Goal: Transaction & Acquisition: Purchase product/service

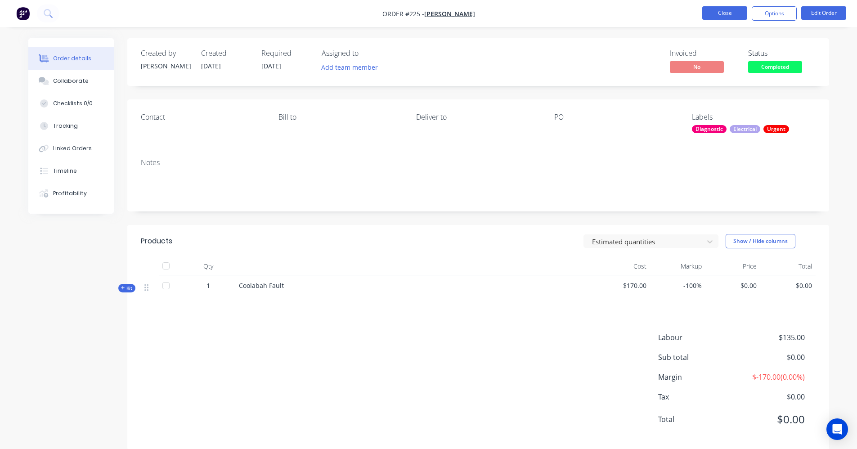
click at [708, 18] on button "Close" at bounding box center [724, 12] width 45 height 13
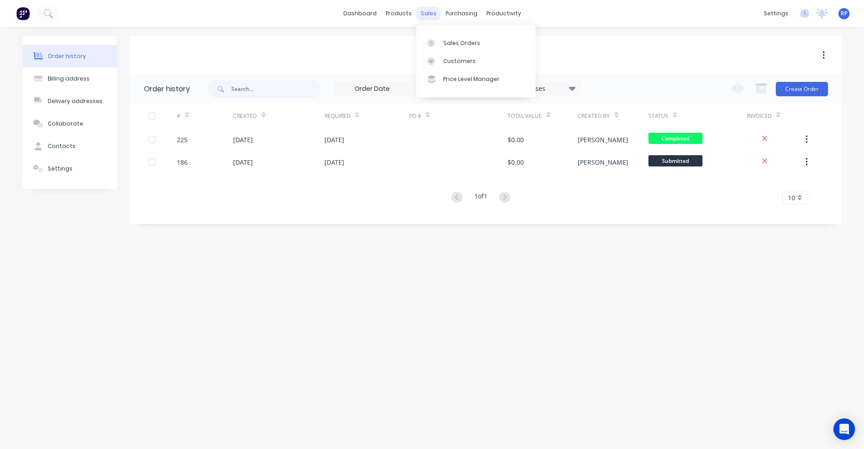
click at [434, 9] on div "sales" at bounding box center [428, 13] width 25 height 13
click at [451, 37] on link "Sales Orders" at bounding box center [475, 43] width 119 height 18
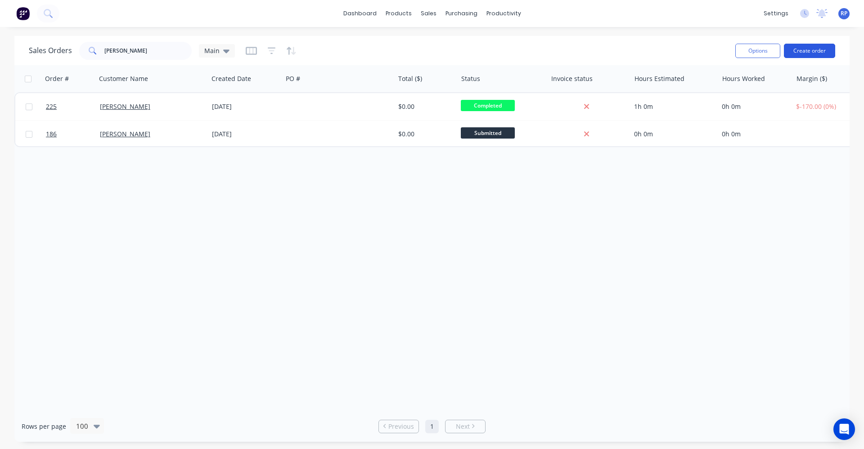
click at [792, 54] on button "Create order" at bounding box center [808, 51] width 51 height 14
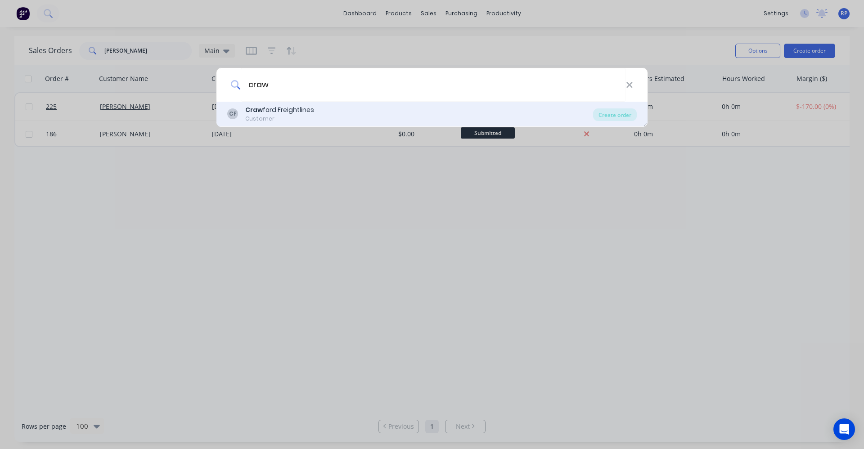
type input "craw"
click at [525, 111] on div "[PERSON_NAME] ford Freightlines Customer" at bounding box center [410, 114] width 366 height 18
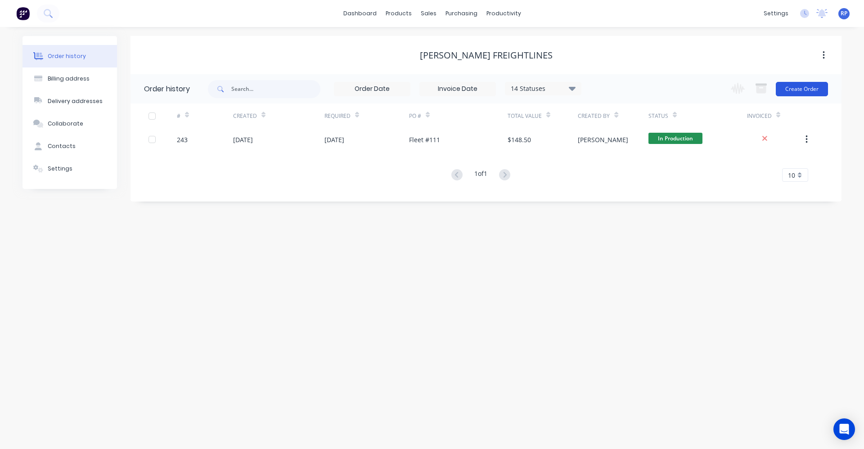
click at [787, 89] on button "Create Order" at bounding box center [801, 89] width 52 height 14
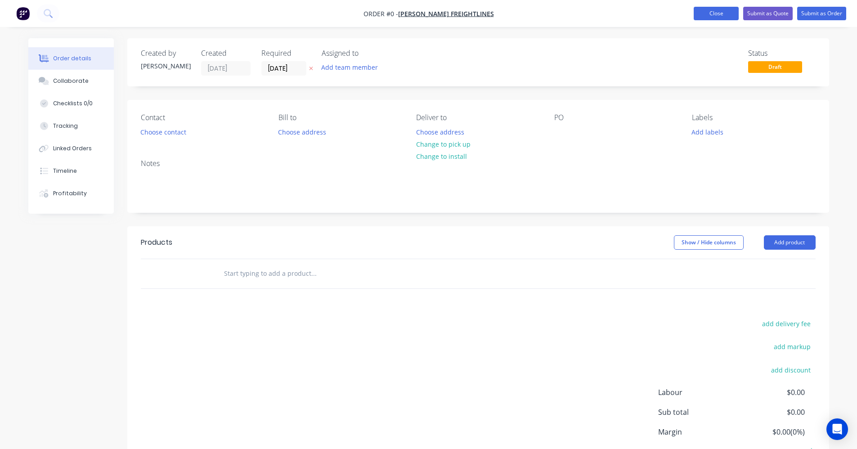
click at [725, 11] on button "Close" at bounding box center [715, 13] width 45 height 13
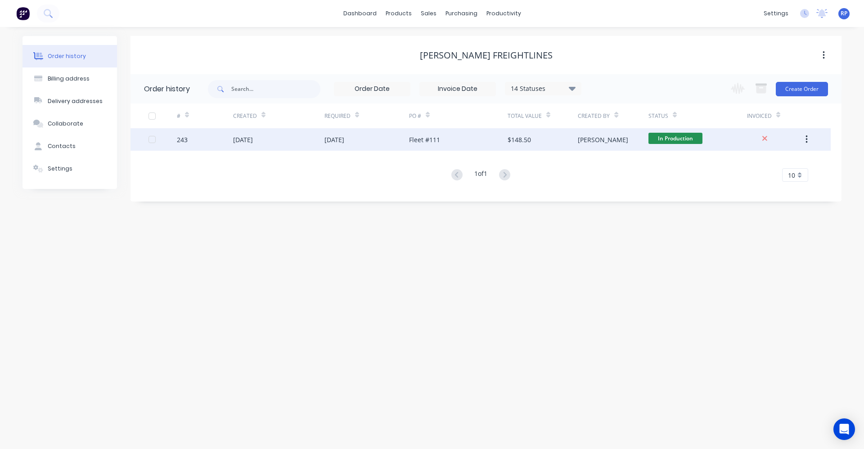
click at [425, 143] on div "Fleet #111" at bounding box center [424, 139] width 31 height 9
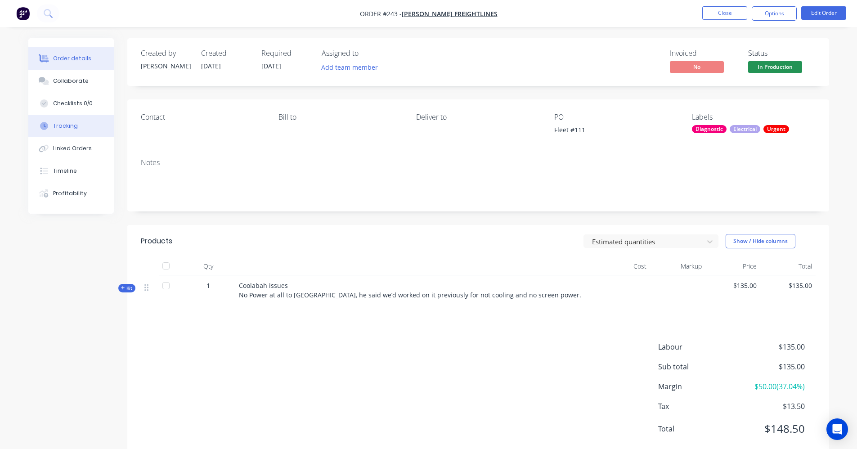
click at [65, 121] on button "Tracking" at bounding box center [70, 126] width 85 height 22
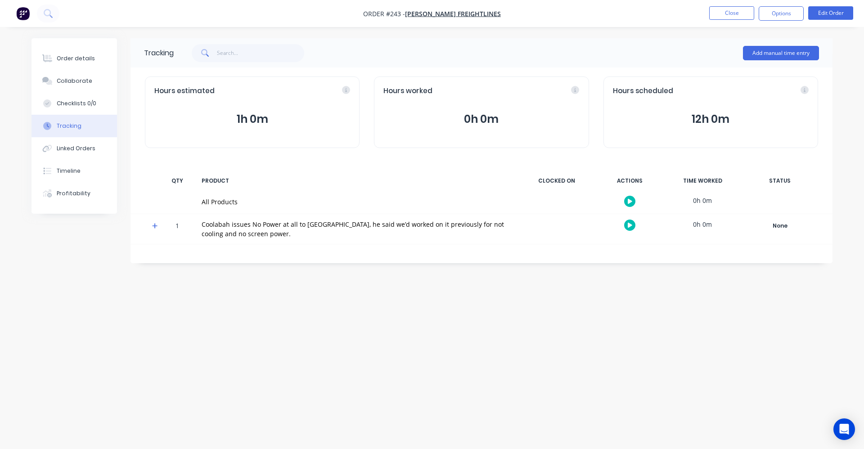
click at [65, 121] on button "Tracking" at bounding box center [73, 126] width 85 height 22
click at [153, 229] on icon at bounding box center [155, 226] width 6 height 6
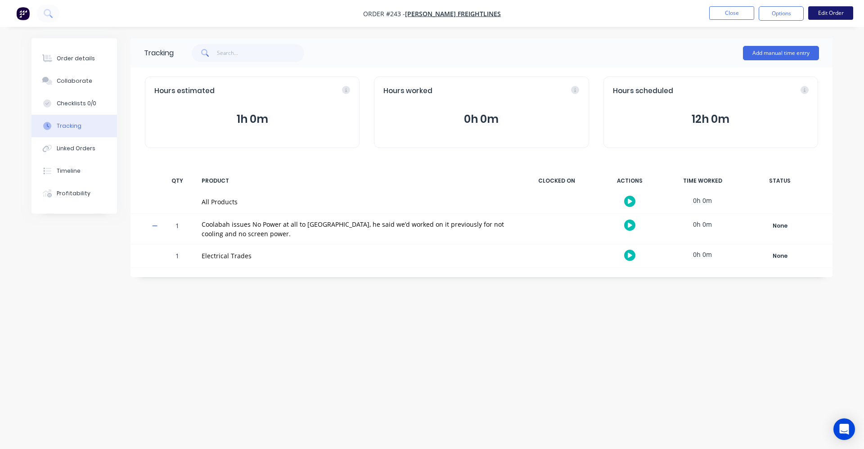
click at [832, 8] on button "Edit Order" at bounding box center [830, 12] width 45 height 13
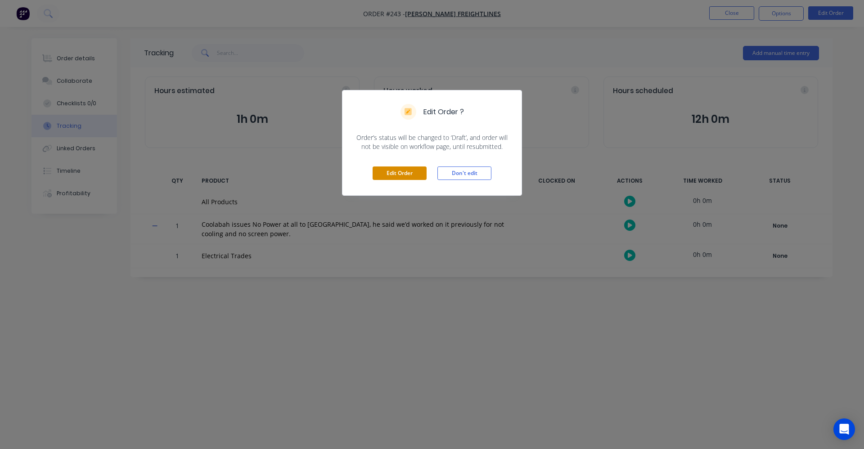
click at [421, 174] on button "Edit Order" at bounding box center [399, 172] width 54 height 13
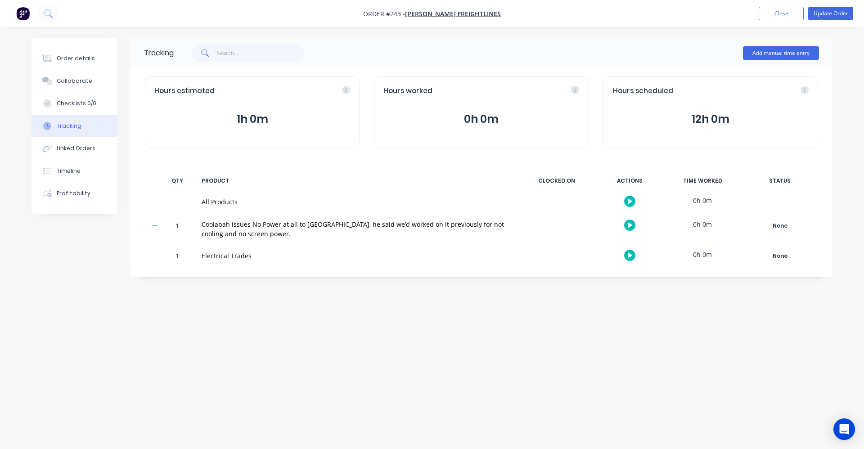
click at [206, 256] on div "Electrical Trades" at bounding box center [356, 255] width 310 height 9
click at [66, 55] on div "Order details" at bounding box center [76, 58] width 38 height 8
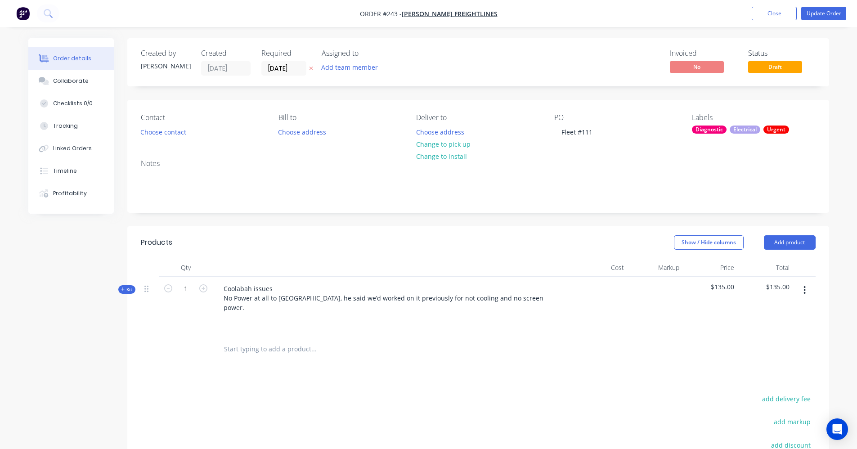
click at [130, 287] on span "Kit" at bounding box center [127, 289] width 12 height 7
click at [201, 342] on icon "button" at bounding box center [203, 346] width 8 height 8
type input "2"
type input "$270.00"
click at [201, 342] on icon "button" at bounding box center [203, 346] width 8 height 8
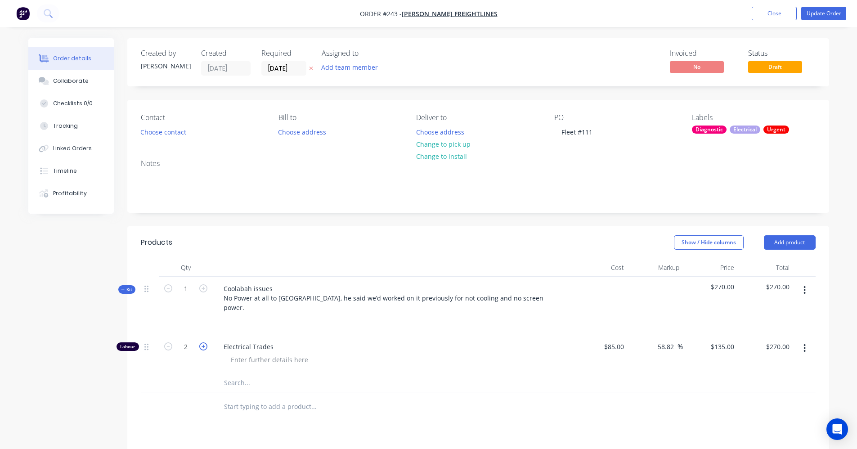
type input "3"
type input "$405.00"
click at [191, 340] on input "3" at bounding box center [185, 346] width 23 height 13
type input "2.5"
type input "$337.50"
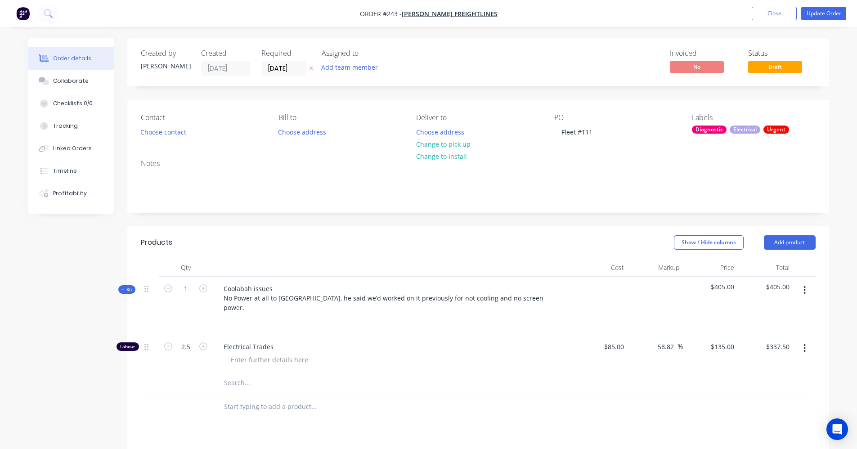
click at [365, 374] on input "text" at bounding box center [314, 383] width 180 height 18
click at [428, 398] on div at bounding box center [351, 407] width 270 height 18
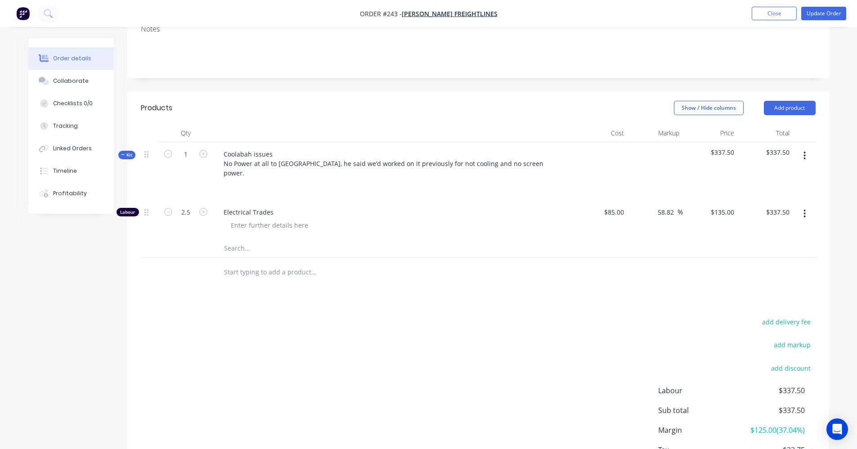
scroll to position [135, 0]
click at [290, 265] on input "text" at bounding box center [314, 272] width 180 height 18
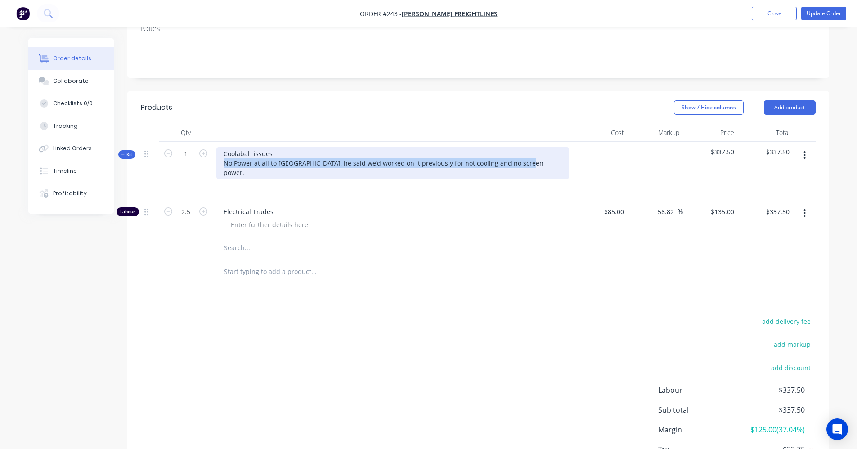
drag, startPoint x: 524, startPoint y: 164, endPoint x: 216, endPoint y: 162, distance: 307.6
click at [216, 162] on div "Coolabah issues No Power at all to [GEOGRAPHIC_DATA], he said we’d worked on it…" at bounding box center [392, 163] width 353 height 32
copy div "No Power at all to [GEOGRAPHIC_DATA], he said we’d worked on it previously for …"
click at [273, 153] on div "Coolabah issues No Power at all to [GEOGRAPHIC_DATA], he said we’d worked on it…" at bounding box center [392, 163] width 353 height 32
paste div
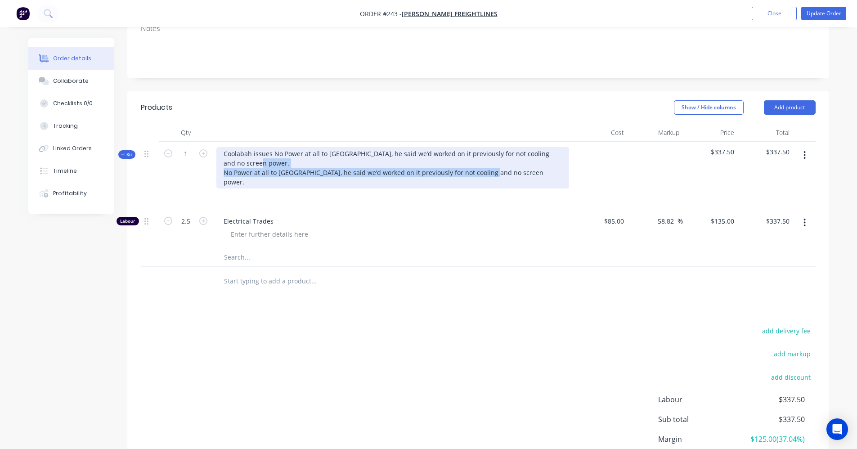
drag, startPoint x: 376, startPoint y: 179, endPoint x: 195, endPoint y: 181, distance: 180.4
click at [196, 181] on div "Kit 1 Coolabah issues No Power at all to [GEOGRAPHIC_DATA], he said we’d worked…" at bounding box center [478, 175] width 675 height 67
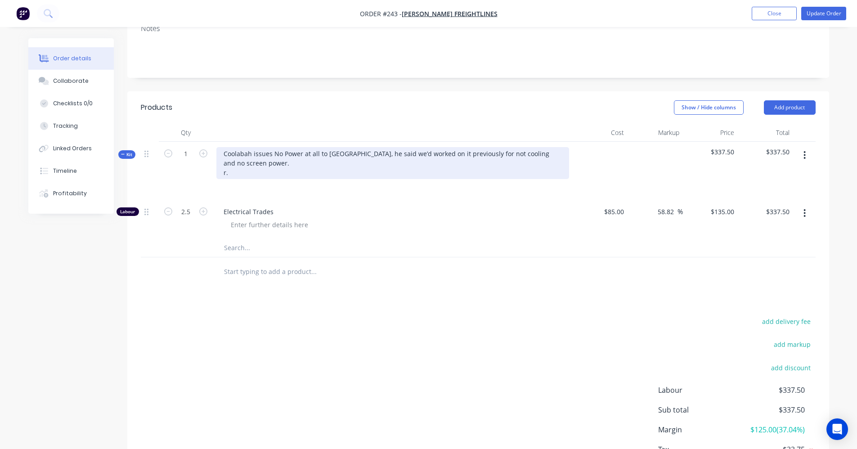
click at [236, 173] on div "Coolabah issues No Power at all to [GEOGRAPHIC_DATA], he said we’d worked on it…" at bounding box center [392, 163] width 353 height 32
click at [236, 174] on div "Coolabah issues No Power at all to [GEOGRAPHIC_DATA], he said we’d worked on it…" at bounding box center [392, 163] width 353 height 32
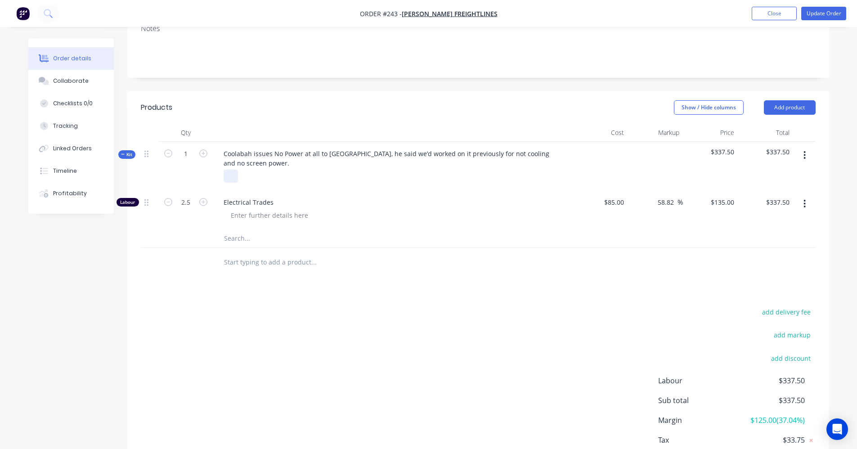
click at [224, 178] on div at bounding box center [231, 176] width 14 height 13
click at [359, 174] on div "Coolabah battery dead charger fuse broken" at bounding box center [297, 176] width 146 height 13
click at [298, 178] on div "Coolabah battery dead charger fuse broken" at bounding box center [297, 176] width 146 height 13
click at [361, 179] on div "Coolabah battery dead, charger fuse broken" at bounding box center [298, 176] width 148 height 13
click at [521, 175] on div "Coolabah battery dead, charger fuse broken replaced and tested charger. ran coo…" at bounding box center [387, 176] width 327 height 13
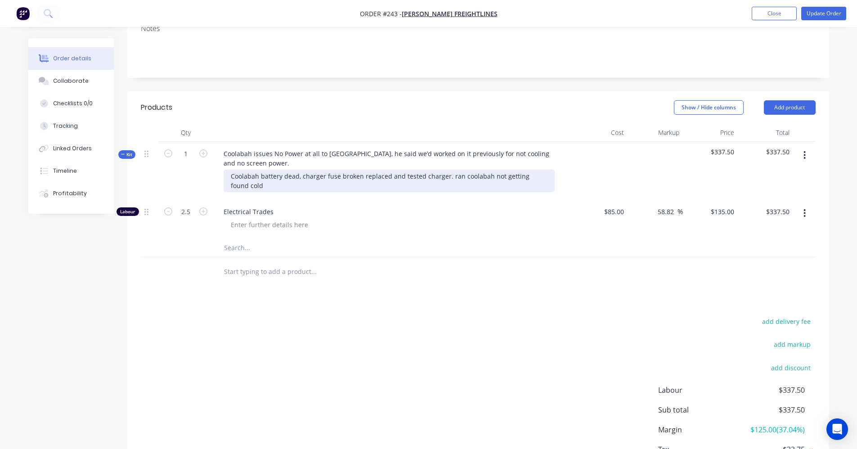
click at [543, 178] on div "Coolabah battery dead, charger fuse broken replaced and tested charger. ran coo…" at bounding box center [389, 181] width 331 height 22
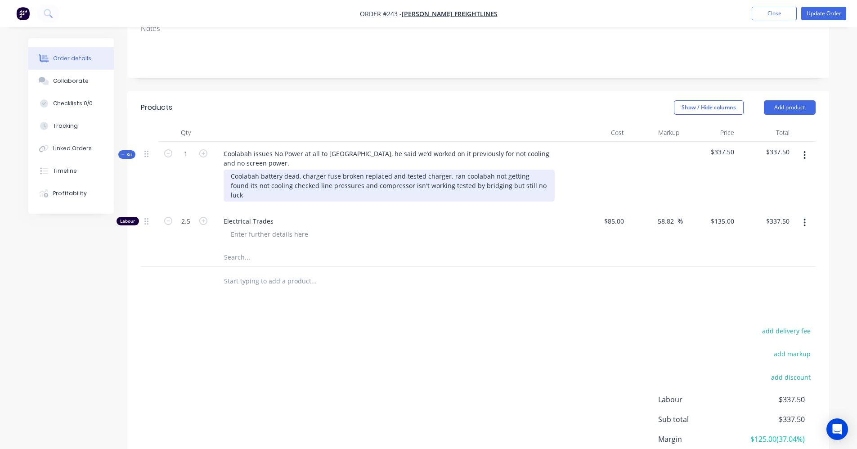
click at [531, 187] on div "Coolabah battery dead, charger fuse broken replaced and tested charger. ran coo…" at bounding box center [389, 186] width 331 height 32
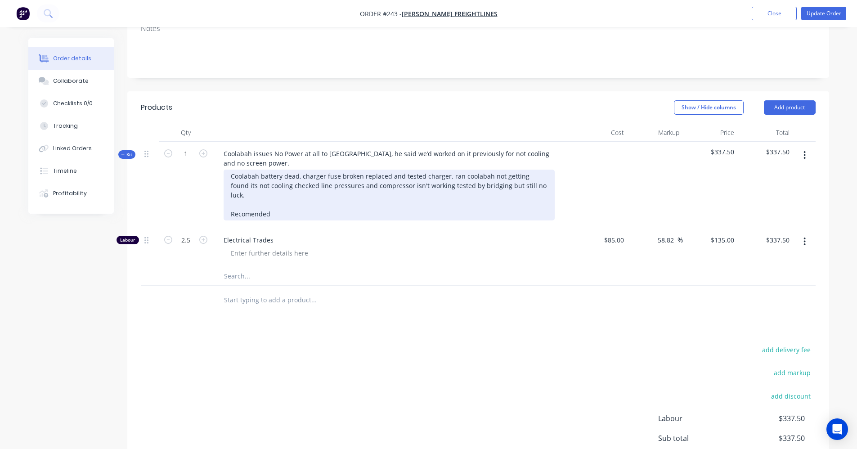
click at [265, 204] on div "Coolabah battery dead, charger fuse broken replaced and tested charger. ran coo…" at bounding box center [389, 195] width 331 height 51
click at [277, 205] on div "Coolabah battery dead, charger fuse broken replaced and tested charger. ran coo…" at bounding box center [389, 195] width 331 height 51
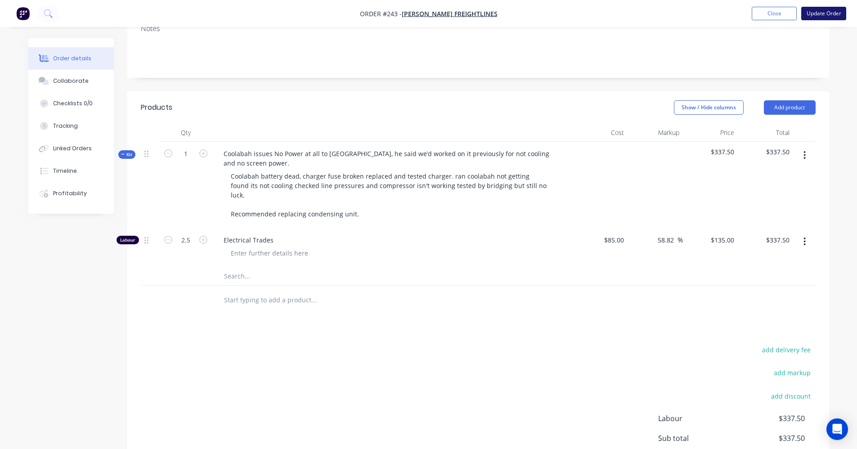
click at [809, 15] on button "Update Order" at bounding box center [823, 13] width 45 height 13
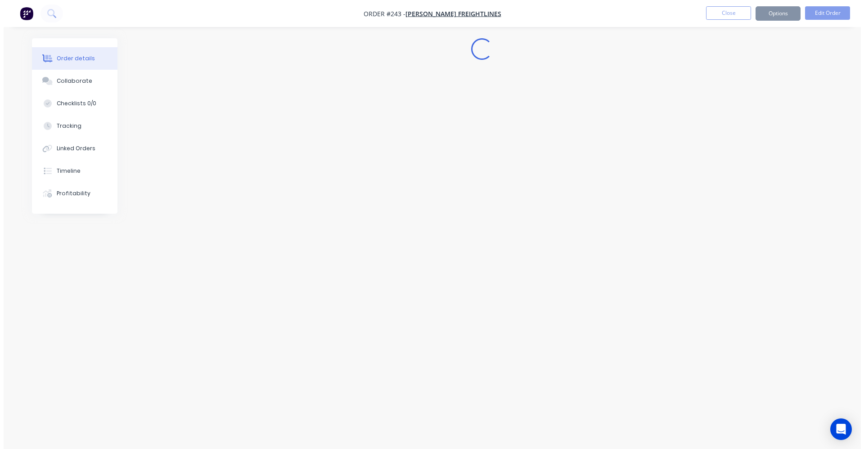
scroll to position [0, 0]
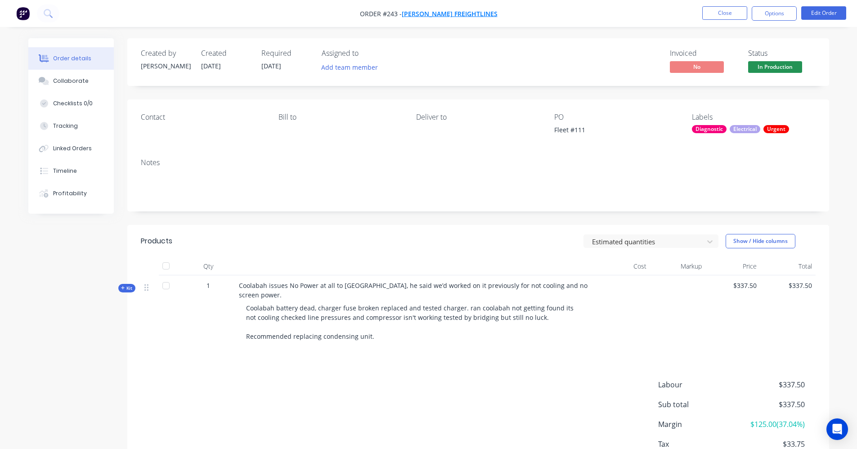
click at [458, 14] on span "[PERSON_NAME] Freightlines" at bounding box center [450, 13] width 96 height 9
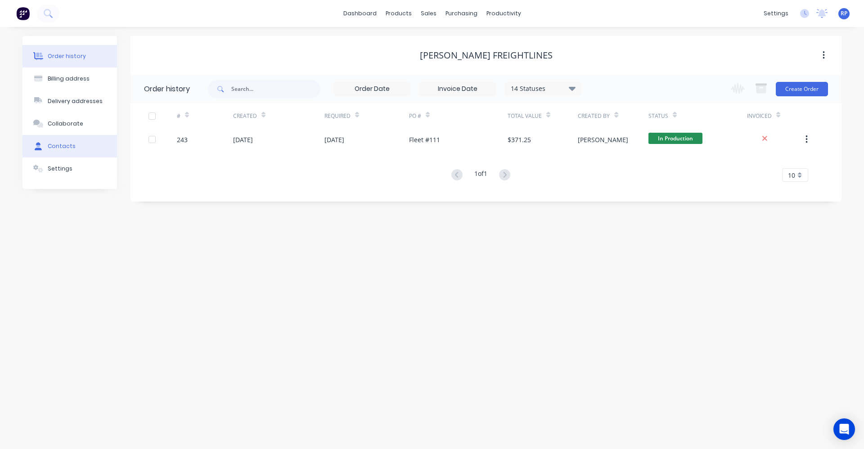
click at [43, 153] on button "Contacts" at bounding box center [69, 146] width 94 height 22
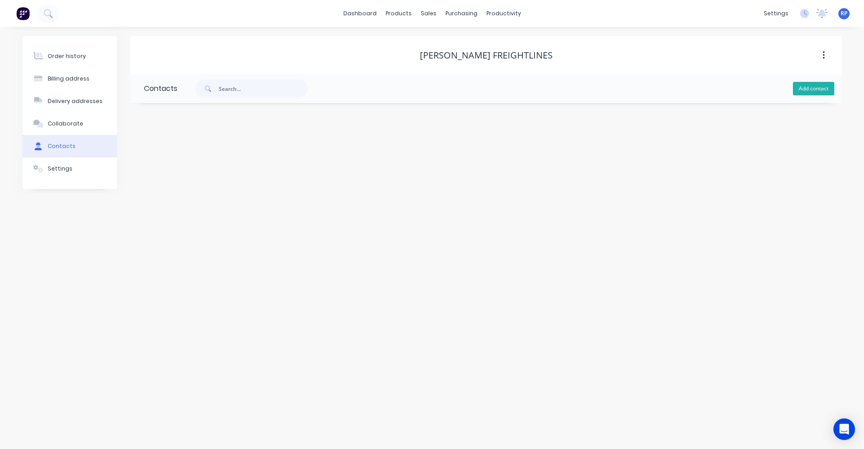
drag, startPoint x: 830, startPoint y: 85, endPoint x: 832, endPoint y: 91, distance: 5.8
click at [830, 85] on button "Add contact" at bounding box center [812, 88] width 41 height 13
select select "AU"
click at [157, 155] on input "text" at bounding box center [217, 154] width 147 height 13
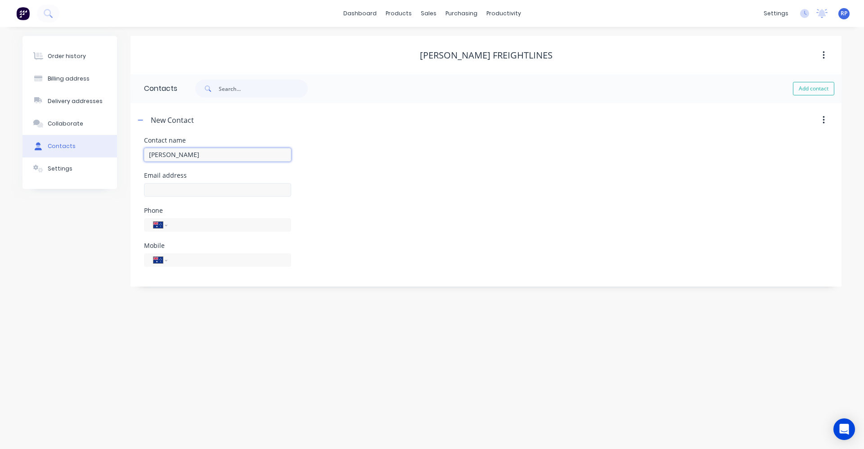
type input "[PERSON_NAME]"
select select "AU"
click at [189, 192] on input "text" at bounding box center [217, 189] width 147 height 13
drag, startPoint x: 535, startPoint y: 195, endPoint x: 555, endPoint y: 193, distance: 20.3
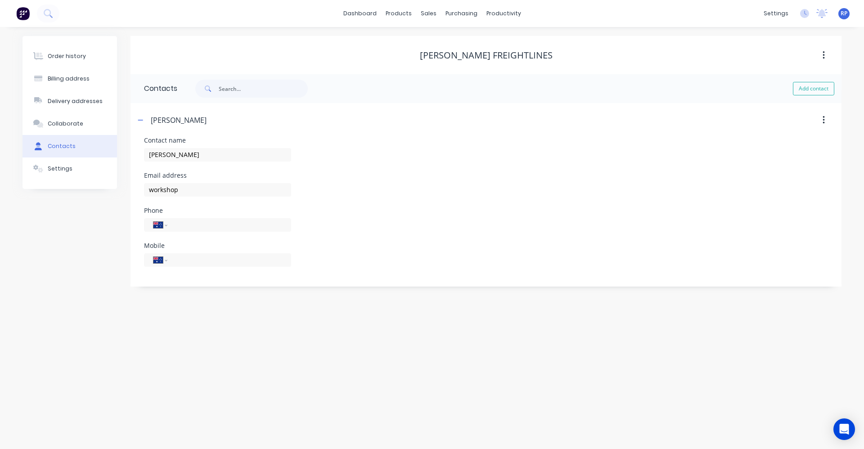
click at [537, 195] on div "Email address workshop" at bounding box center [486, 189] width 684 height 35
click at [219, 195] on input "workshop" at bounding box center [217, 189] width 147 height 13
click at [196, 189] on input "workshop" at bounding box center [217, 189] width 147 height 13
click at [196, 188] on input "workshop" at bounding box center [217, 189] width 147 height 13
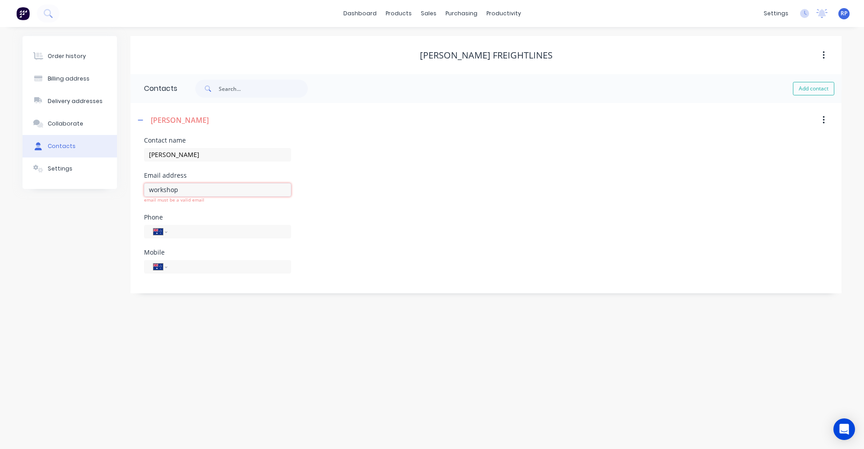
paste input "[EMAIL_ADDRESS][DOMAIN_NAME]"
click at [155, 192] on input "[EMAIL_ADDRESS][DOMAIN_NAME]" at bounding box center [217, 189] width 147 height 13
type input "[EMAIL_ADDRESS][DOMAIN_NAME]"
click at [179, 234] on div "International [GEOGRAPHIC_DATA] [GEOGRAPHIC_DATA] [GEOGRAPHIC_DATA] [GEOGRAPHIC…" at bounding box center [217, 236] width 147 height 27
type input "0458 733 525"
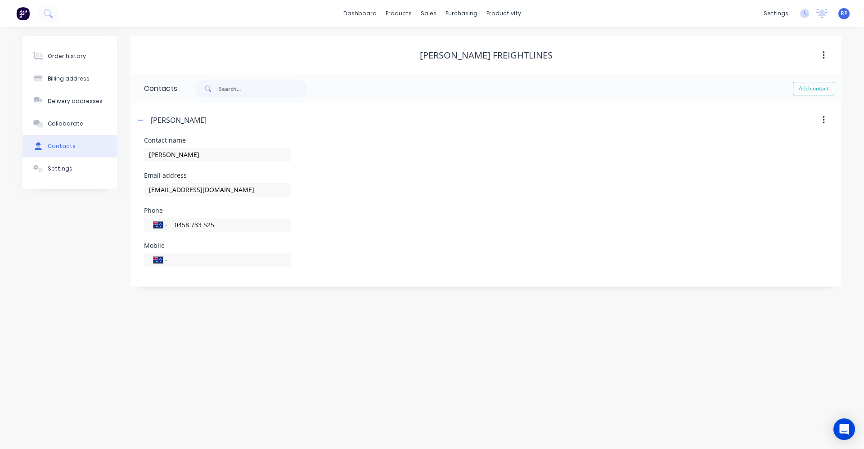
click at [395, 222] on div "Phone International [GEOGRAPHIC_DATA] [GEOGRAPHIC_DATA] [GEOGRAPHIC_DATA] [GEOG…" at bounding box center [486, 224] width 684 height 35
click at [822, 84] on button "Add contact" at bounding box center [812, 88] width 41 height 13
select select "AU"
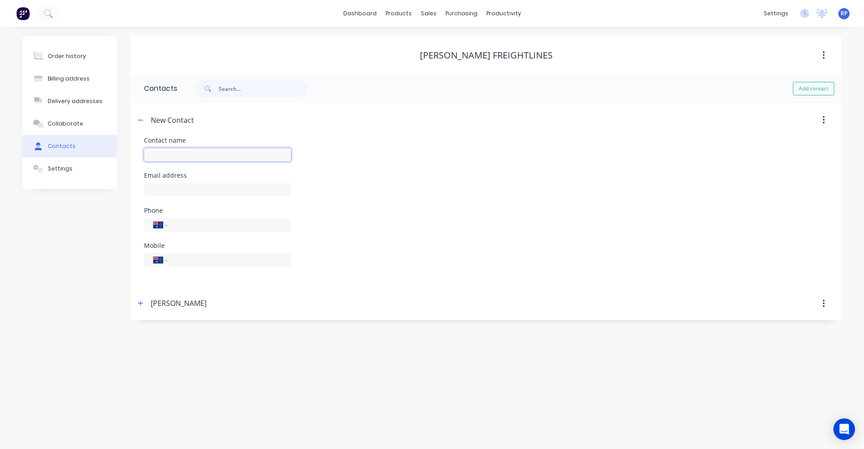
click at [205, 155] on input "text" at bounding box center [217, 154] width 147 height 13
type input "Admin"
select select "AU"
paste input "[EMAIL_ADDRESS][DOMAIN_NAME]"
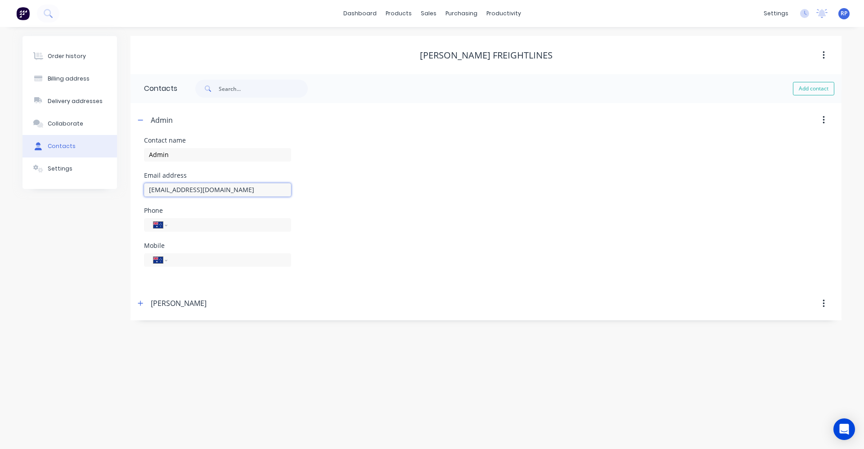
type input "[EMAIL_ADDRESS][DOMAIN_NAME]"
click at [503, 243] on div "Mobile International [GEOGRAPHIC_DATA] [GEOGRAPHIC_DATA] [GEOGRAPHIC_DATA] [GEO…" at bounding box center [486, 259] width 684 height 35
drag, startPoint x: 423, startPoint y: 367, endPoint x: 401, endPoint y: 353, distance: 25.9
click at [419, 363] on div "Order history Billing address Delivery addresses Collaborate Contacts Settings …" at bounding box center [432, 238] width 864 height 422
click at [60, 117] on button "Collaborate" at bounding box center [69, 123] width 94 height 22
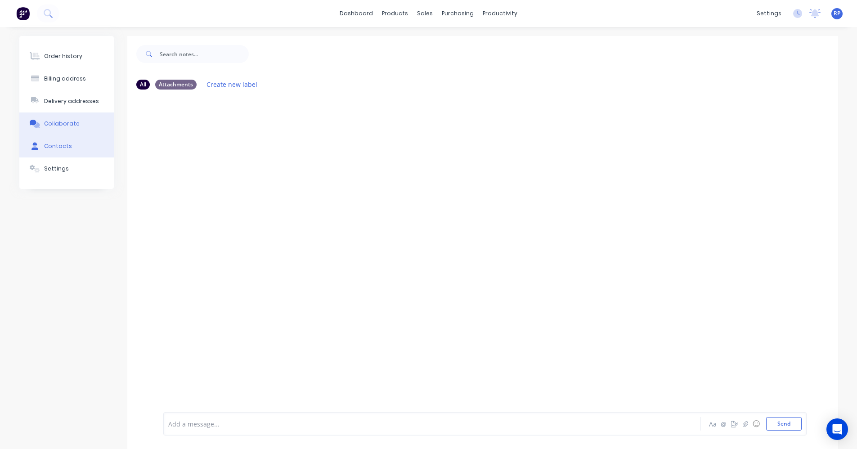
click at [66, 140] on button "Contacts" at bounding box center [66, 146] width 94 height 22
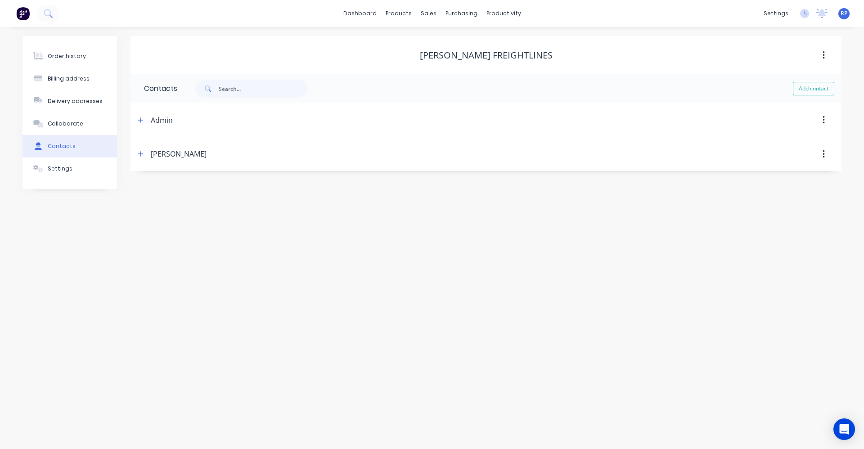
click at [260, 236] on div "Order history Billing address Delivery addresses Collaborate Contacts Settings …" at bounding box center [432, 238] width 864 height 422
click at [434, 14] on div "sales" at bounding box center [428, 13] width 25 height 13
click at [464, 49] on link "Sales Orders" at bounding box center [475, 43] width 119 height 18
click at [445, 40] on div "Sales Orders" at bounding box center [461, 43] width 37 height 8
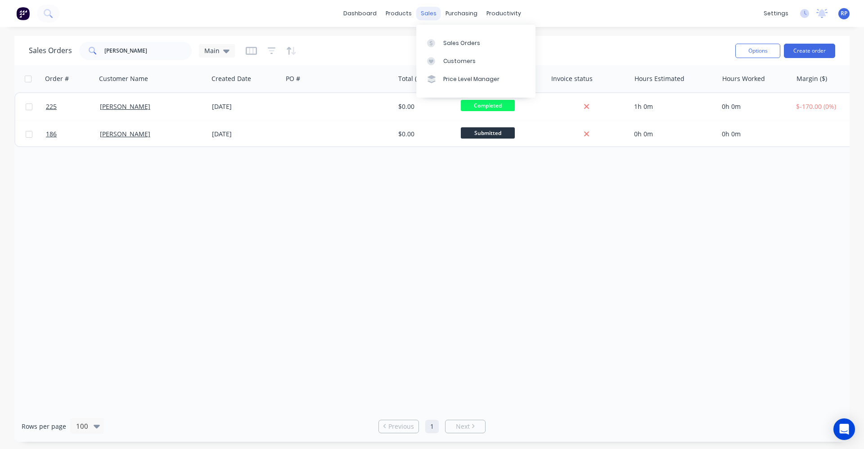
click at [430, 12] on div "sales" at bounding box center [428, 13] width 25 height 13
click at [121, 52] on input "[PERSON_NAME]" at bounding box center [148, 51] width 88 height 18
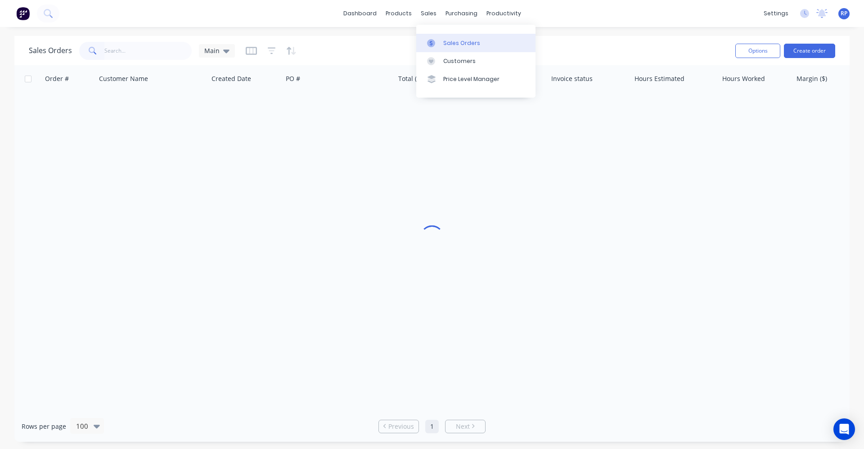
click at [444, 40] on div "Sales Orders" at bounding box center [461, 43] width 37 height 8
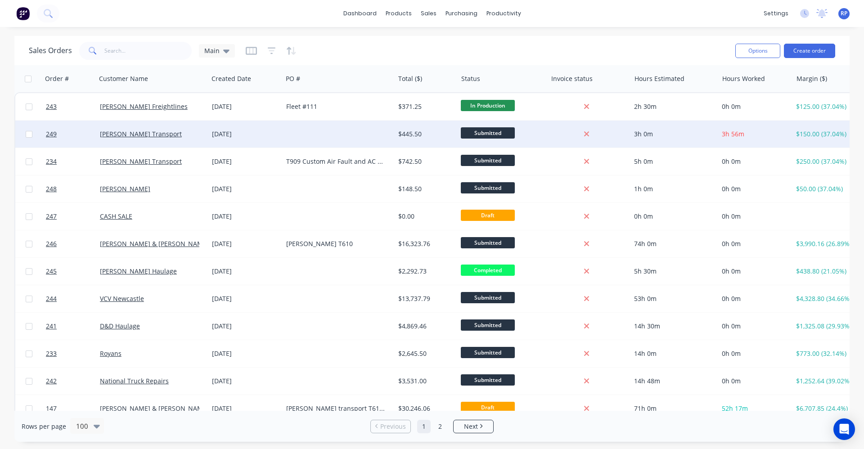
click at [192, 134] on div "[PERSON_NAME] Transport" at bounding box center [149, 134] width 99 height 9
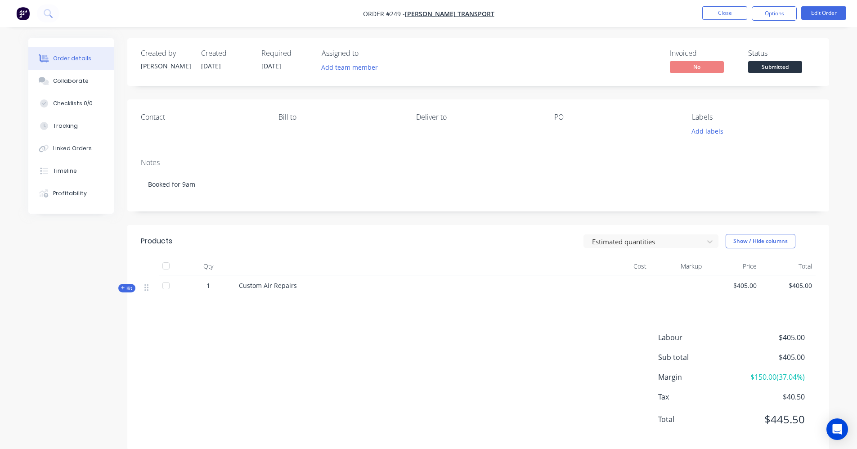
click at [122, 291] on span "Kit" at bounding box center [127, 288] width 12 height 7
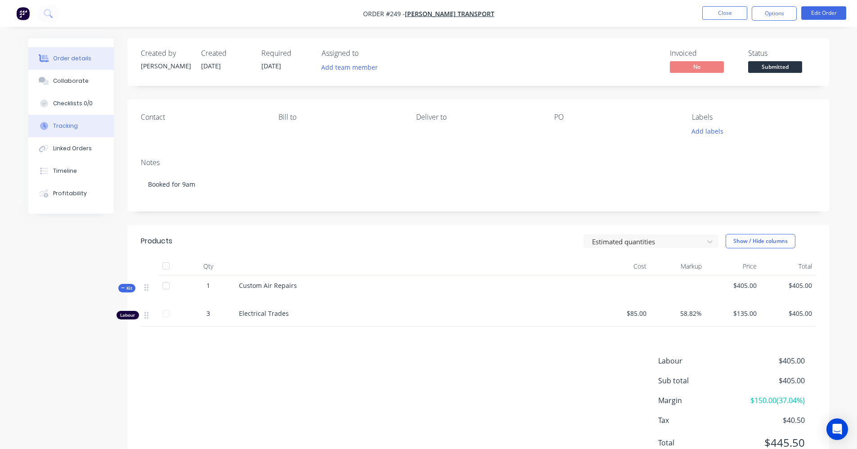
click at [75, 119] on button "Tracking" at bounding box center [70, 126] width 85 height 22
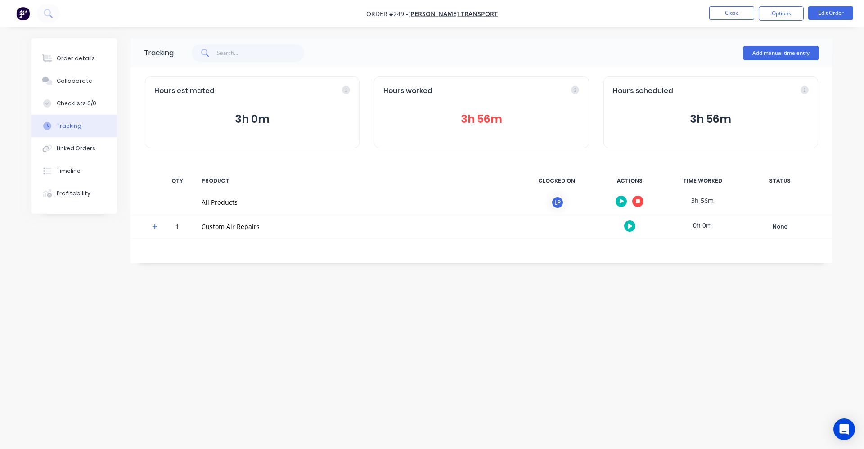
click at [474, 121] on button "3h 56m" at bounding box center [481, 119] width 196 height 17
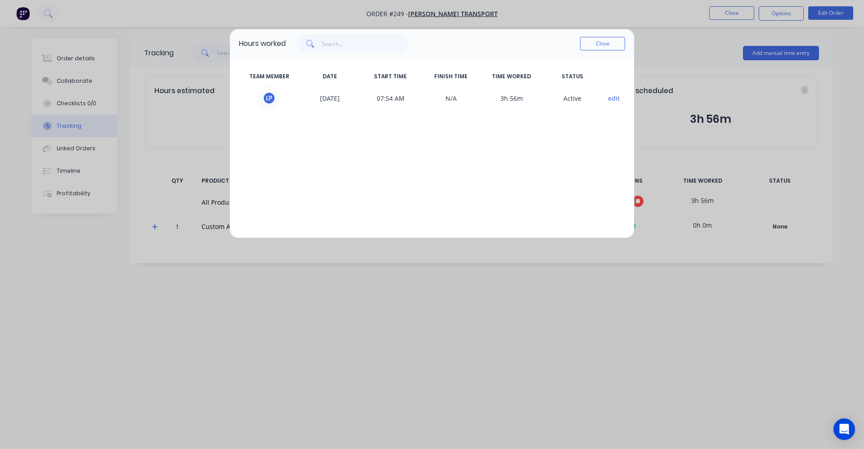
click at [291, 96] on span "L P" at bounding box center [269, 97] width 61 height 13
click at [320, 101] on span "[DATE]" at bounding box center [330, 97] width 61 height 13
click at [615, 99] on button "edit" at bounding box center [614, 98] width 12 height 9
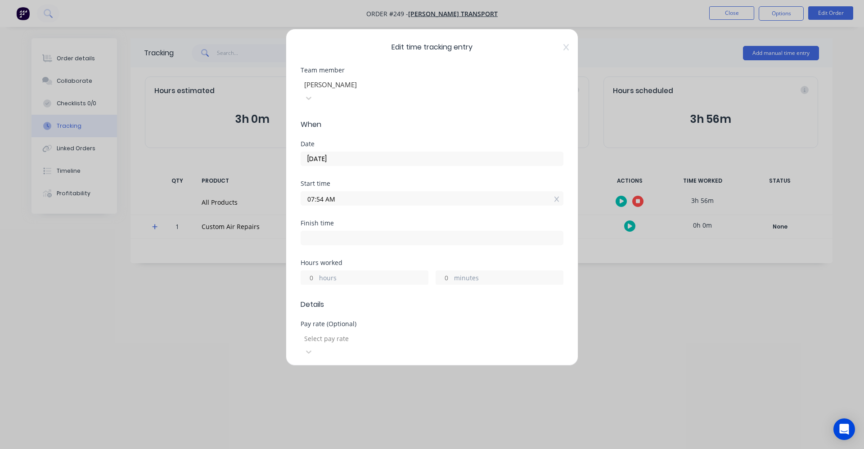
click at [371, 192] on input "07:54 AM" at bounding box center [432, 198] width 262 height 13
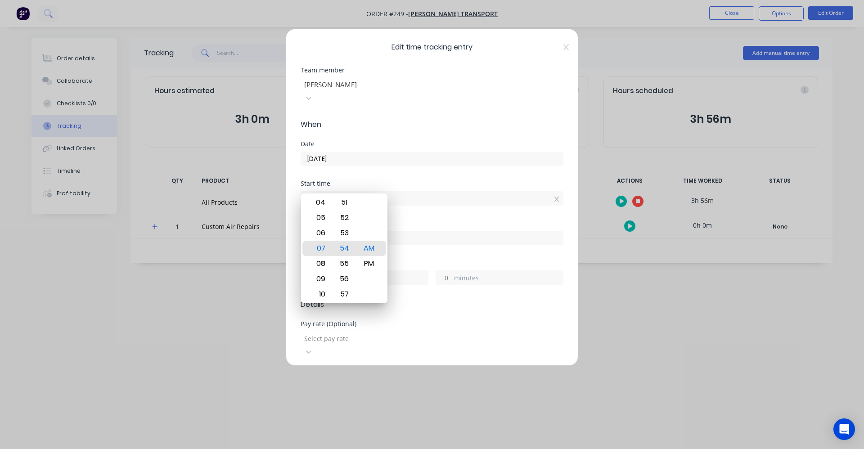
click at [346, 192] on input "07:54 AM" at bounding box center [432, 198] width 262 height 13
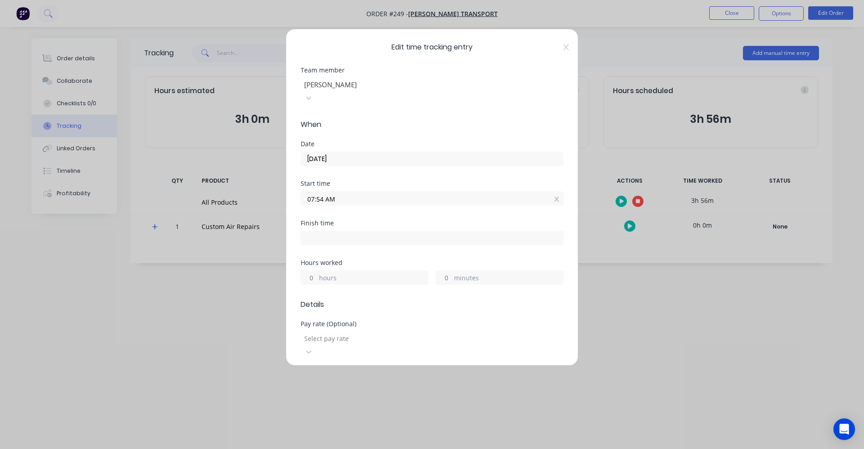
click at [346, 192] on input "07:54 AM" at bounding box center [432, 198] width 262 height 13
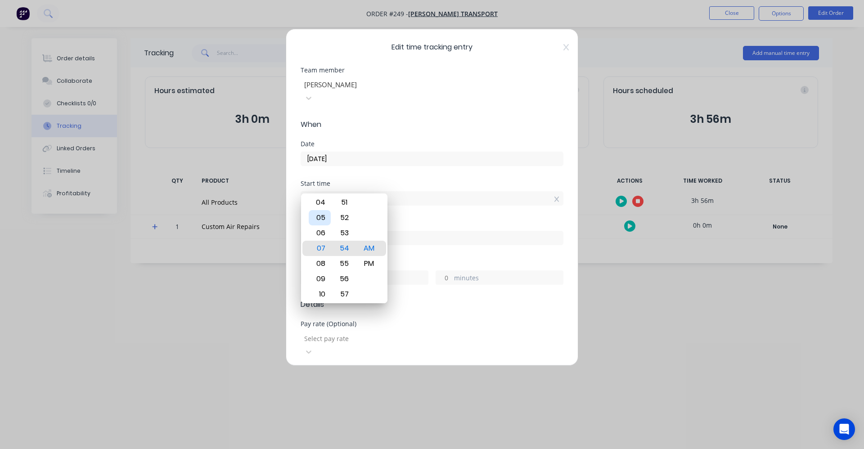
click at [318, 218] on div "05" at bounding box center [320, 217] width 22 height 15
click at [348, 217] on div "30" at bounding box center [344, 217] width 22 height 15
type input "05:30 AM"
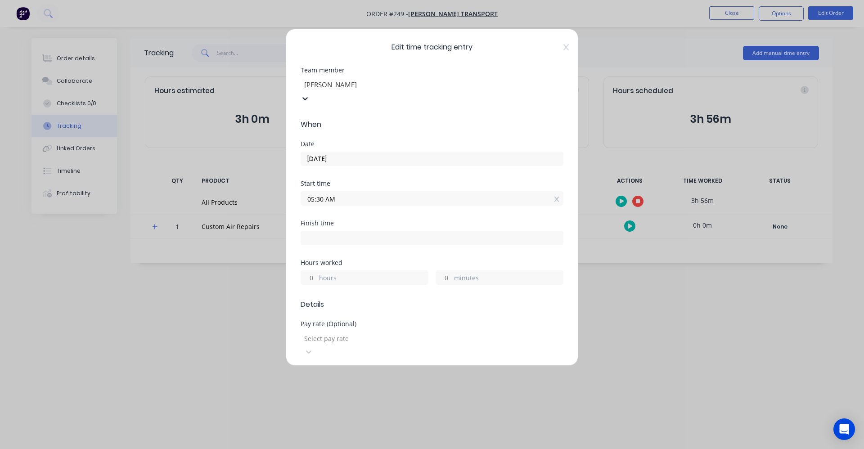
click at [337, 231] on input at bounding box center [432, 237] width 262 height 13
type input "11:50 AM"
type input "6"
type input "20"
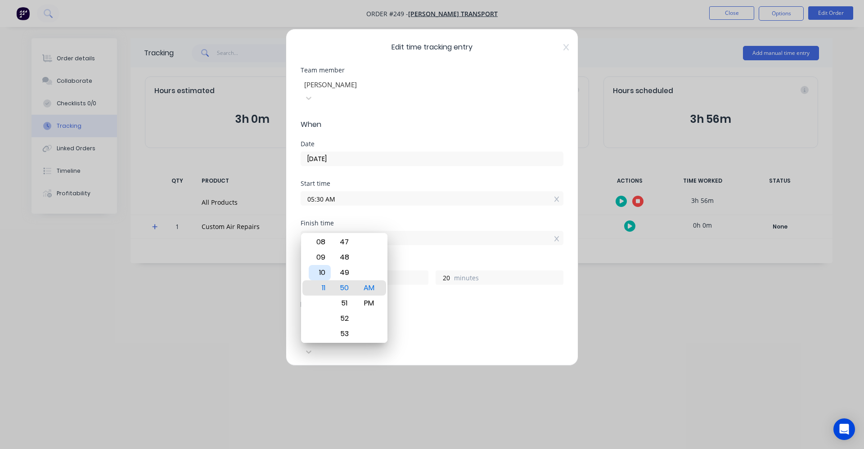
click at [318, 276] on div "10" at bounding box center [320, 272] width 22 height 15
type input "10:50 AM"
type input "5"
type input "10:48 AM"
type input "18"
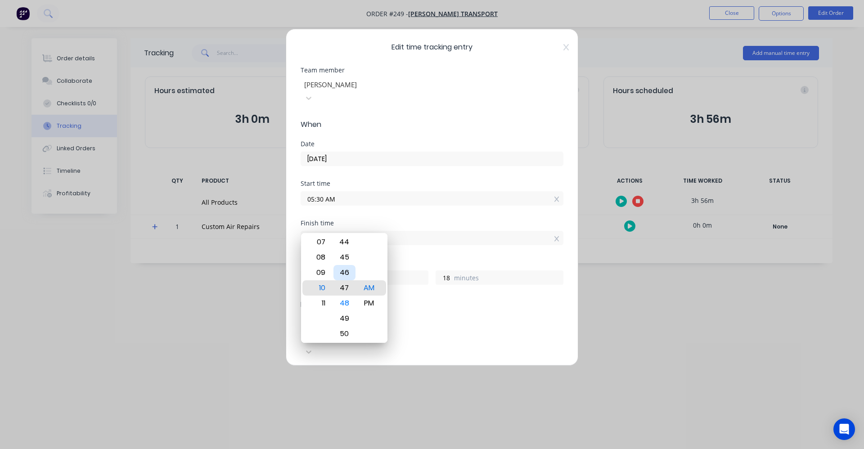
type input "10:47 AM"
type input "17"
type input "10:44 AM"
type input "14"
type input "10:39 AM"
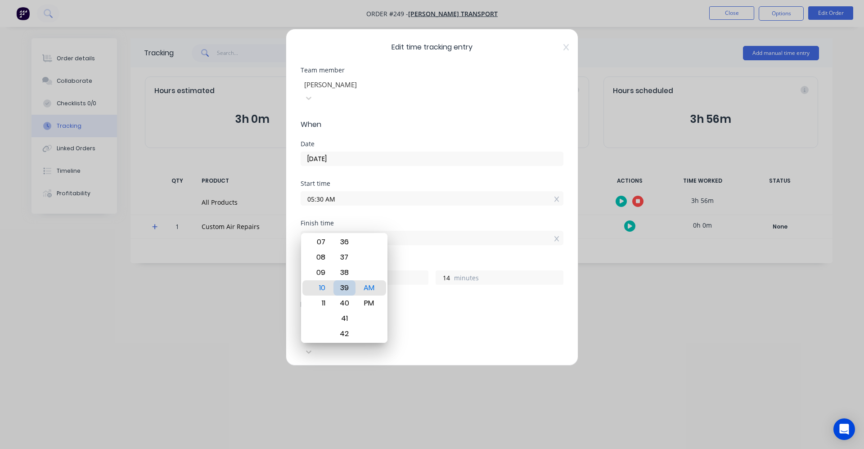
type input "9"
type input "10:36 AM"
type input "6"
type input "10:35 AM"
type input "5"
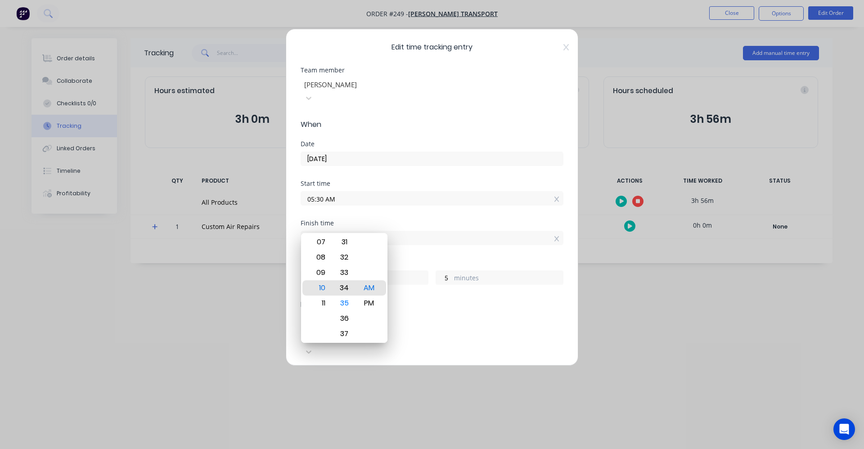
type input "10:34 AM"
type input "4"
type input "10:33 AM"
type input "3"
type input "10:29 AM"
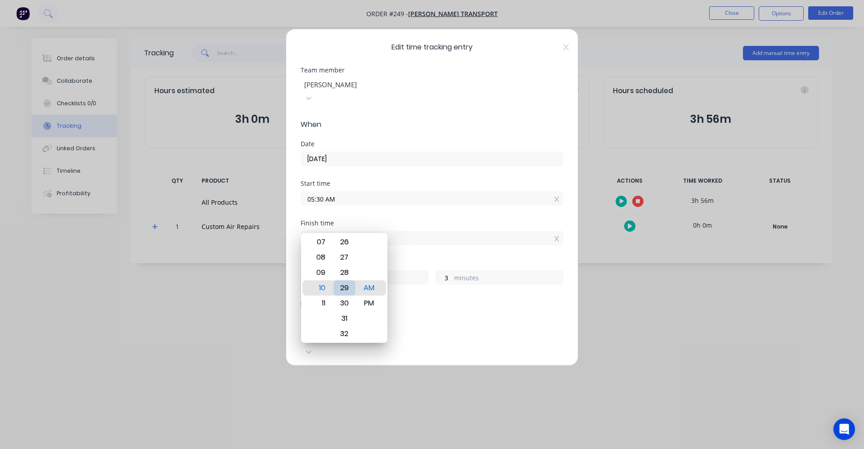
type input "4"
type input "59"
type input "10:26 AM"
type input "56"
type input "10:22 AM"
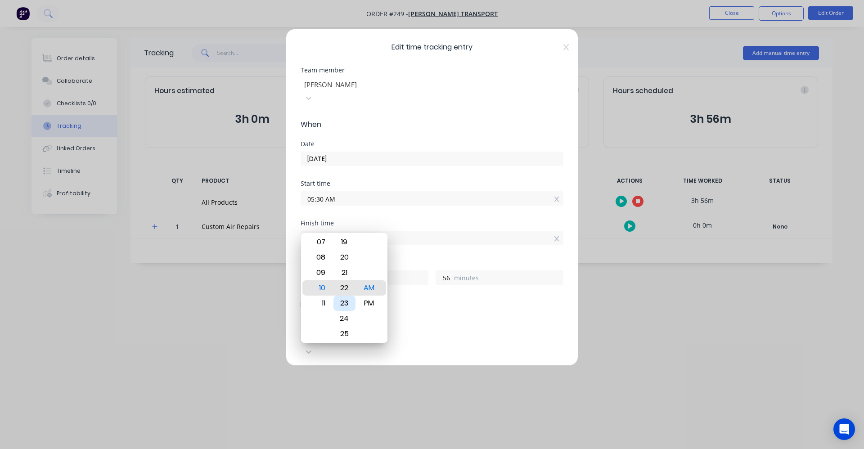
type input "52"
type input "10:20 AM"
type input "50"
type input "10:15 AM"
type input "45"
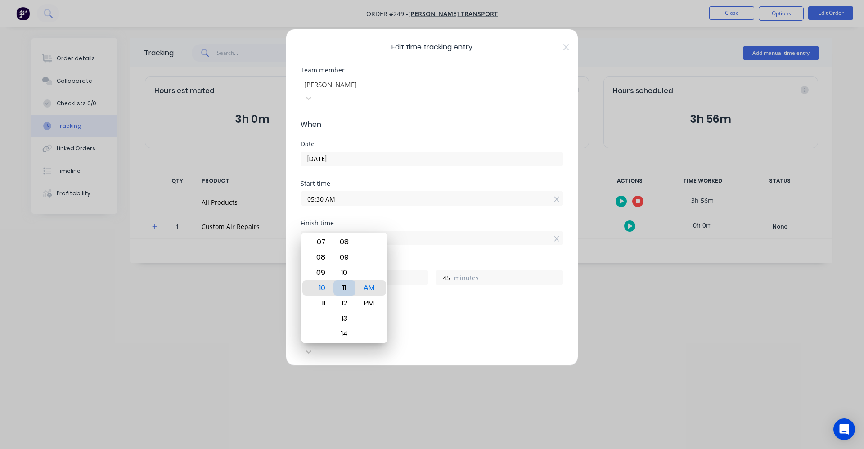
type input "10:11 AM"
type input "41"
type input "10:08 AM"
type input "38"
type input "10:04 AM"
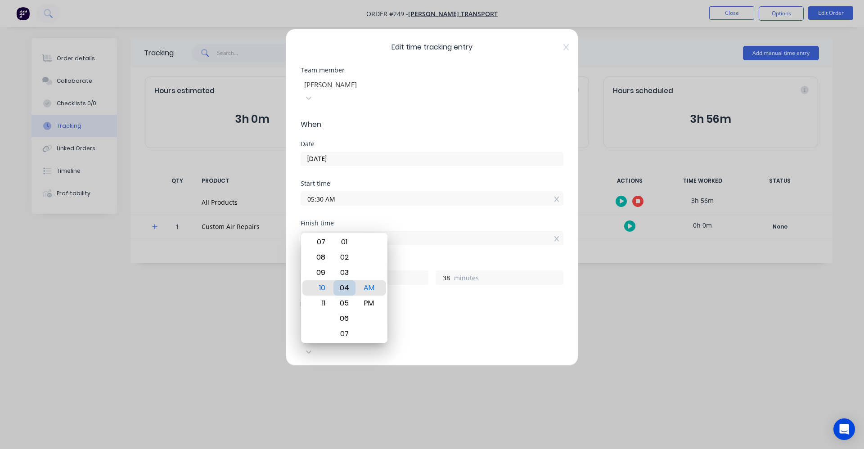
type input "34"
type input "10:01 AM"
type input "31"
type input "10:00 AM"
type input "30"
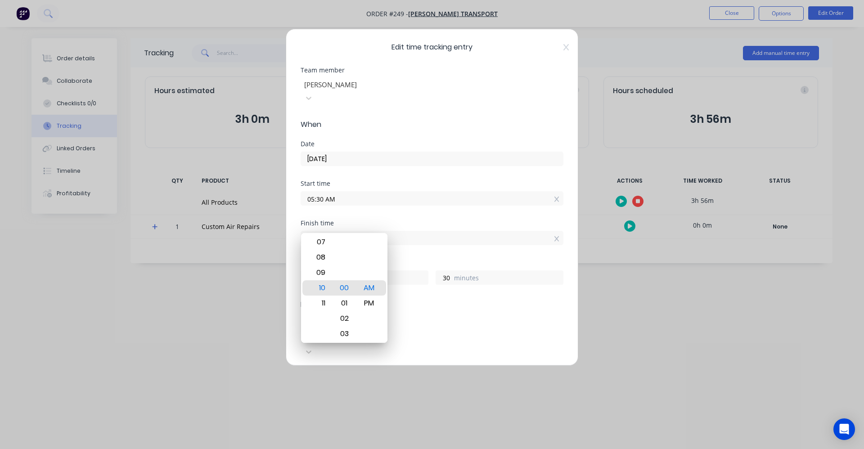
click at [448, 299] on span "Details" at bounding box center [431, 304] width 263 height 11
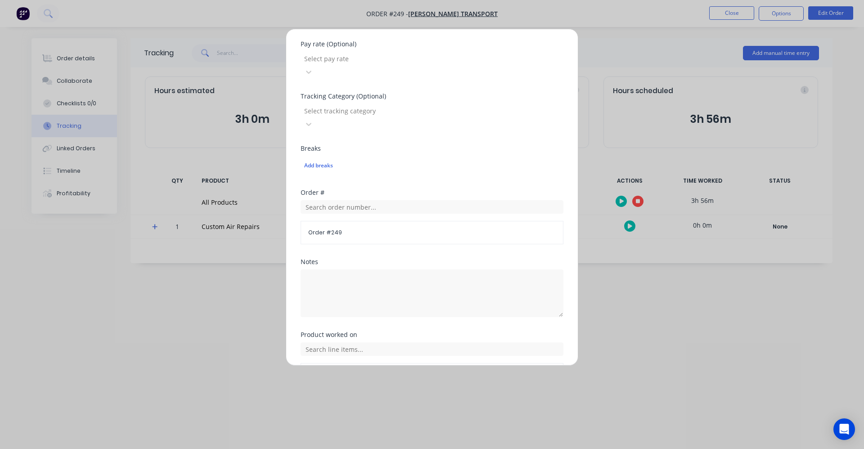
scroll to position [302, 0]
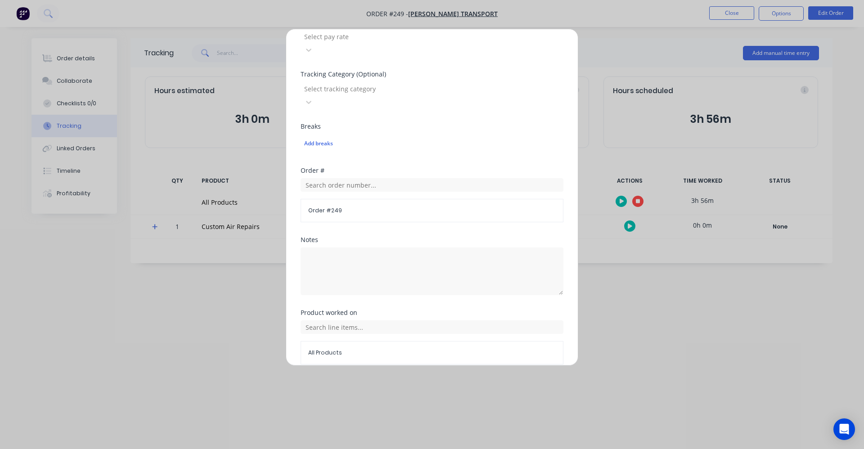
click at [396, 379] on button "Done" at bounding box center [403, 386] width 49 height 14
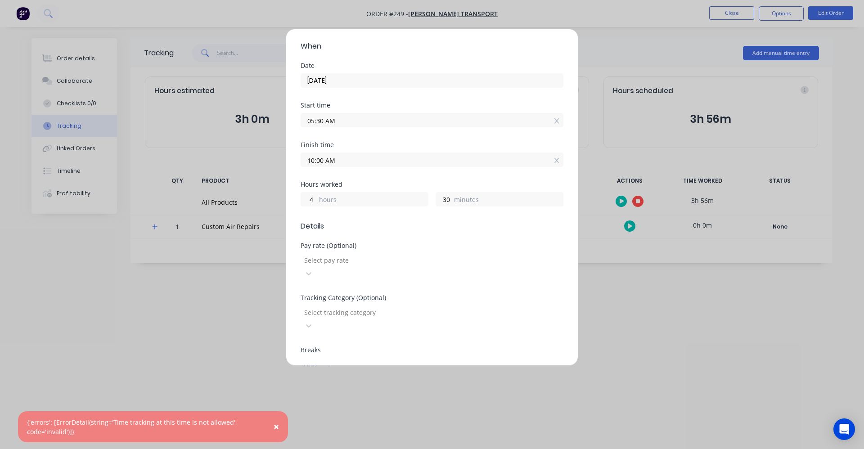
scroll to position [77, 0]
click at [661, 45] on div "Edit time tracking entry Team member [PERSON_NAME] When Date [DATE] Start time …" at bounding box center [432, 224] width 864 height 449
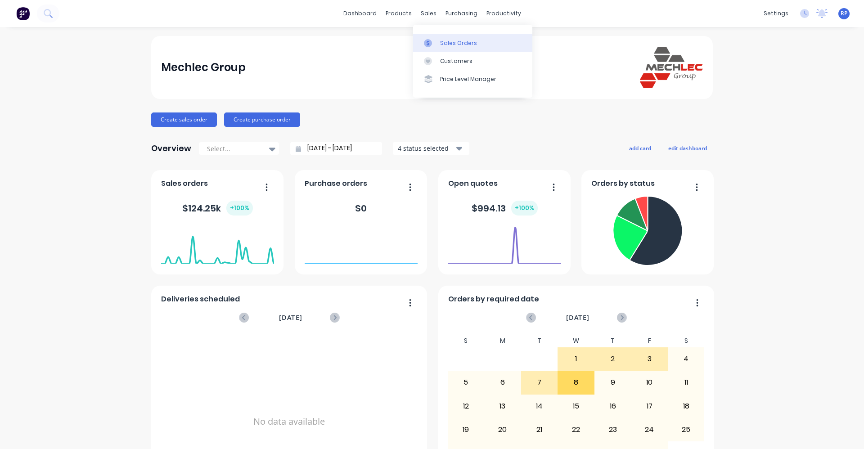
click at [442, 40] on div "Sales Orders" at bounding box center [458, 43] width 37 height 8
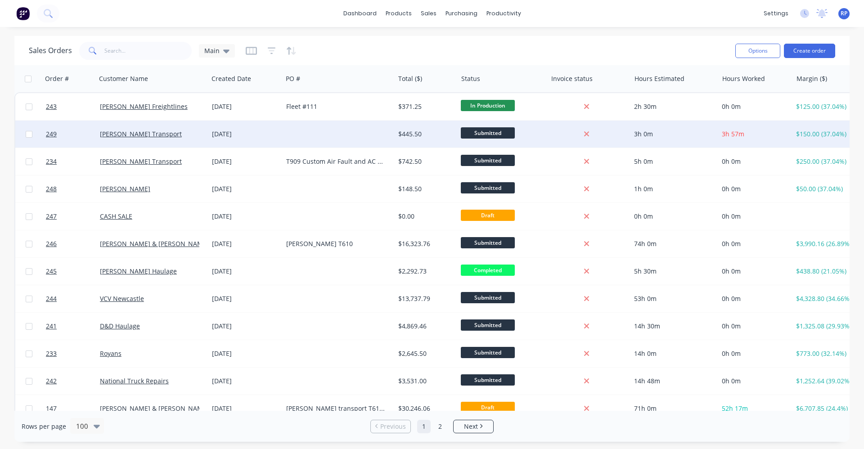
click at [154, 140] on div "[PERSON_NAME] Transport" at bounding box center [152, 134] width 112 height 27
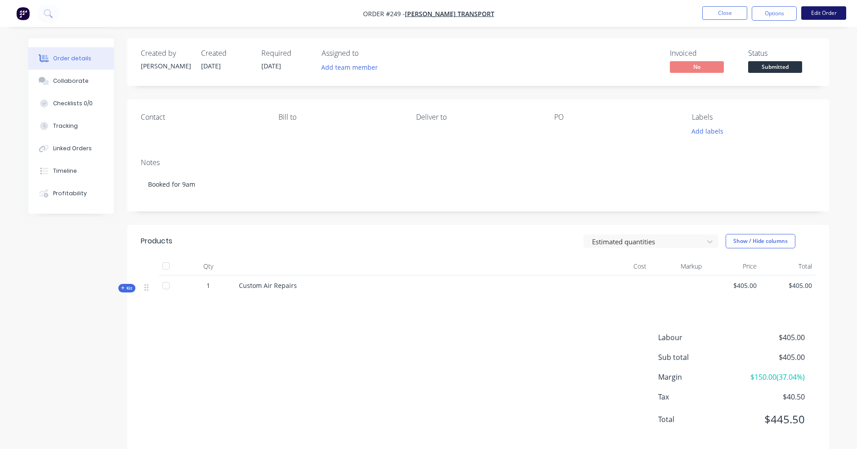
click at [811, 11] on button "Edit Order" at bounding box center [823, 12] width 45 height 13
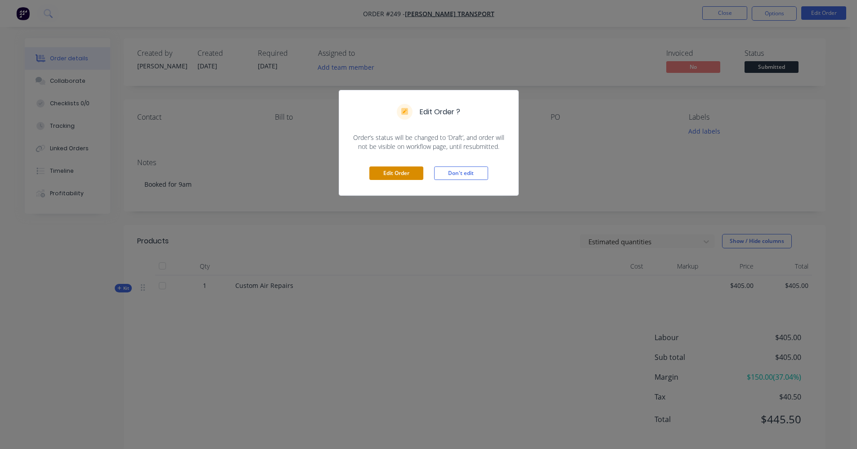
click at [378, 174] on button "Edit Order" at bounding box center [396, 172] width 54 height 13
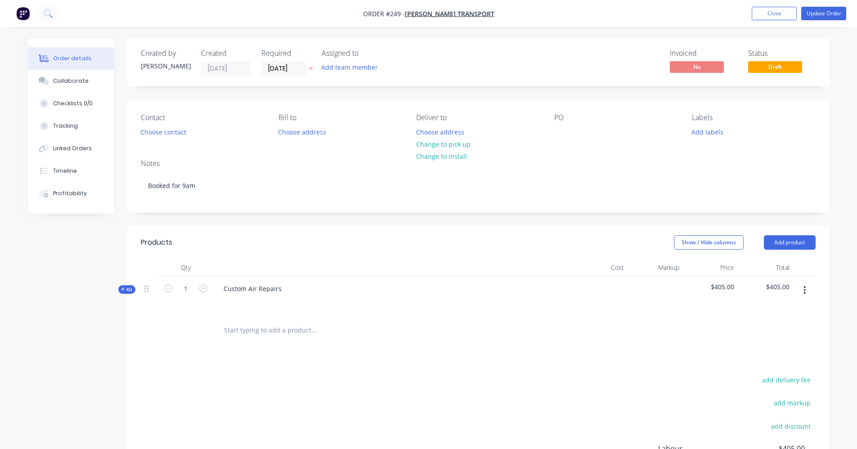
click at [124, 289] on icon "button" at bounding box center [123, 289] width 4 height 4
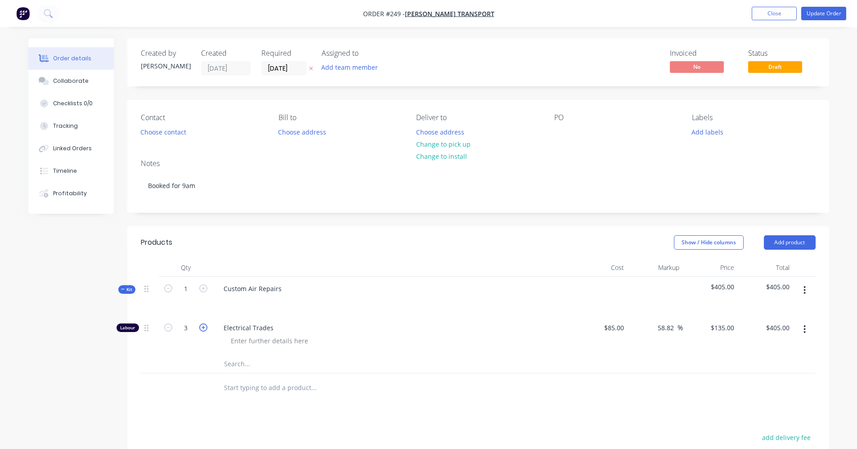
click at [201, 328] on icon "button" at bounding box center [203, 327] width 8 height 8
type input "4"
type input "$540.00"
click at [791, 125] on div "Labels Add labels" at bounding box center [753, 125] width 123 height 25
click at [249, 390] on input "text" at bounding box center [314, 388] width 180 height 18
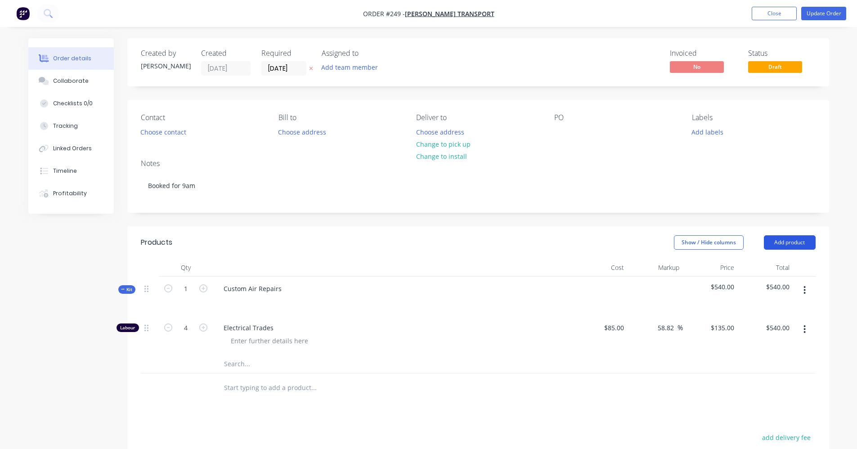
click at [776, 238] on button "Add product" at bounding box center [790, 242] width 52 height 14
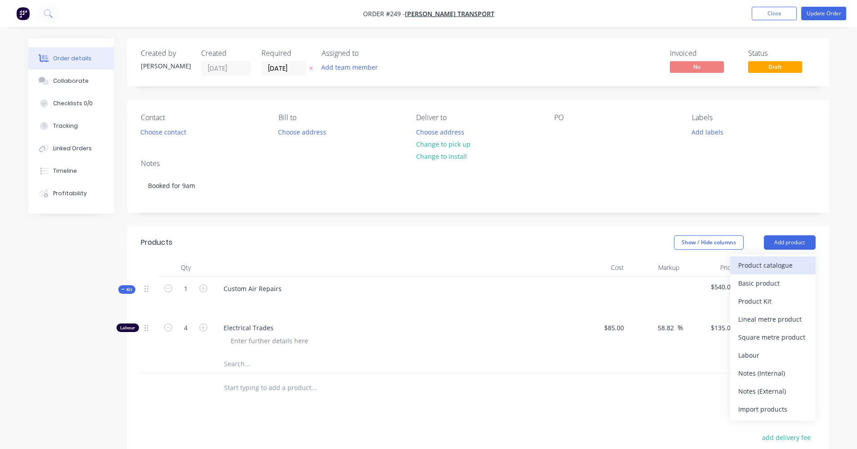
click at [772, 265] on div "Product catalogue" at bounding box center [772, 265] width 69 height 13
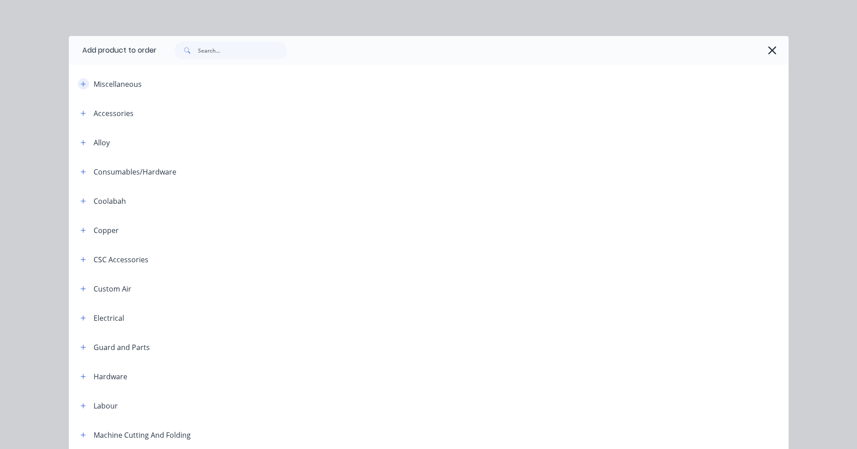
click at [81, 81] on icon "button" at bounding box center [83, 84] width 5 height 6
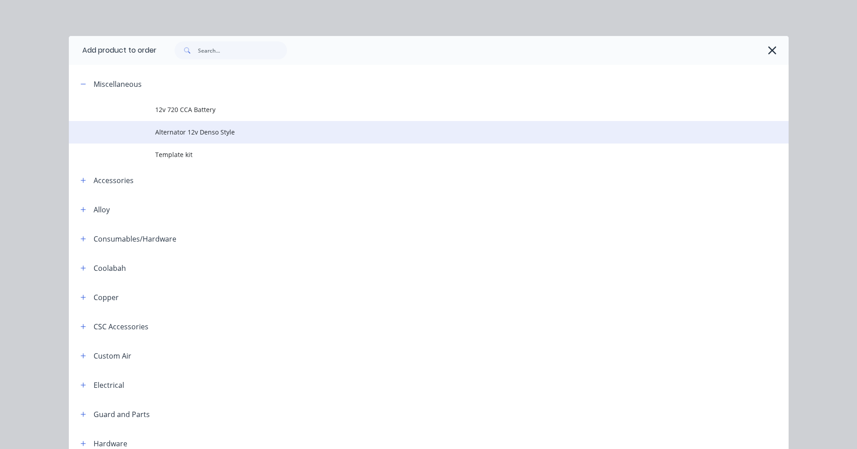
click at [207, 132] on span "Alternator 12v Denso Style" at bounding box center [408, 131] width 506 height 9
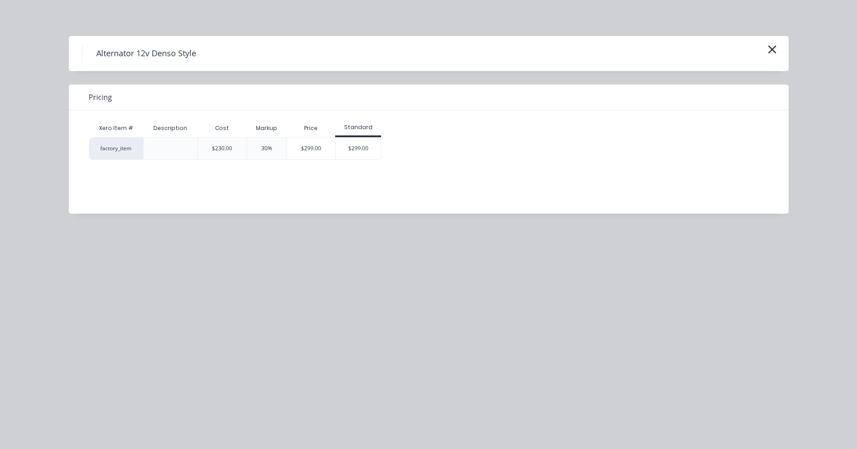
click at [366, 149] on div "$299.00" at bounding box center [358, 149] width 45 height 22
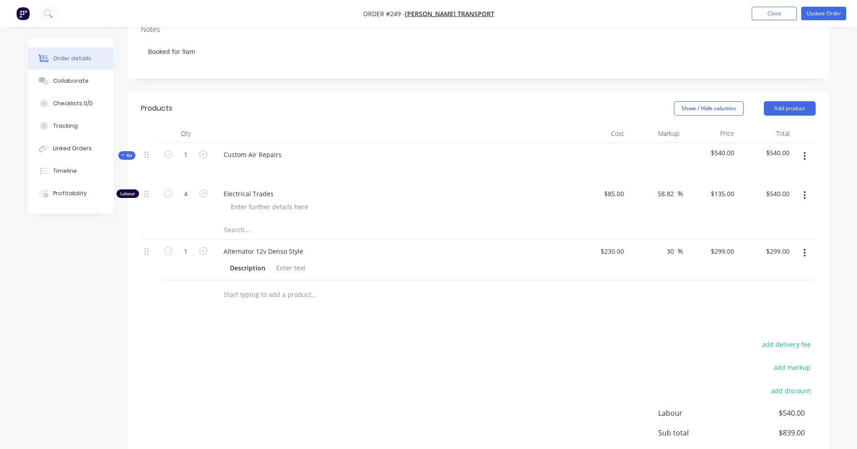
scroll to position [135, 0]
click at [244, 251] on div "Alternator 12v Denso Style" at bounding box center [263, 250] width 94 height 13
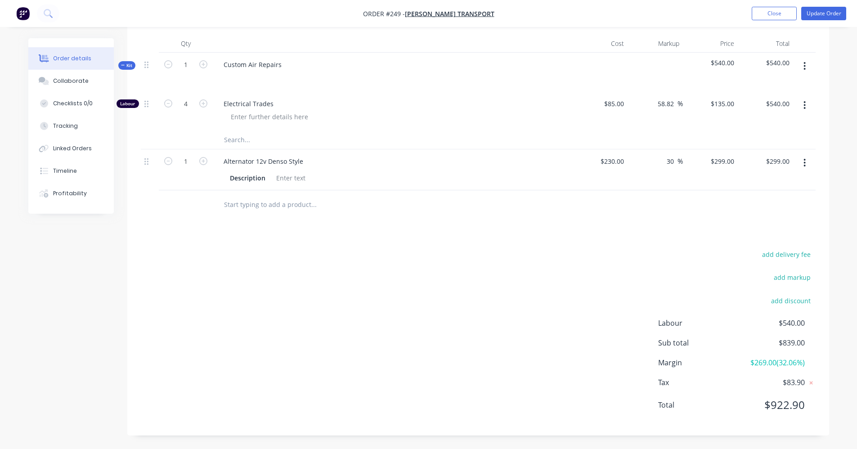
scroll to position [134, 0]
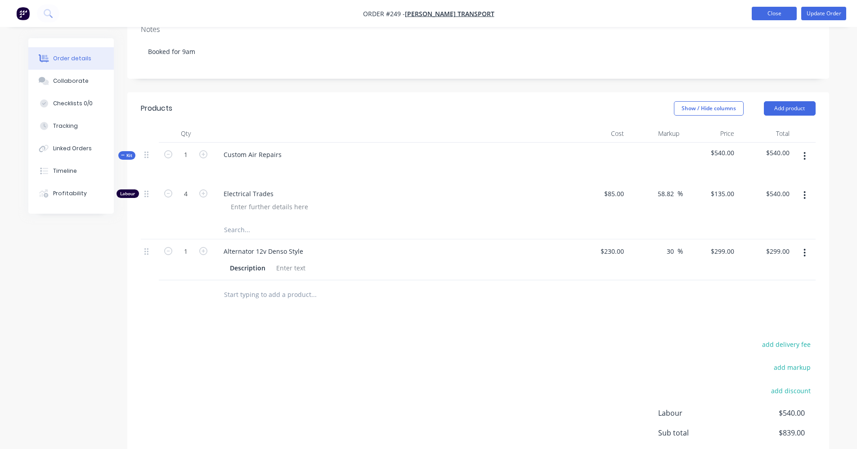
click at [756, 10] on button "Close" at bounding box center [774, 13] width 45 height 13
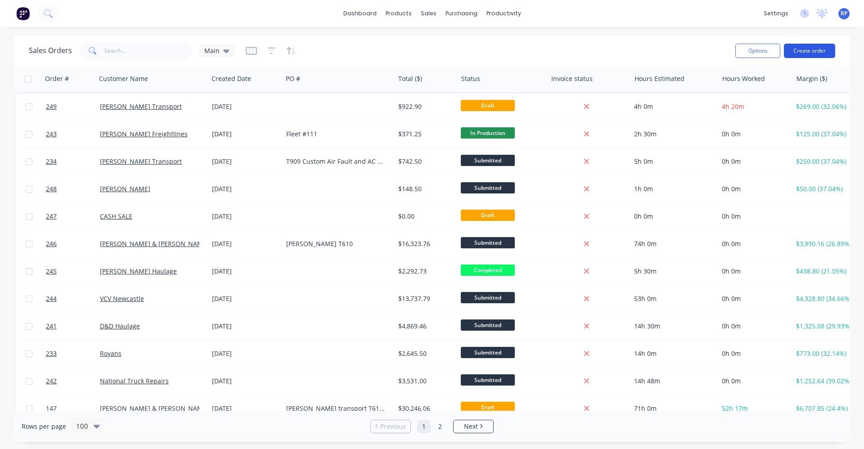
click at [793, 55] on button "Create order" at bounding box center [808, 51] width 51 height 14
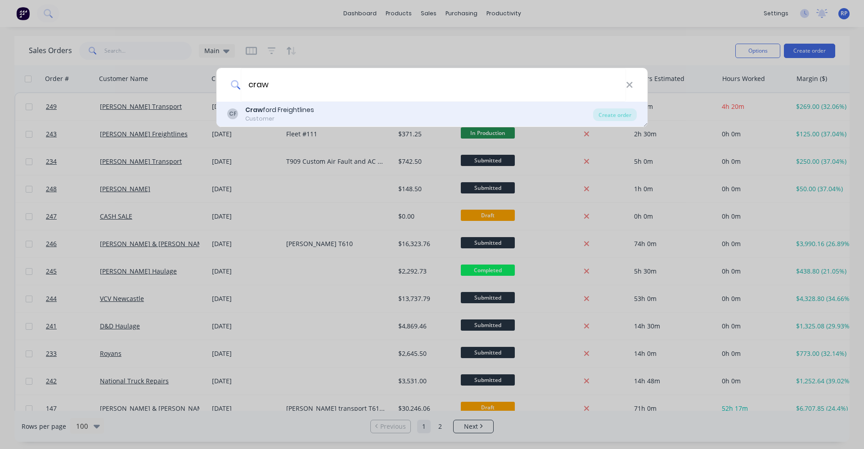
type input "craw"
click at [352, 113] on div "[PERSON_NAME] ford Freightlines Customer" at bounding box center [410, 114] width 366 height 18
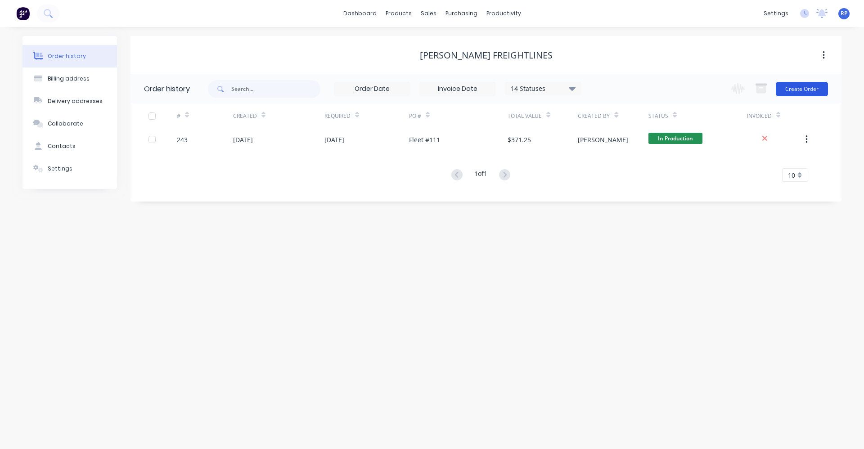
click at [811, 89] on button "Create Order" at bounding box center [801, 89] width 52 height 14
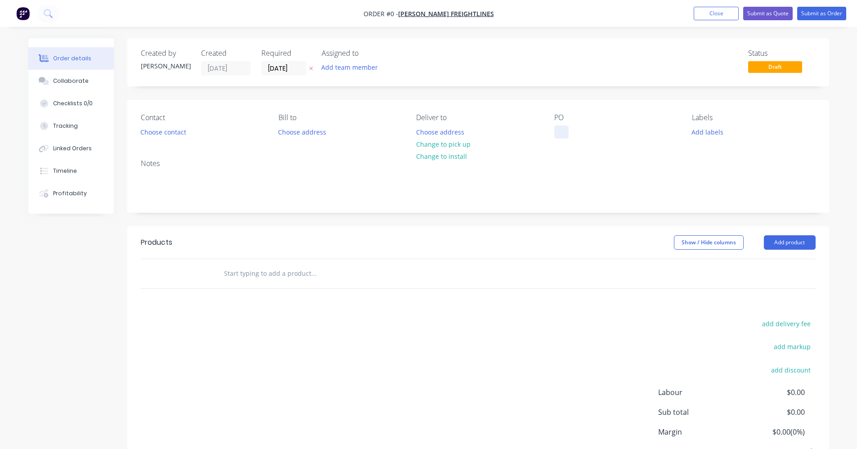
click at [564, 127] on div at bounding box center [561, 131] width 14 height 13
click at [582, 132] on div "W-Star 48" at bounding box center [576, 131] width 44 height 13
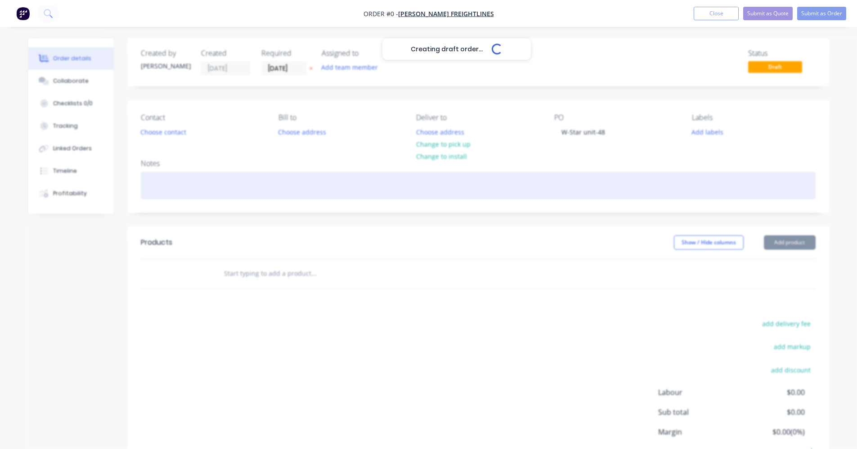
click at [630, 174] on div "Creating draft order... Loading... Order details Collaborate Checklists 0/0 Tra…" at bounding box center [428, 278] width 819 height 480
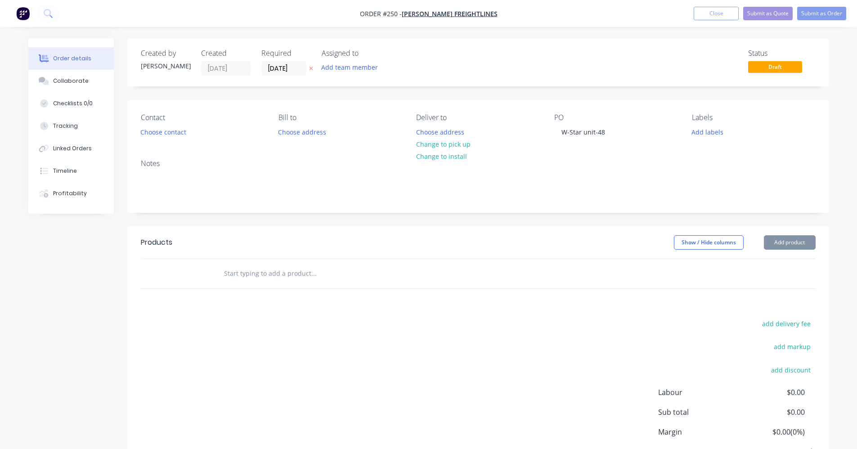
click at [420, 269] on div at bounding box center [351, 273] width 270 height 18
click at [322, 284] on div at bounding box center [375, 273] width 324 height 29
click at [317, 278] on input "text" at bounding box center [314, 273] width 180 height 18
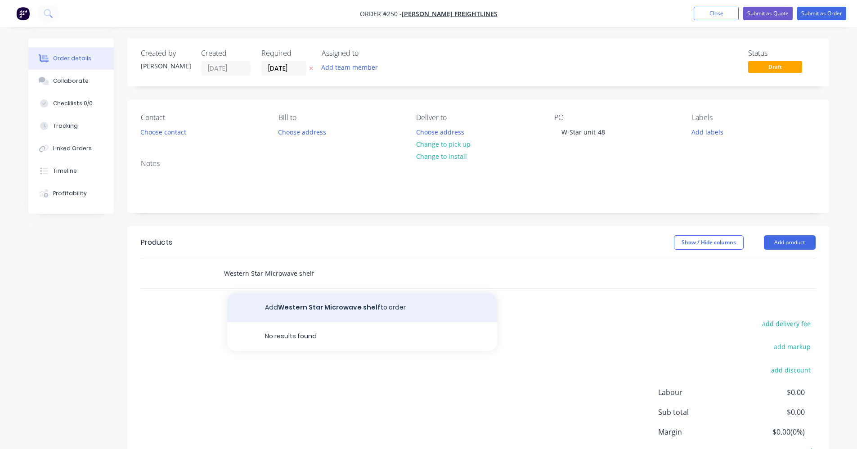
type input "Western Star Microwave shelf"
click at [411, 305] on button "Add Western Star Microwave shelf to order" at bounding box center [362, 307] width 270 height 29
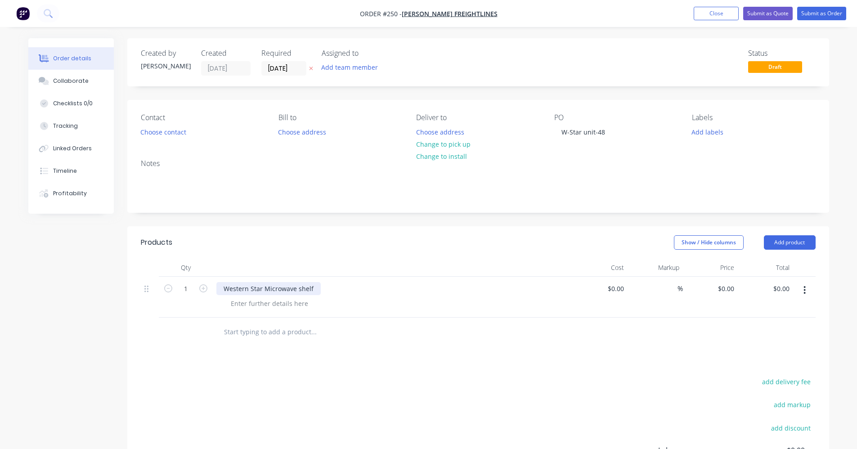
click at [313, 291] on div "Western Star Microwave shelf" at bounding box center [268, 288] width 104 height 13
copy div "Western Star Microwave shelf"
click at [805, 295] on button "button" at bounding box center [804, 290] width 21 height 16
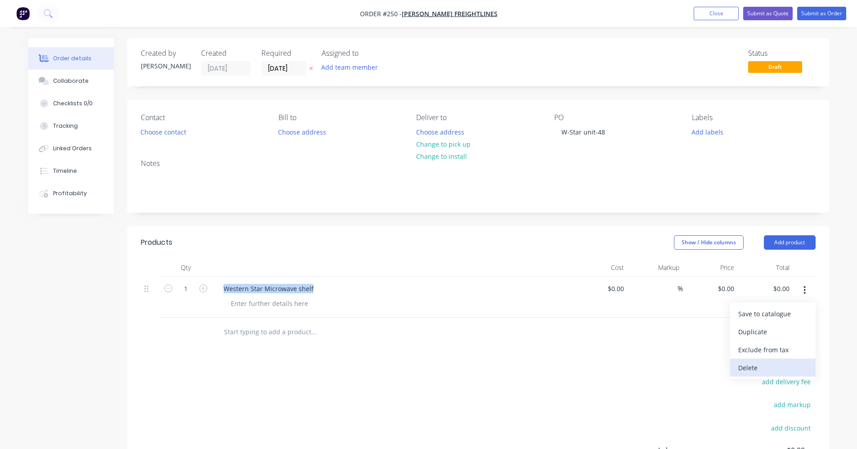
click at [766, 366] on div "Delete" at bounding box center [772, 367] width 69 height 13
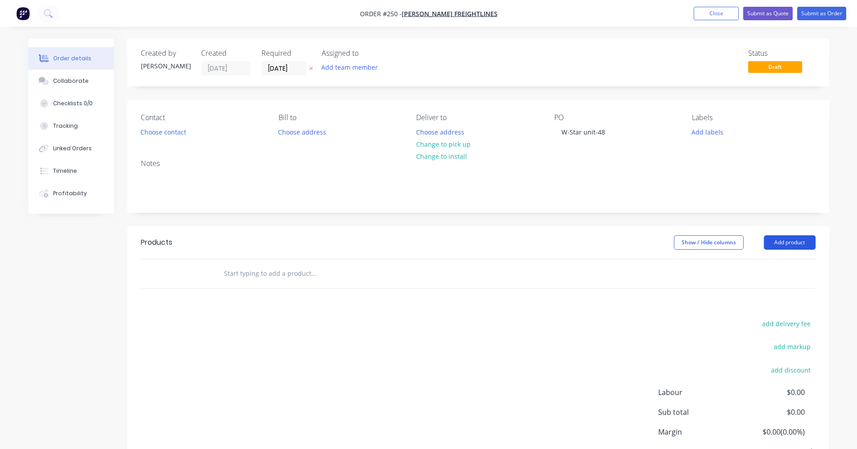
click at [798, 242] on button "Add product" at bounding box center [790, 242] width 52 height 14
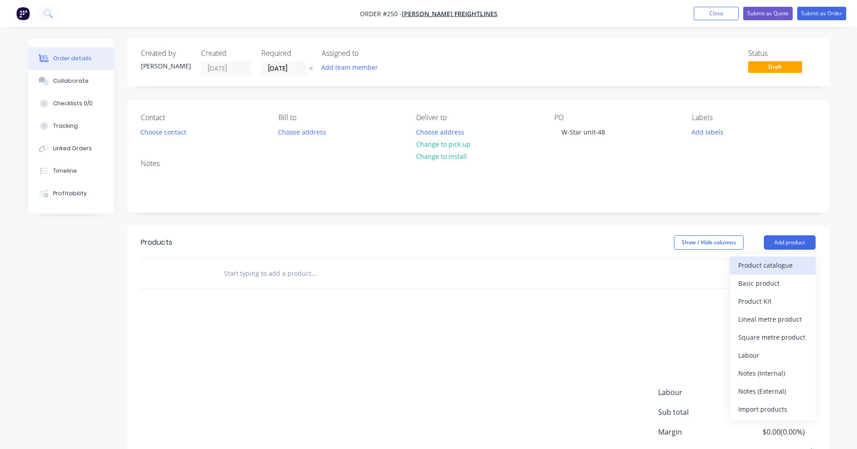
click at [753, 272] on div "Product catalogue" at bounding box center [772, 265] width 69 height 13
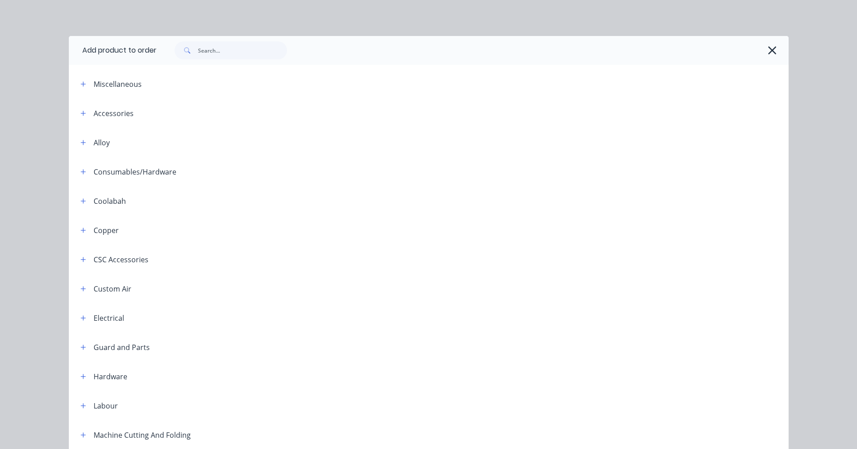
click at [88, 87] on div "Miscellaneous" at bounding box center [149, 83] width 153 height 11
click at [82, 82] on icon "button" at bounding box center [83, 84] width 5 height 6
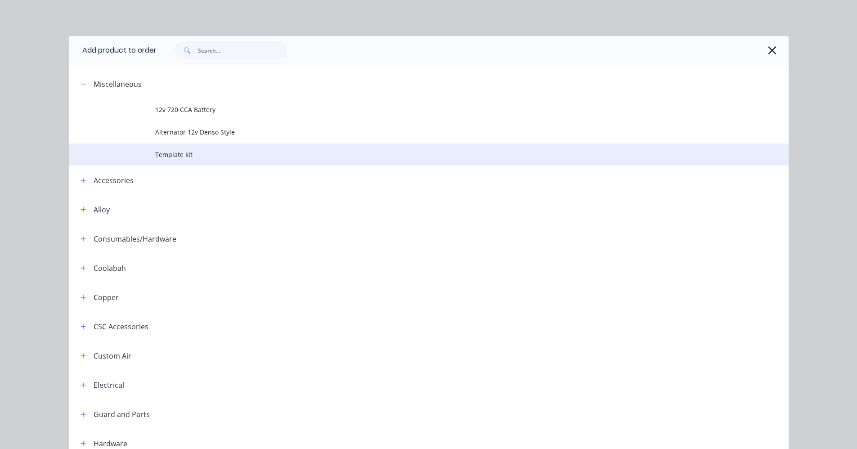
drag, startPoint x: 164, startPoint y: 136, endPoint x: 153, endPoint y: 159, distance: 25.3
click at [155, 159] on span "Template kit" at bounding box center [408, 154] width 506 height 9
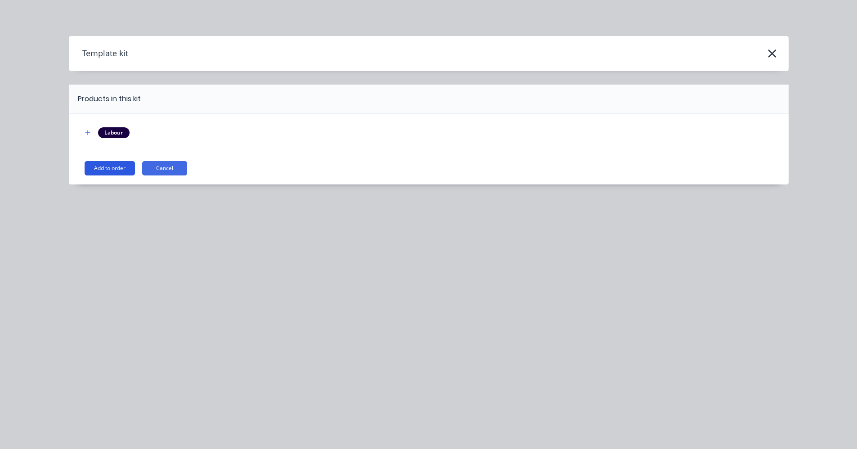
click at [119, 167] on button "Add to order" at bounding box center [110, 168] width 50 height 14
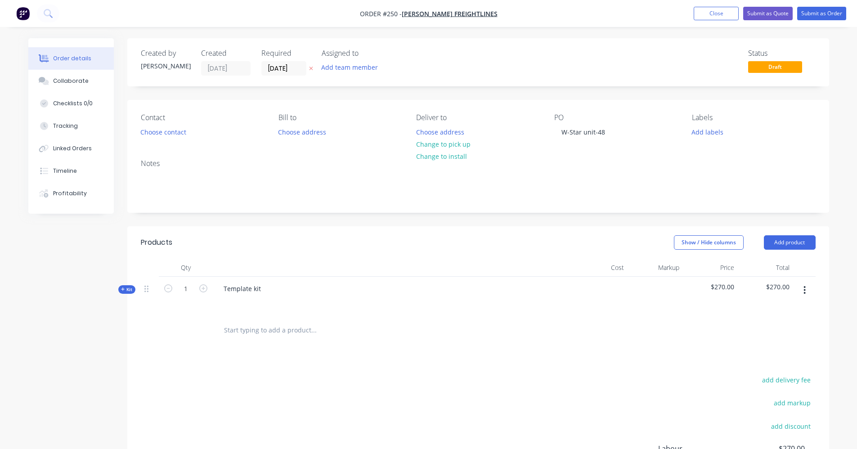
click at [125, 290] on span "Kit" at bounding box center [127, 289] width 12 height 7
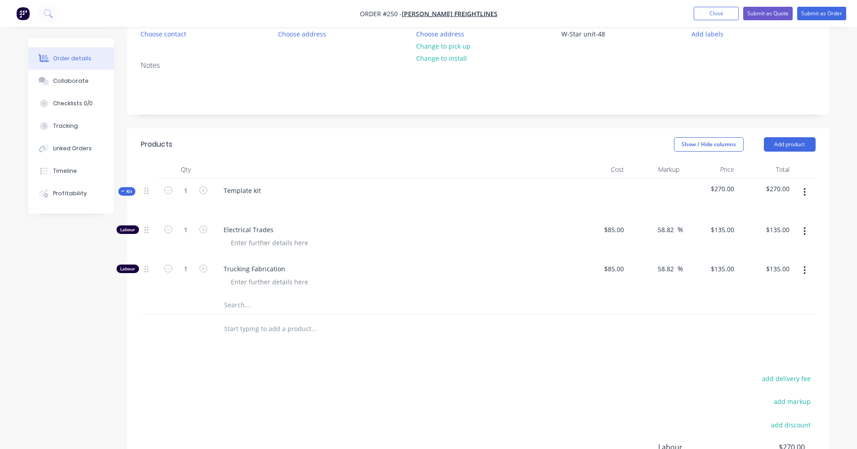
scroll to position [135, 0]
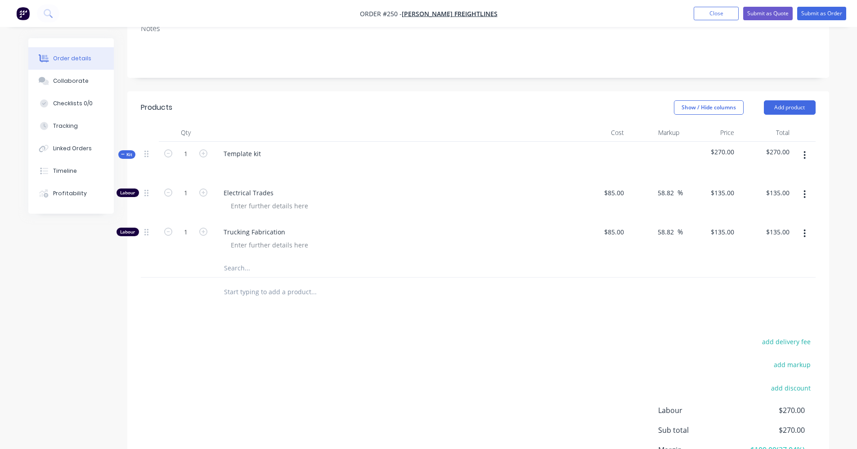
click at [806, 196] on button "button" at bounding box center [804, 194] width 21 height 16
drag, startPoint x: 503, startPoint y: 322, endPoint x: 497, endPoint y: 314, distance: 9.6
click at [501, 318] on div "Products Show / Hide columns Add product Qty Cost Markup Price Total Kit 1 Temp…" at bounding box center [478, 306] width 702 height 431
click at [202, 192] on icon "button" at bounding box center [203, 192] width 8 height 8
type input "2"
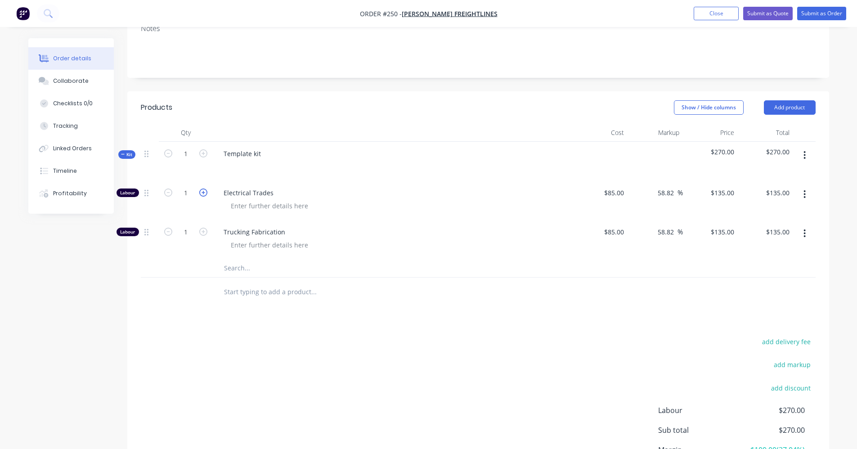
type input "$270.00"
click at [202, 231] on icon "button" at bounding box center [203, 232] width 8 height 8
type input "2"
type input "$270.00"
click at [202, 231] on icon "button" at bounding box center [203, 232] width 8 height 8
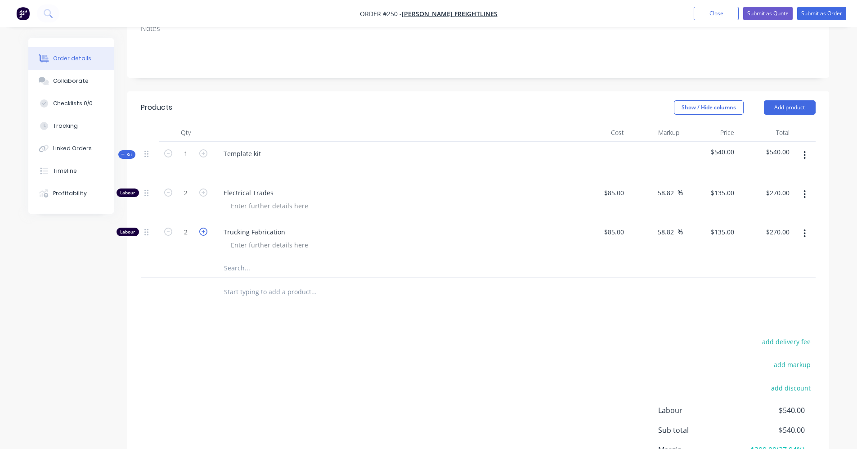
type input "3"
type input "$405.00"
click at [202, 231] on icon "button" at bounding box center [203, 232] width 8 height 8
type input "4"
type input "$540.00"
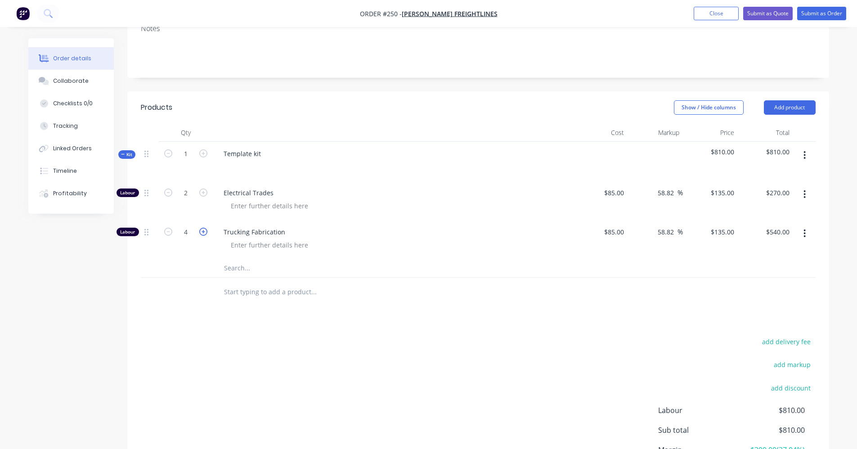
click at [202, 231] on icon "button" at bounding box center [203, 232] width 8 height 8
type input "5"
type input "$675.00"
click at [202, 231] on icon "button" at bounding box center [203, 232] width 8 height 8
type input "6"
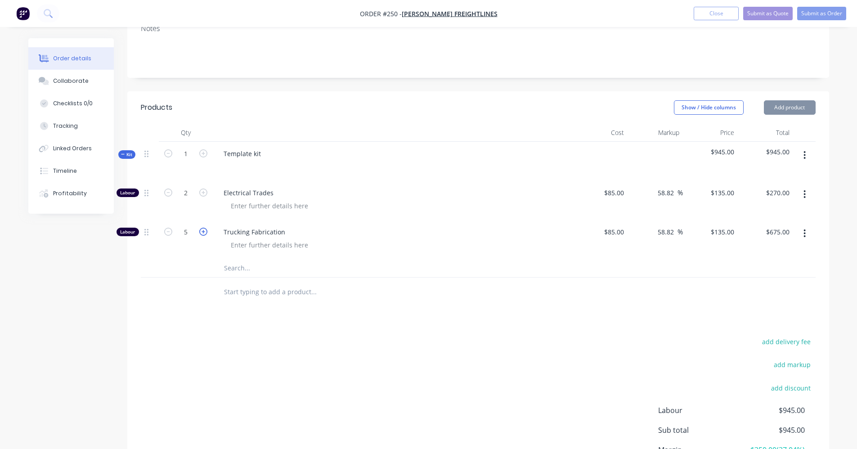
type input "$810.00"
click at [247, 271] on input "text" at bounding box center [314, 268] width 180 height 18
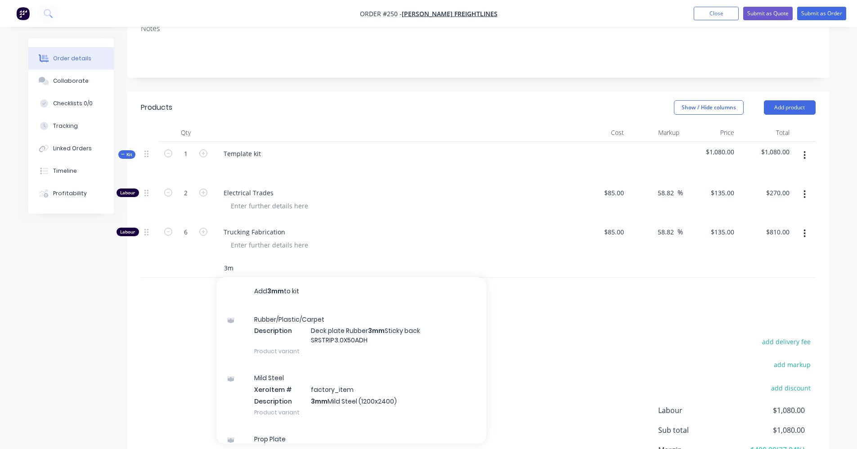
type input "3"
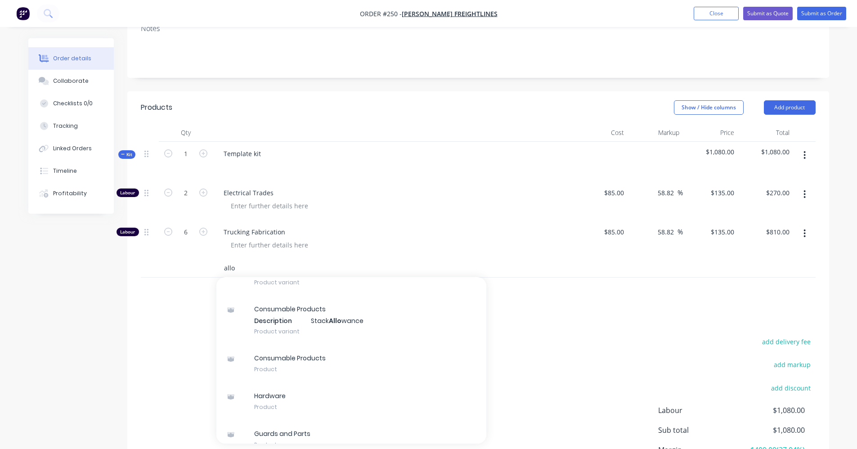
scroll to position [123, 0]
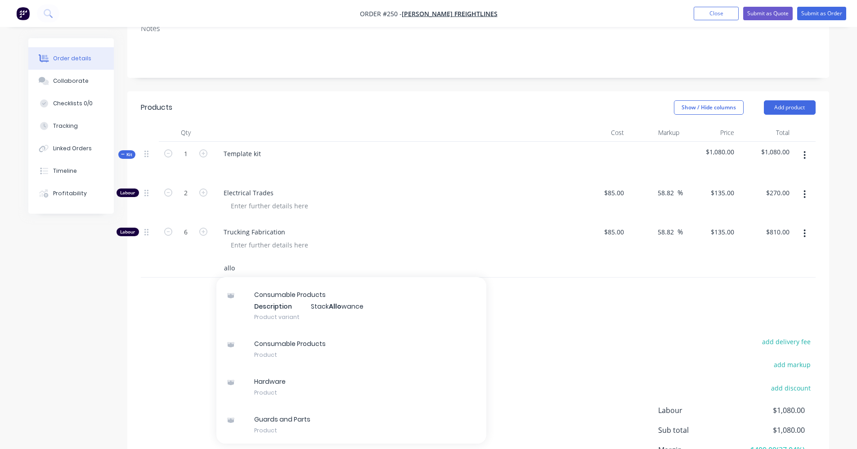
type input "allo"
click at [616, 306] on div at bounding box center [478, 291] width 675 height 29
click at [285, 262] on input "allo" at bounding box center [314, 268] width 180 height 18
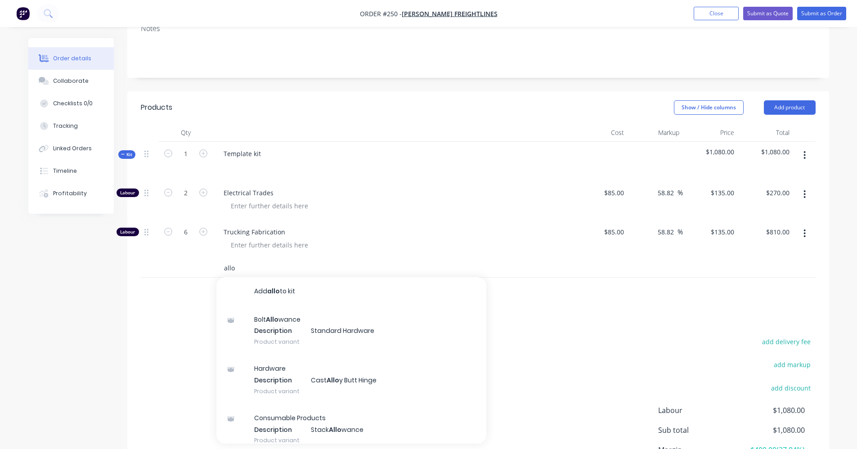
click at [281, 271] on input "allo" at bounding box center [314, 268] width 180 height 18
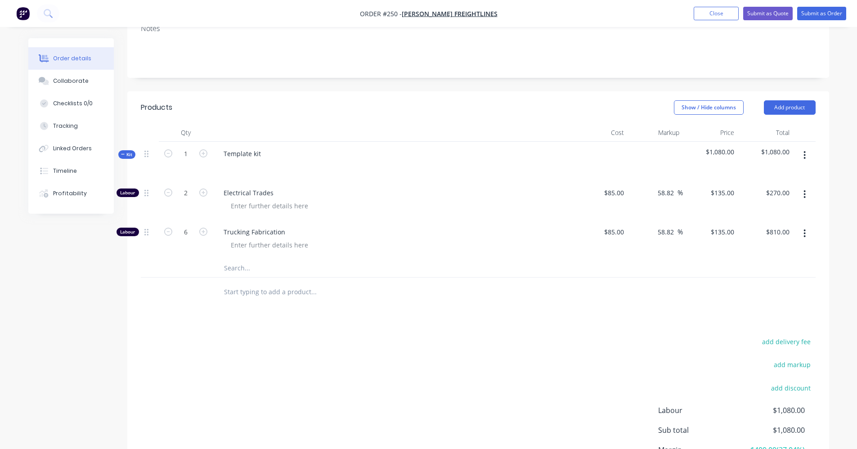
click at [803, 153] on button "button" at bounding box center [804, 155] width 21 height 16
click at [749, 185] on button "Add product to kit" at bounding box center [772, 179] width 85 height 18
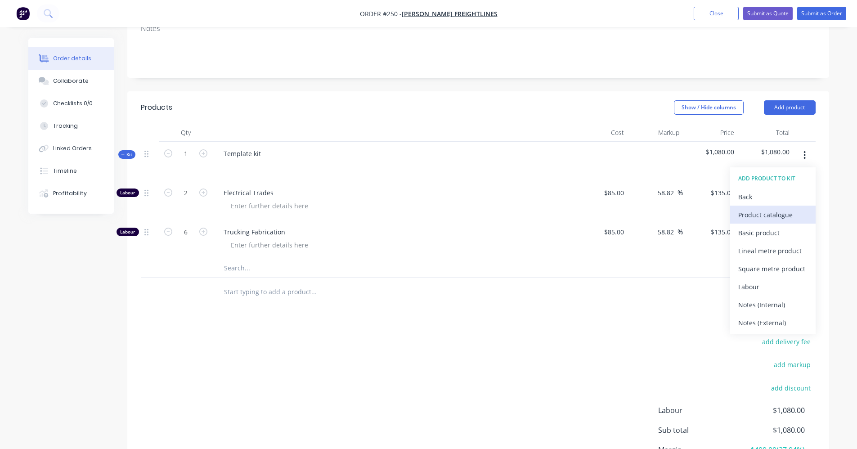
click at [747, 216] on div "Product catalogue" at bounding box center [772, 214] width 69 height 13
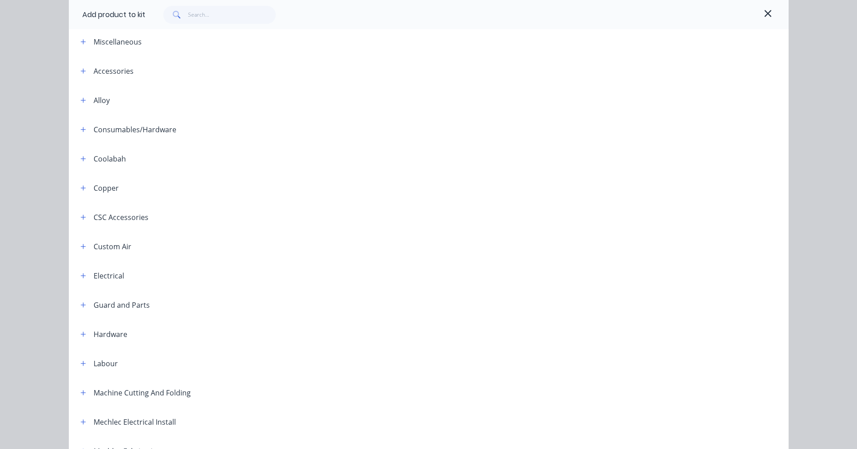
scroll to position [0, 0]
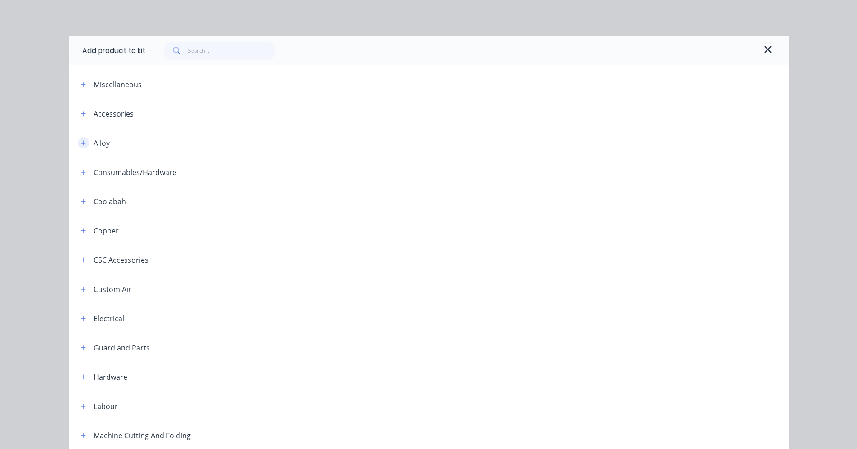
click at [81, 145] on icon "button" at bounding box center [83, 143] width 5 height 6
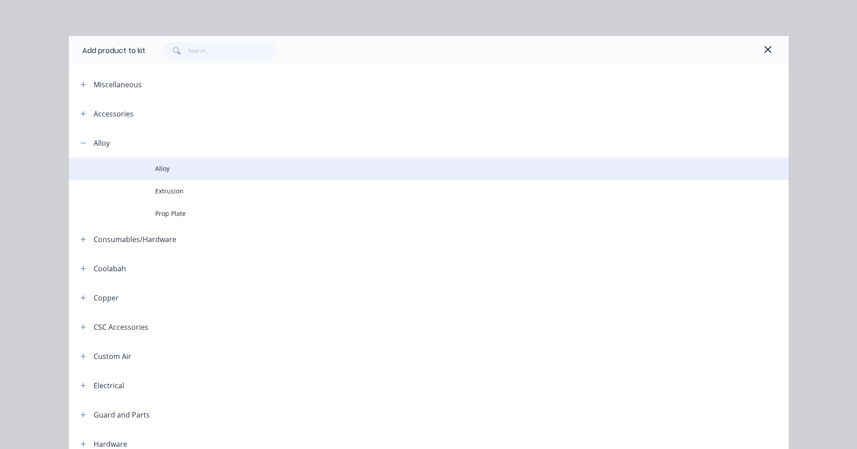
click at [166, 167] on span "Alloy" at bounding box center [408, 168] width 506 height 9
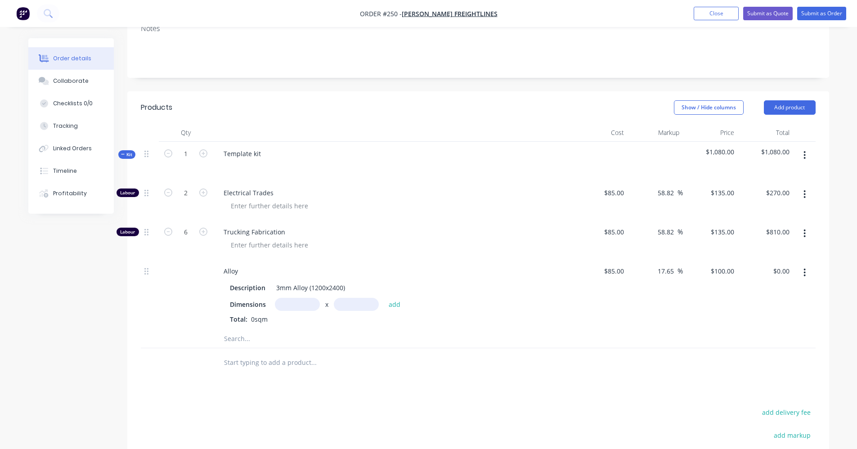
click at [288, 307] on input "text" at bounding box center [297, 304] width 45 height 13
click at [295, 301] on input "text" at bounding box center [297, 304] width 45 height 13
type input "0.8m"
click at [346, 306] on input "text" at bounding box center [356, 304] width 45 height 13
type input "0.9m"
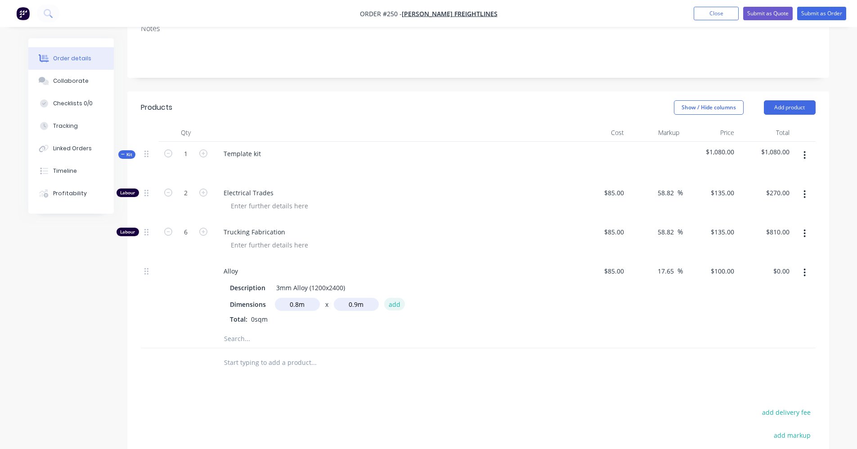
click at [391, 308] on button "add" at bounding box center [394, 304] width 21 height 12
type input "$72.00"
click at [807, 153] on button "button" at bounding box center [804, 155] width 21 height 16
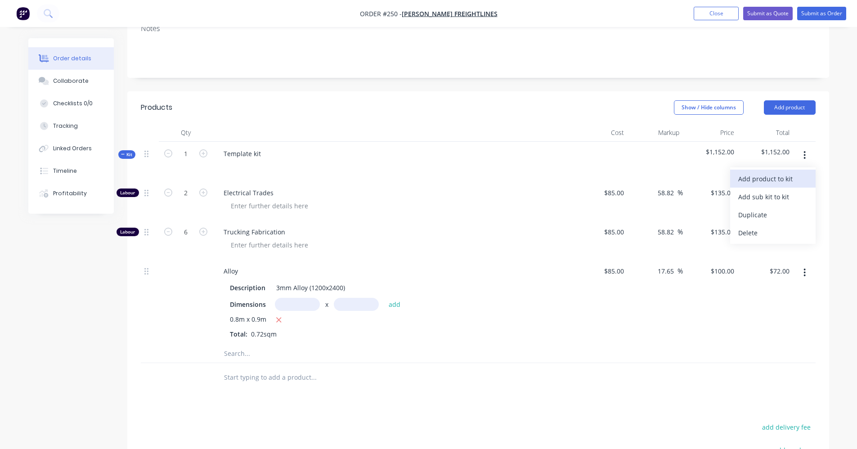
click at [784, 183] on div "Add product to kit" at bounding box center [772, 178] width 69 height 13
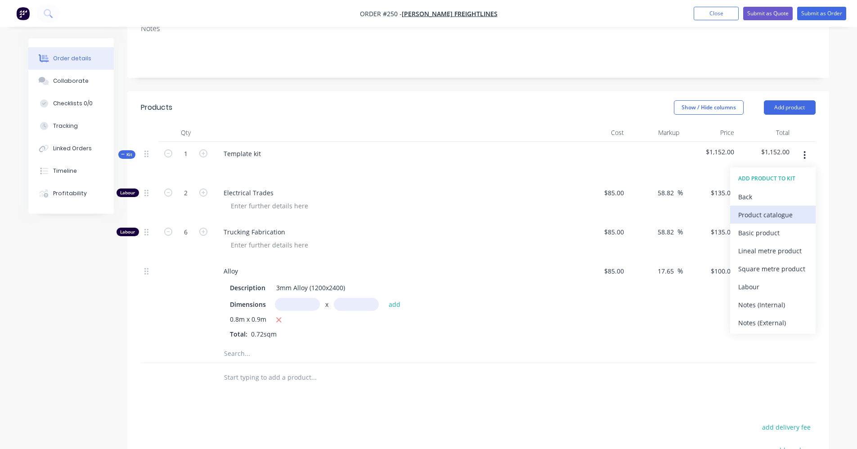
click at [759, 216] on div "Product catalogue" at bounding box center [772, 214] width 69 height 13
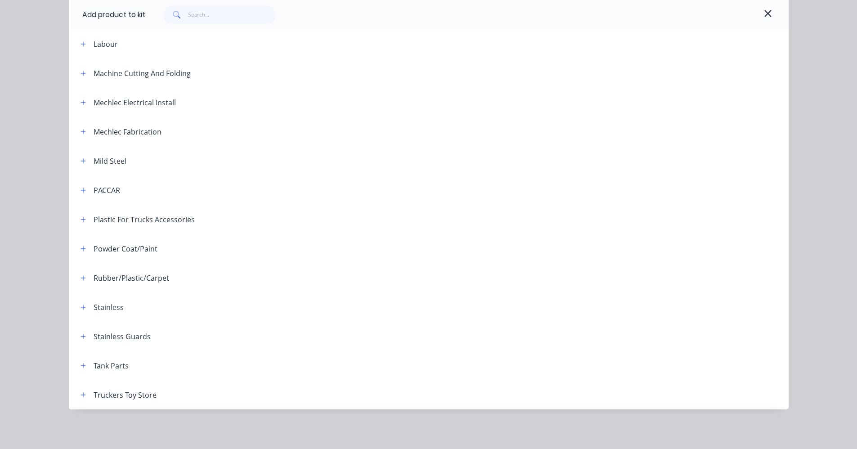
scroll to position [320, 0]
click at [83, 251] on button "button" at bounding box center [83, 248] width 11 height 11
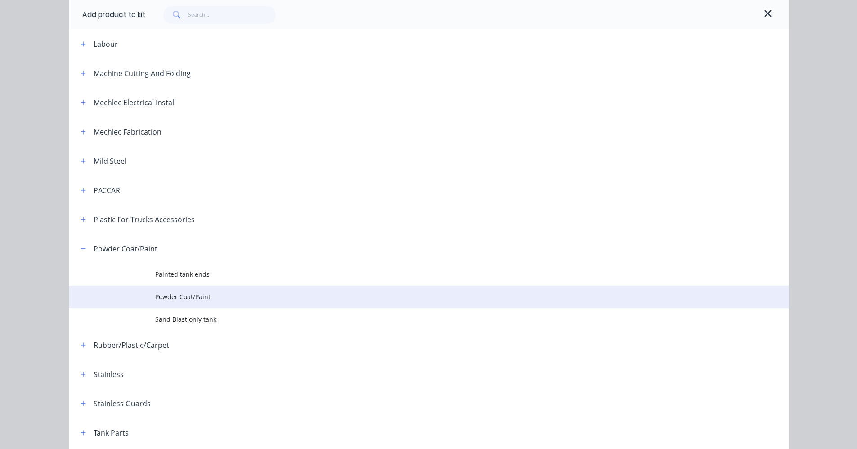
click at [173, 298] on span "Powder Coat/Paint" at bounding box center [408, 296] width 506 height 9
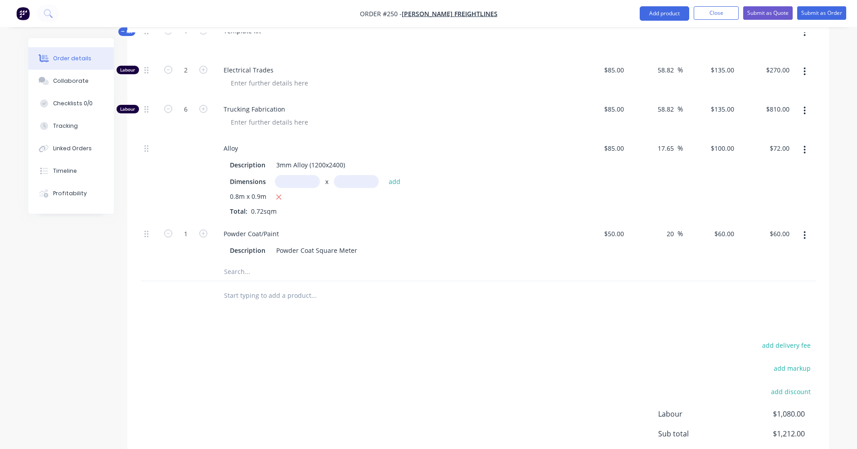
scroll to position [230, 0]
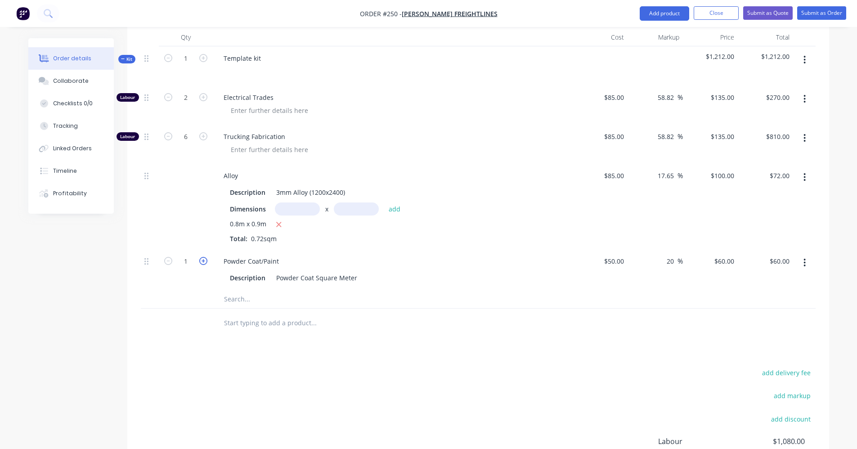
click at [202, 260] on icon "button" at bounding box center [203, 261] width 8 height 8
type input "2"
type input "$120.00"
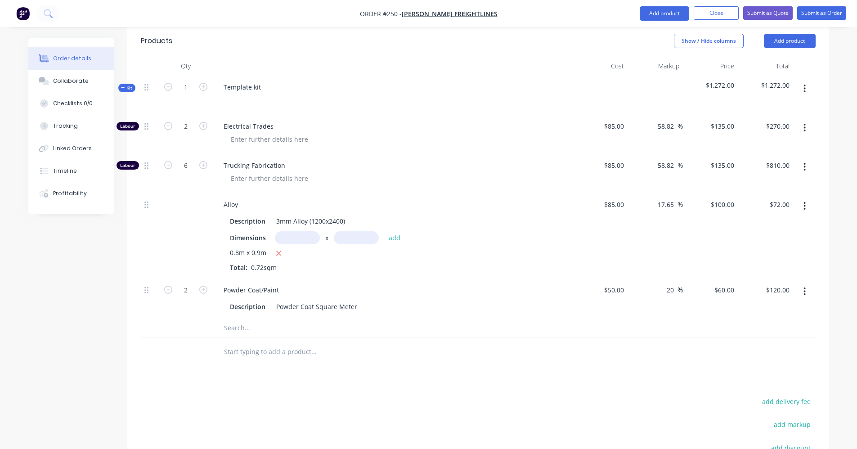
scroll to position [185, 0]
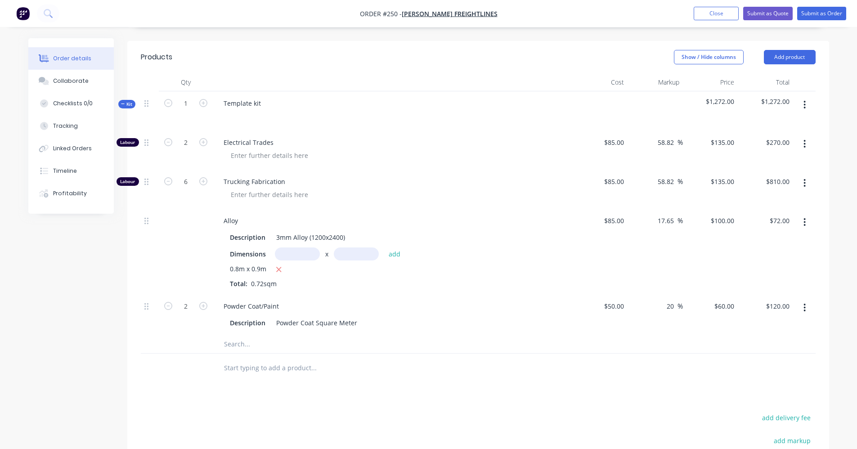
click at [804, 107] on icon "button" at bounding box center [804, 105] width 2 height 10
click at [772, 136] on button "Add product to kit" at bounding box center [772, 128] width 85 height 18
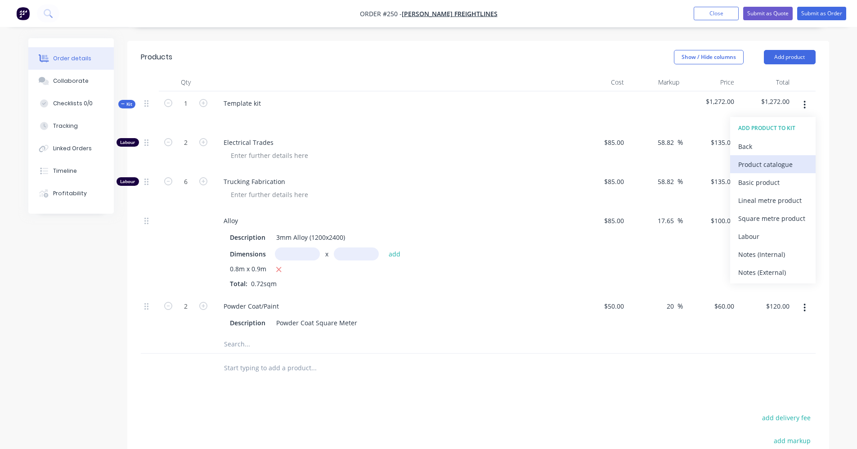
click at [764, 168] on div "Product catalogue" at bounding box center [772, 164] width 69 height 13
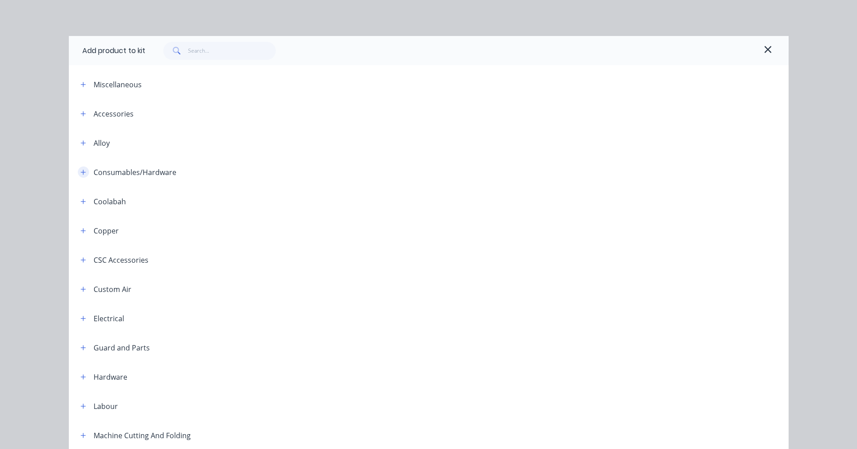
click at [78, 176] on button "button" at bounding box center [83, 171] width 11 height 11
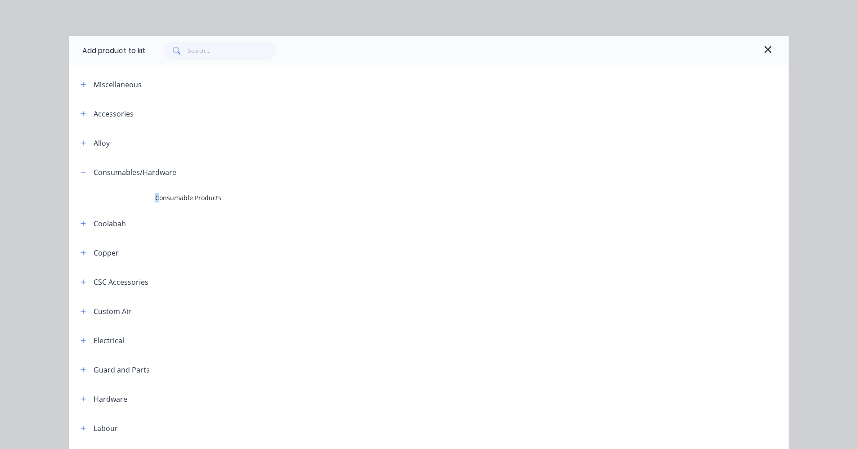
drag, startPoint x: 153, startPoint y: 193, endPoint x: 159, endPoint y: 198, distance: 7.3
click at [155, 193] on span "Consumable Products" at bounding box center [408, 197] width 506 height 9
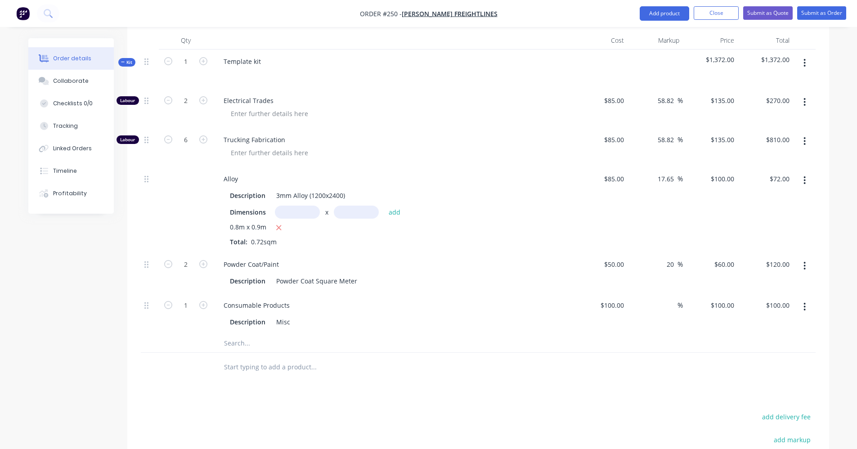
scroll to position [210, 0]
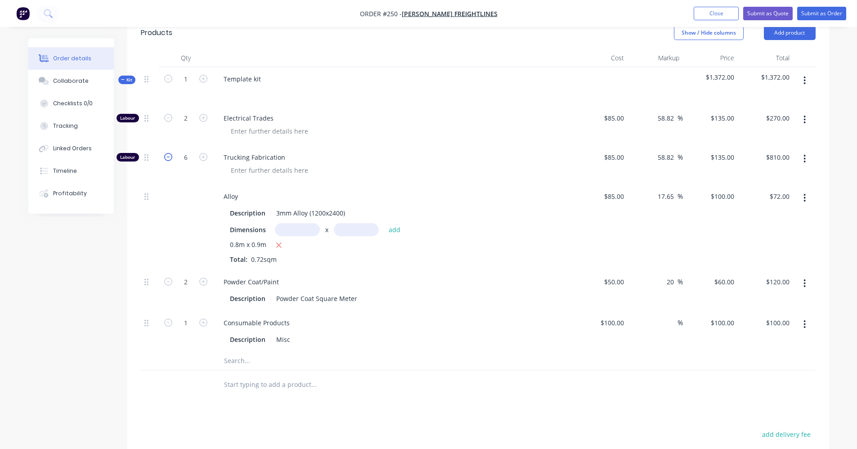
click at [169, 158] on icon "button" at bounding box center [168, 157] width 8 height 8
type input "5"
type input "$675.00"
click at [169, 158] on icon "button" at bounding box center [168, 157] width 8 height 8
type input "4"
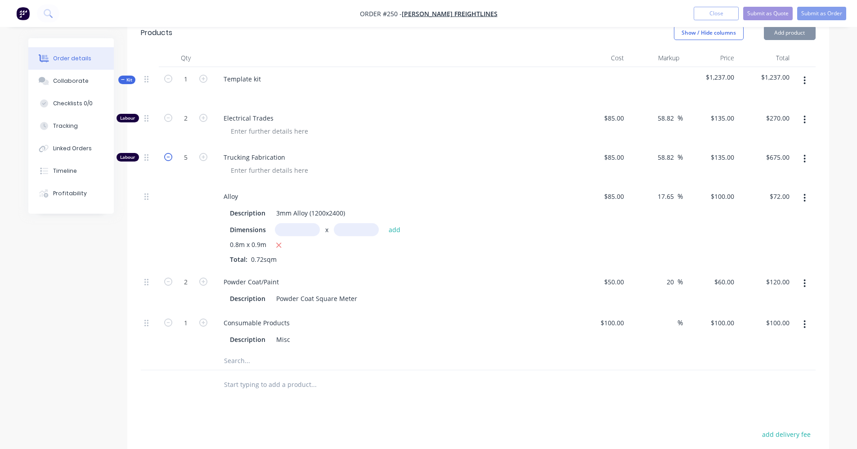
type input "$540.00"
click at [195, 324] on input "1" at bounding box center [185, 322] width 23 height 13
type input "0.5"
type input "$50.00"
click at [329, 389] on input "text" at bounding box center [314, 385] width 180 height 18
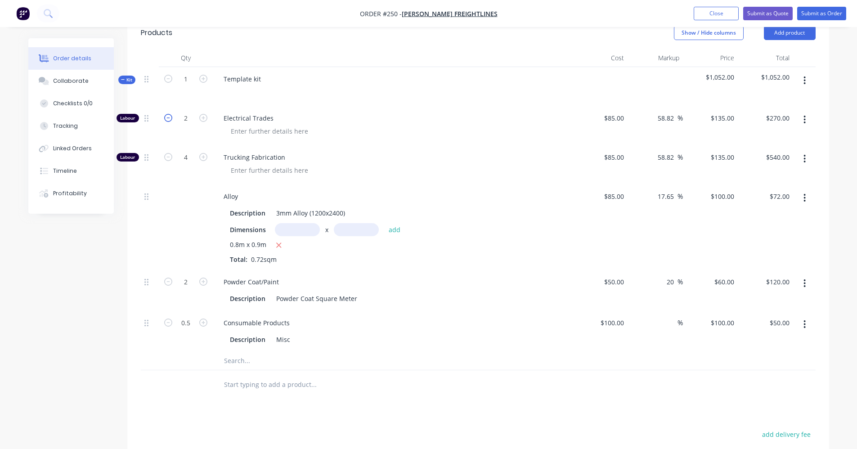
click at [170, 118] on icon "button" at bounding box center [168, 118] width 8 height 8
type input "1"
type input "$135.00"
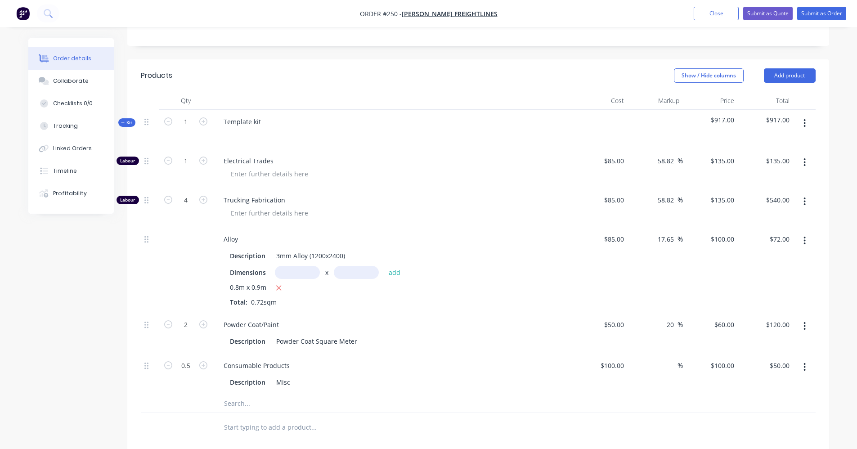
scroll to position [165, 0]
click at [264, 125] on div "Template kit" at bounding box center [242, 123] width 52 height 13
click at [442, 361] on div "Consumable Products" at bounding box center [392, 367] width 353 height 13
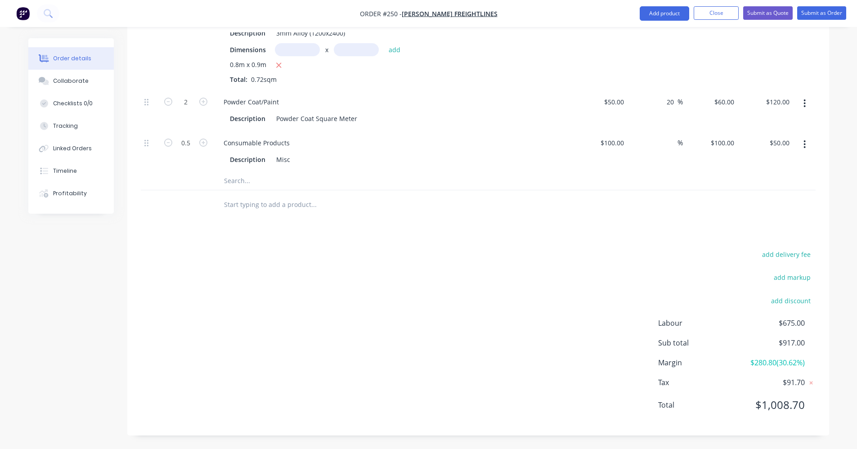
click at [429, 322] on div "add delivery fee add markup add discount Labour $675.00 Sub total $917.00 Margi…" at bounding box center [478, 335] width 675 height 174
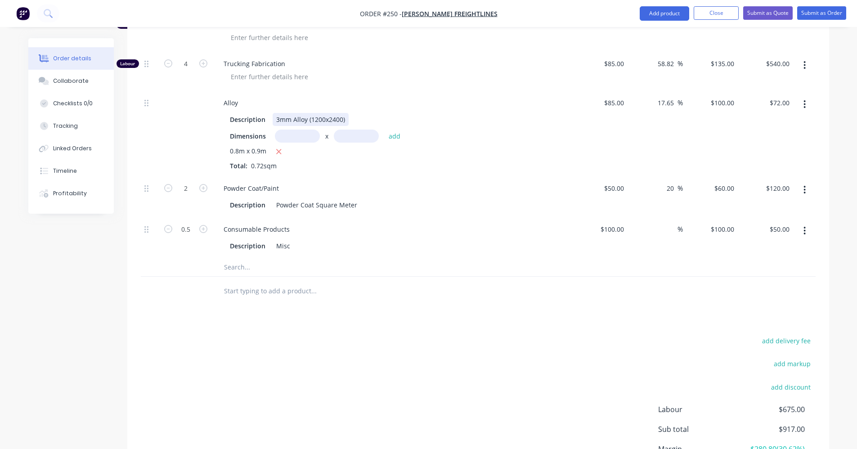
scroll to position [300, 0]
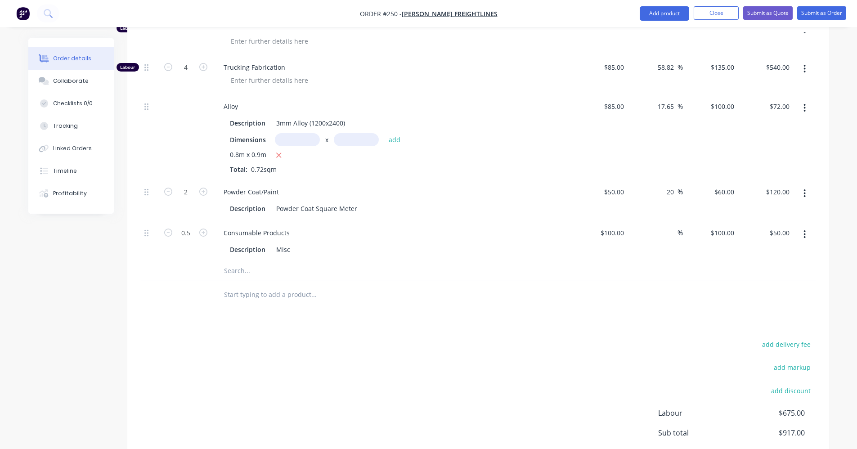
click at [208, 69] on button "button" at bounding box center [203, 66] width 12 height 9
type input "5"
type input "$675.00"
click at [465, 313] on div "Products Show / Hide columns Add product Qty Cost Markup Price Total Kit 1 Micr…" at bounding box center [478, 226] width 702 height 599
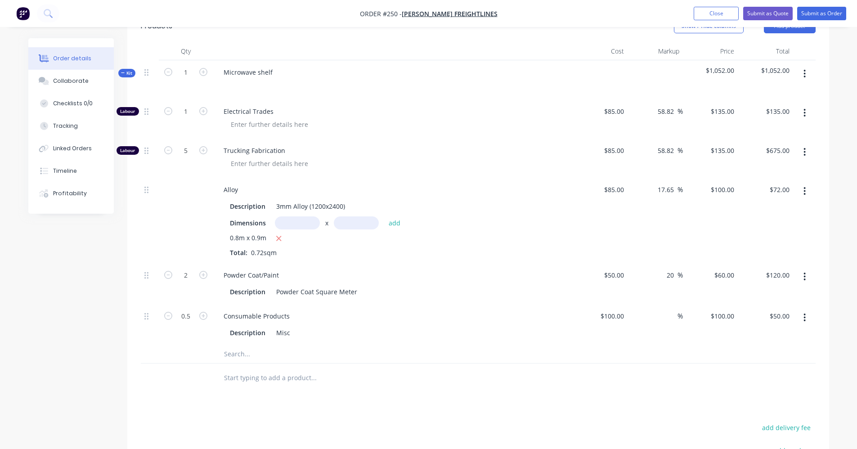
scroll to position [210, 0]
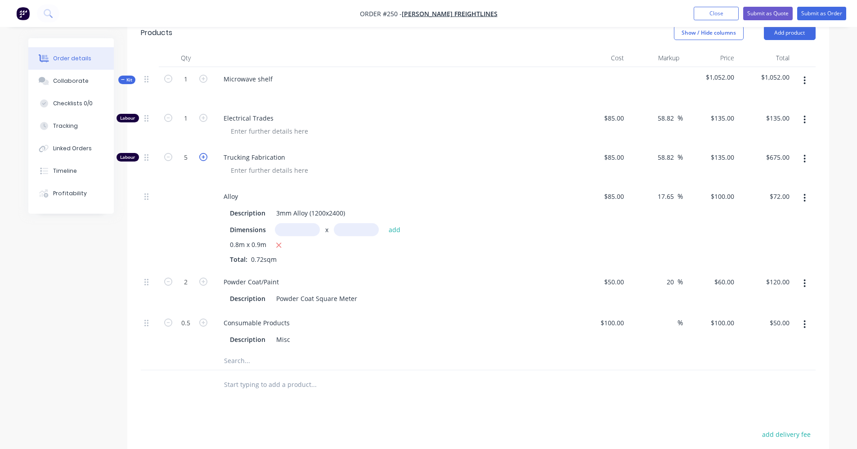
click at [202, 157] on icon "button" at bounding box center [203, 157] width 8 height 8
type input "6"
type input "$810.00"
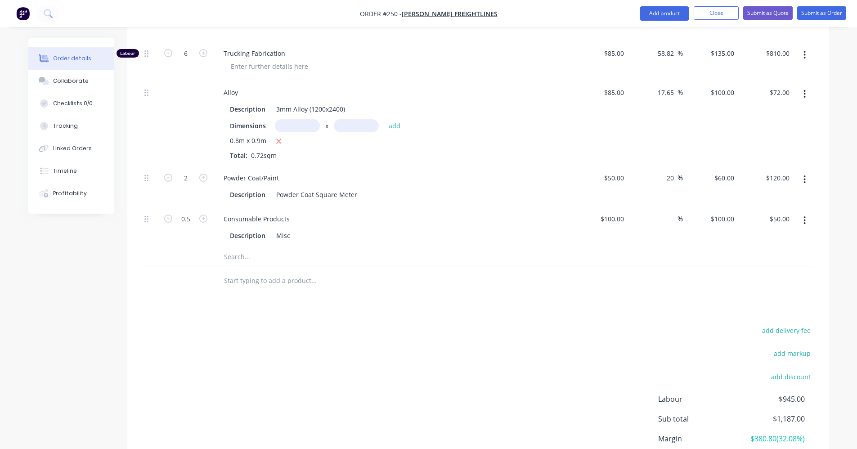
scroll to position [300, 0]
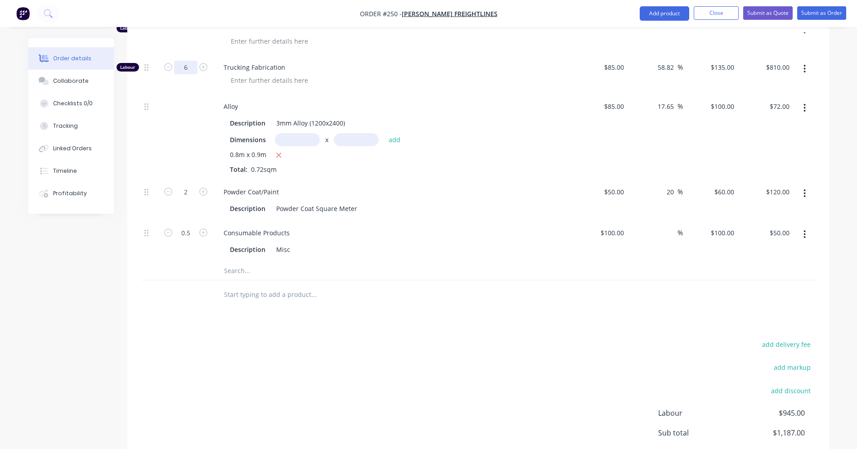
click at [190, 73] on input "6" at bounding box center [185, 67] width 23 height 13
type input "5.5"
type input "$742.50"
click at [282, 287] on input "text" at bounding box center [314, 295] width 180 height 18
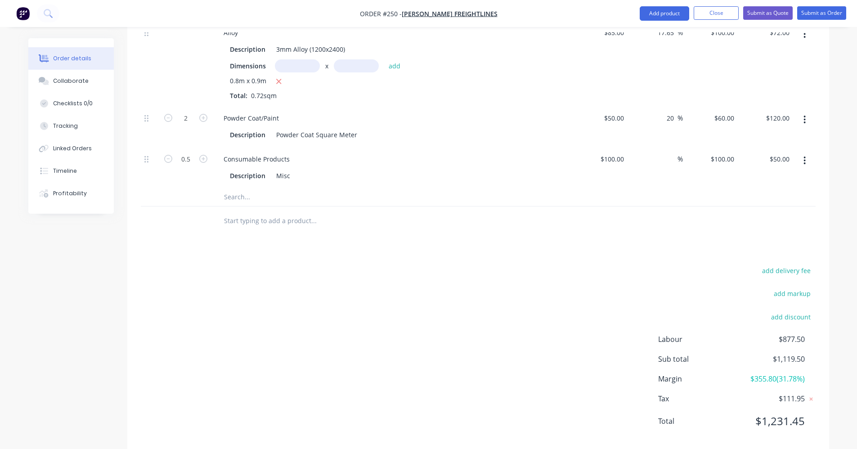
scroll to position [389, 0]
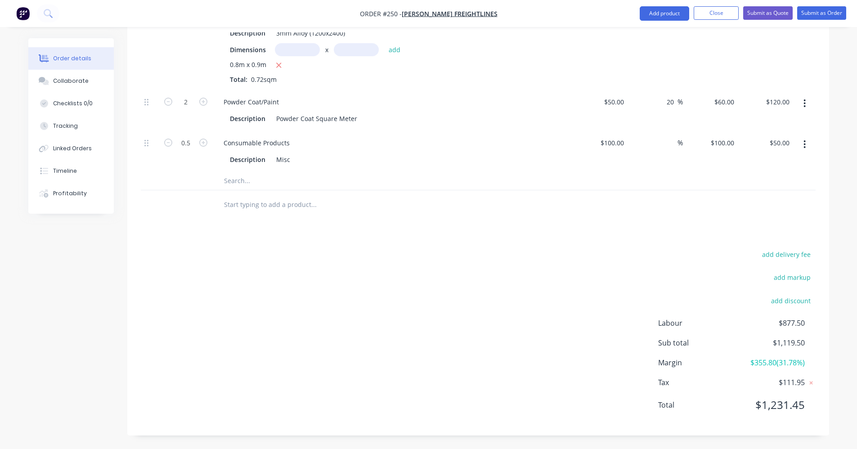
click at [389, 256] on div "add delivery fee add markup add discount Labour $877.50 Sub total $1,119.50 Mar…" at bounding box center [478, 335] width 675 height 174
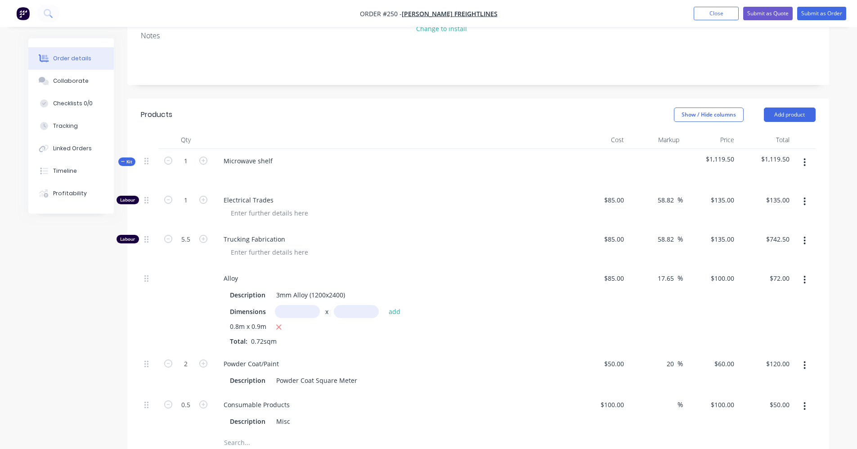
scroll to position [180, 0]
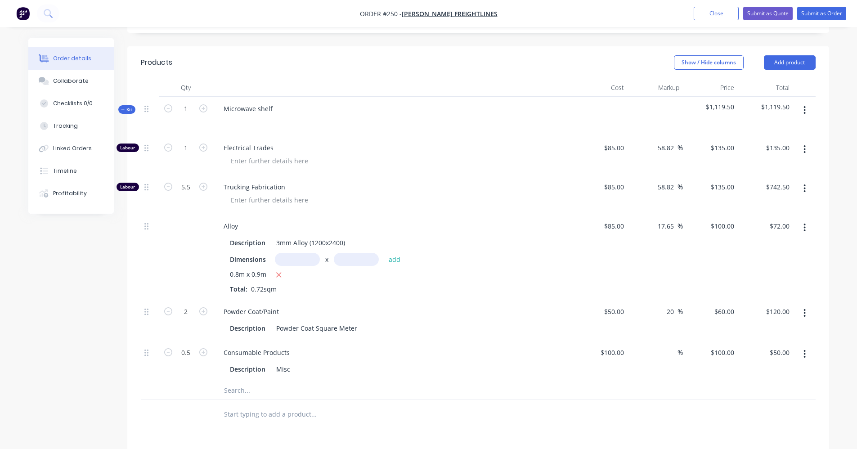
click at [122, 108] on icon "button" at bounding box center [123, 109] width 4 height 4
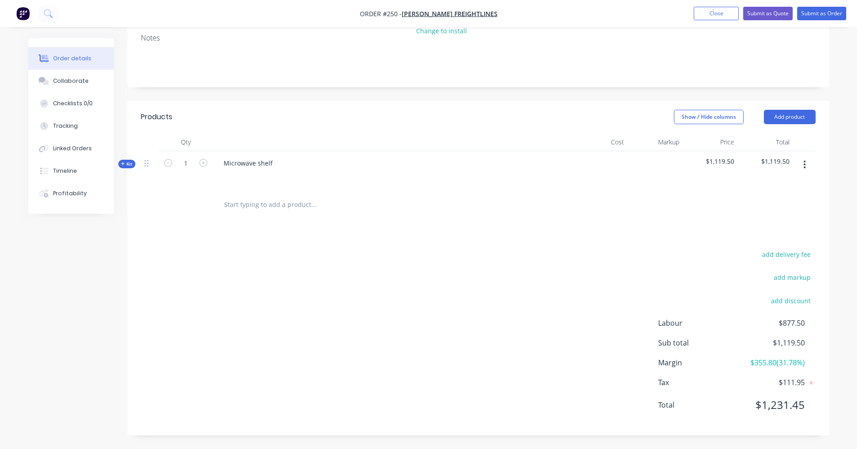
scroll to position [125, 0]
click at [124, 164] on icon "button" at bounding box center [123, 164] width 4 height 4
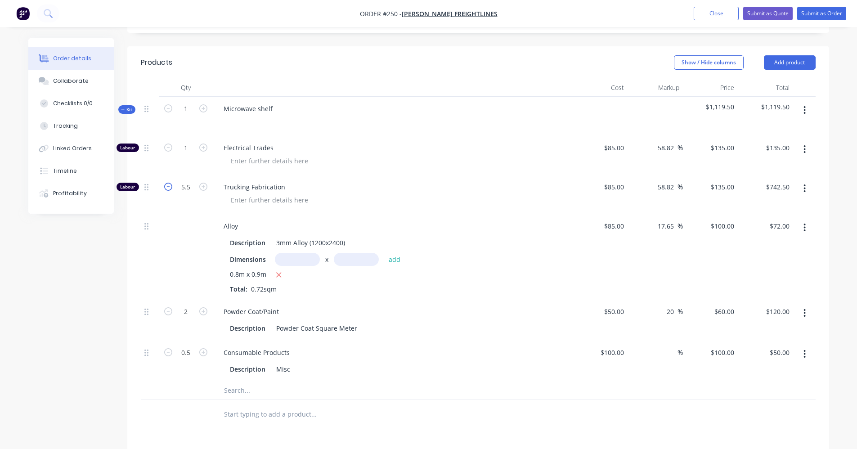
click at [168, 188] on icon "button" at bounding box center [168, 187] width 8 height 8
type input "4.5"
type input "$607.50"
click at [204, 188] on icon "button" at bounding box center [203, 187] width 8 height 8
type input "5.5"
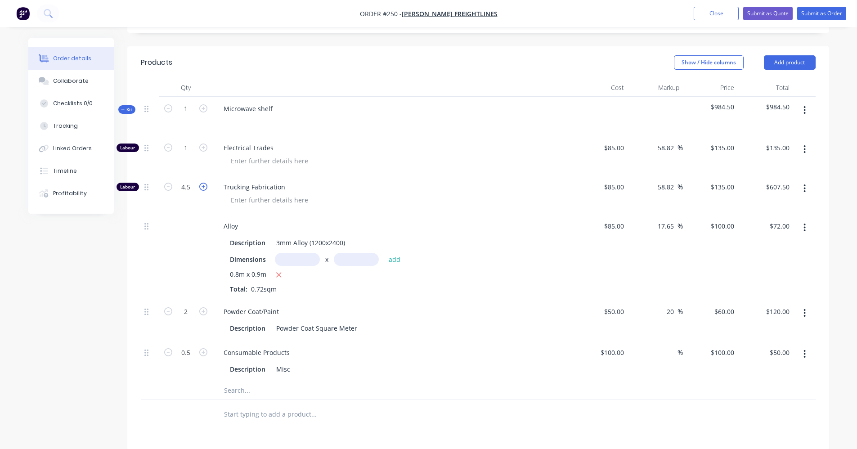
type input "$742.50"
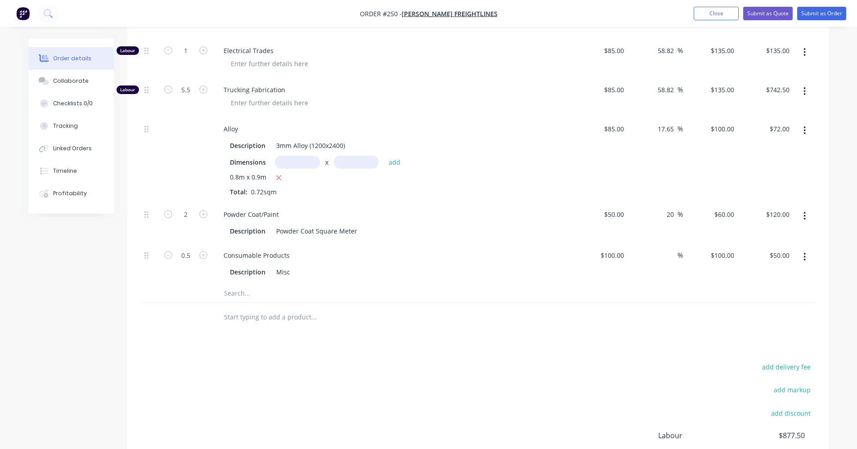
scroll to position [210, 0]
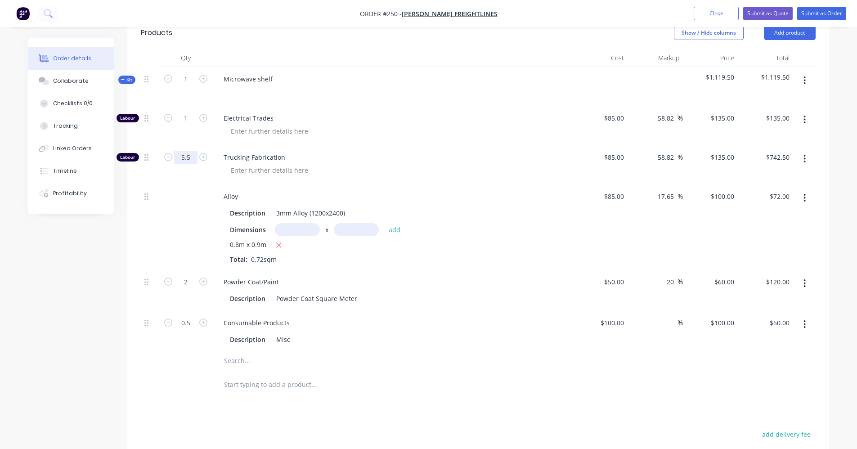
click at [191, 156] on input "5.5" at bounding box center [185, 157] width 23 height 13
type input "5"
type input "$675.00"
click at [354, 173] on div at bounding box center [396, 170] width 345 height 13
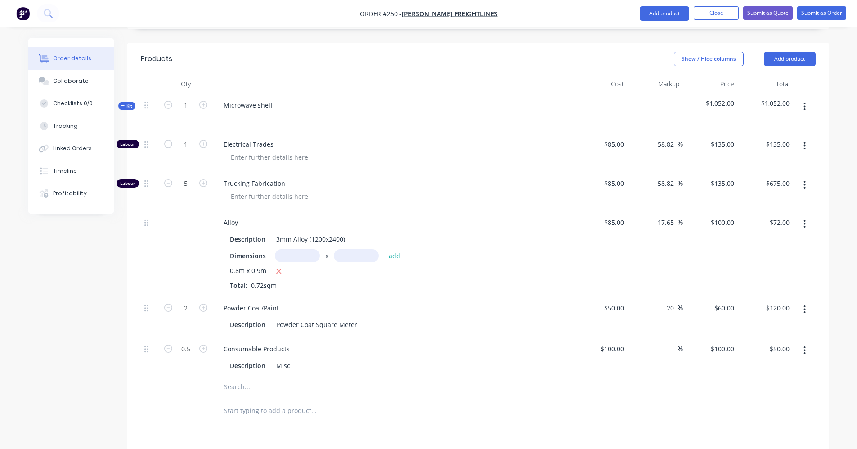
scroll to position [165, 0]
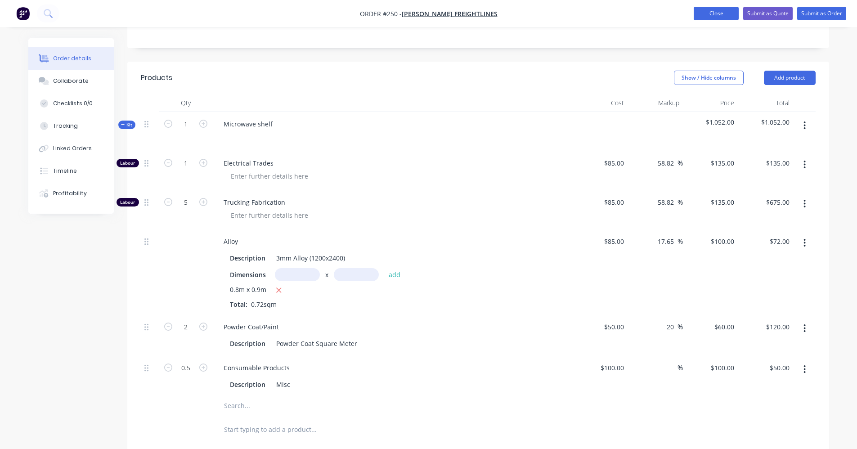
click at [709, 16] on button "Close" at bounding box center [715, 13] width 45 height 13
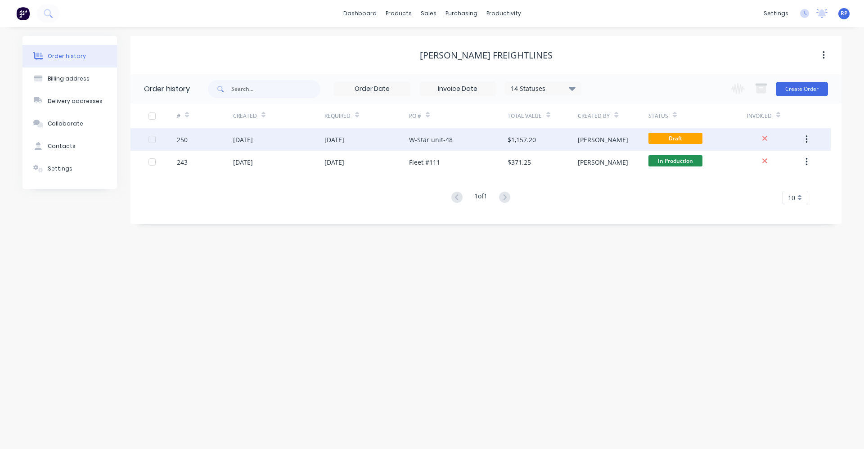
click at [644, 135] on div "[PERSON_NAME]" at bounding box center [612, 139] width 70 height 22
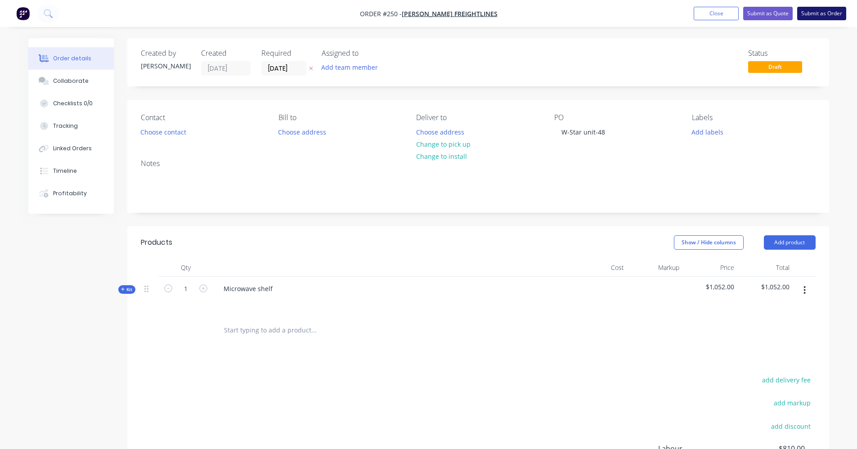
click at [826, 13] on button "Submit as Order" at bounding box center [821, 13] width 49 height 13
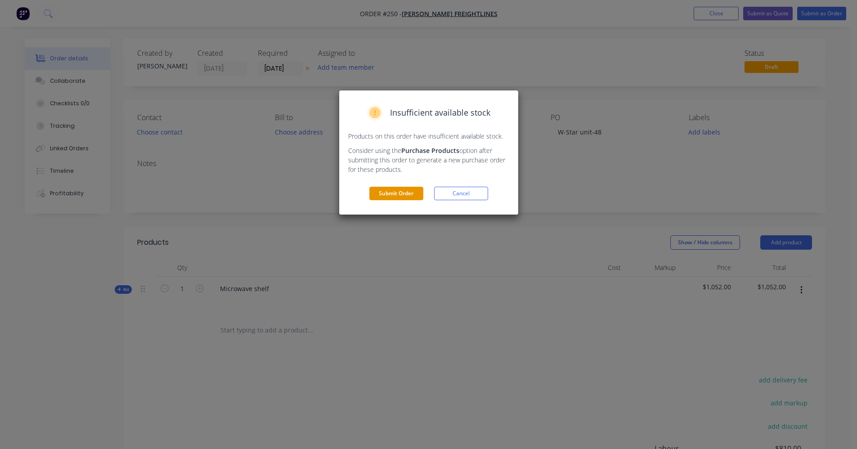
click at [411, 192] on button "Submit Order" at bounding box center [396, 193] width 54 height 13
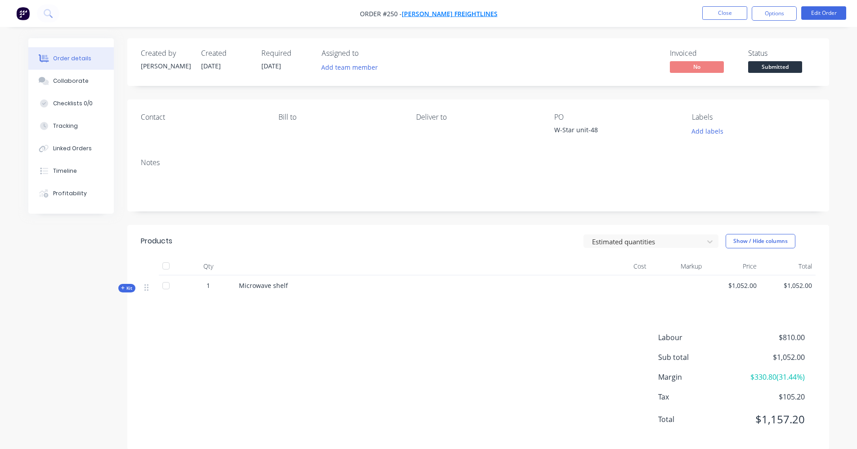
click at [447, 16] on span "[PERSON_NAME] Freightlines" at bounding box center [450, 13] width 96 height 9
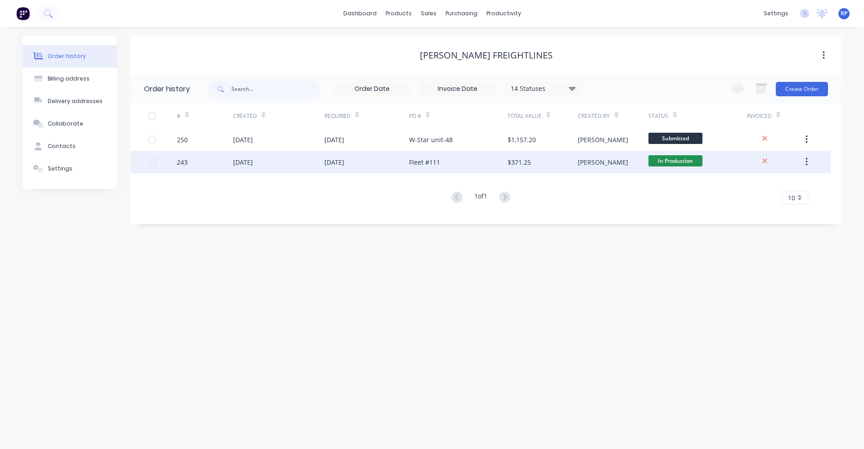
click at [417, 162] on div "Fleet #111" at bounding box center [424, 161] width 31 height 9
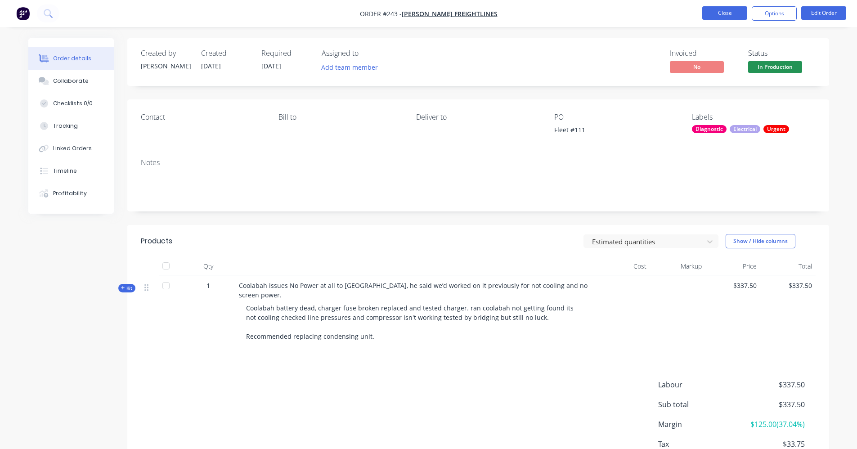
click at [712, 19] on button "Close" at bounding box center [724, 12] width 45 height 13
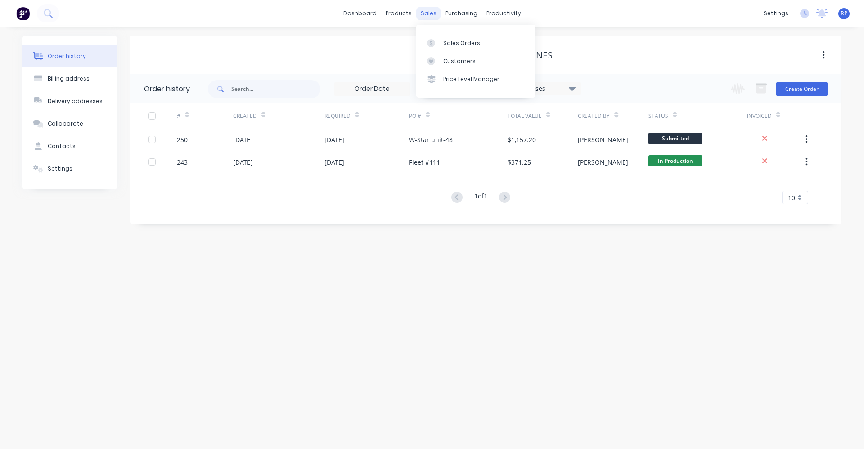
click at [434, 13] on div "sales" at bounding box center [428, 13] width 25 height 13
click at [450, 42] on div "Sales Orders" at bounding box center [461, 43] width 37 height 8
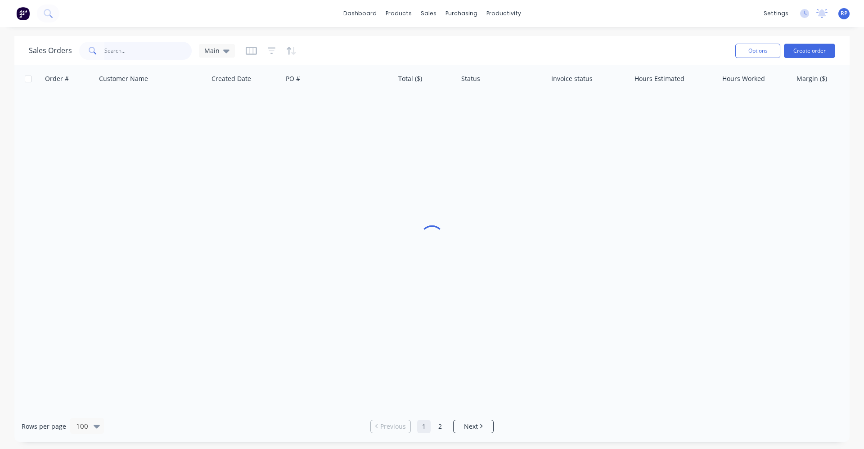
click at [164, 50] on input "text" at bounding box center [148, 51] width 88 height 18
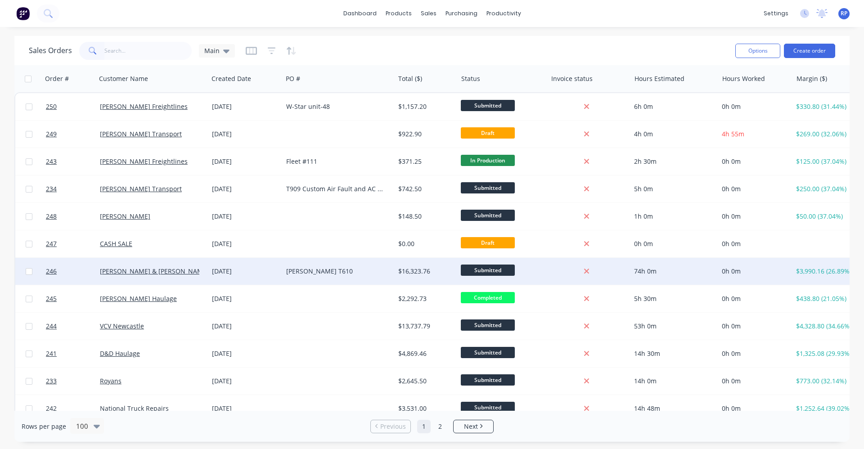
click at [144, 277] on div "[PERSON_NAME] & [PERSON_NAME] Newcastle" at bounding box center [152, 271] width 112 height 27
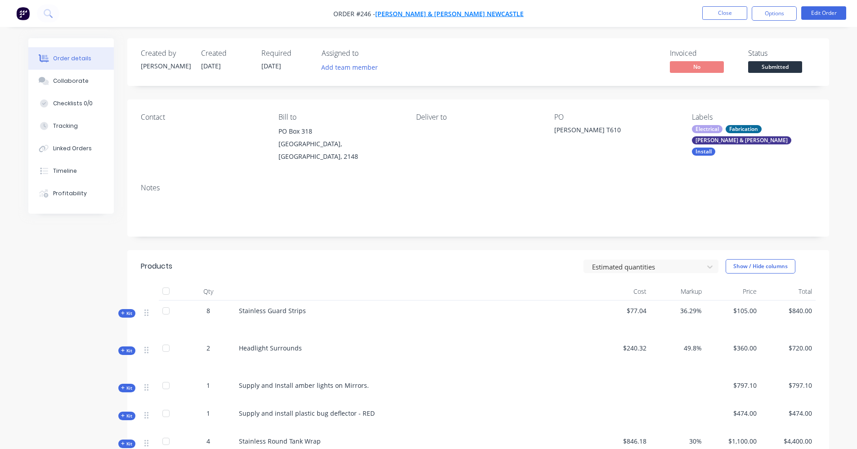
click at [429, 15] on span "[PERSON_NAME] & [PERSON_NAME] Newcastle" at bounding box center [449, 13] width 148 height 9
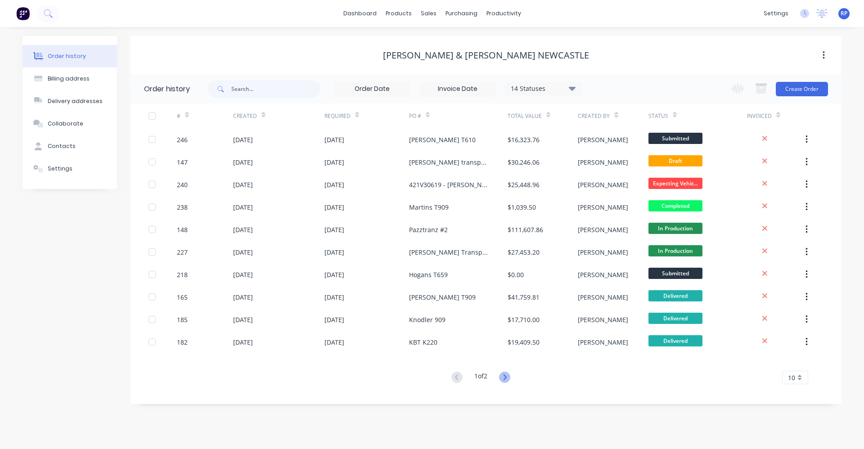
click at [504, 376] on icon at bounding box center [504, 376] width 11 height 11
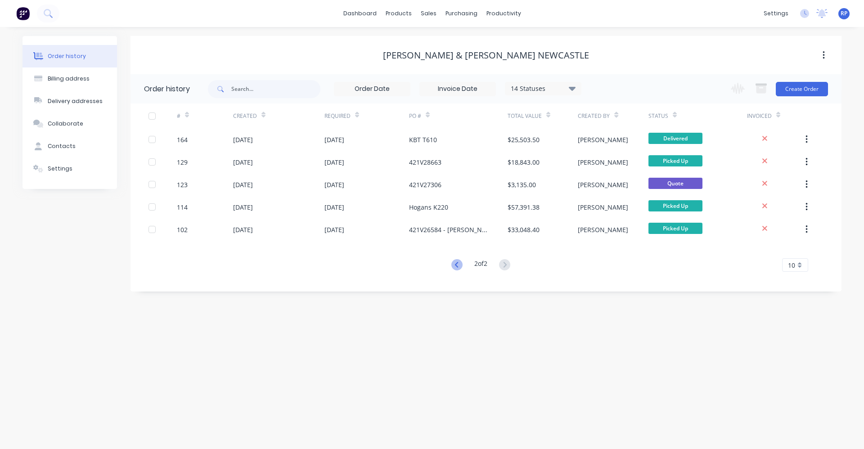
click at [455, 266] on icon at bounding box center [455, 264] width 3 height 5
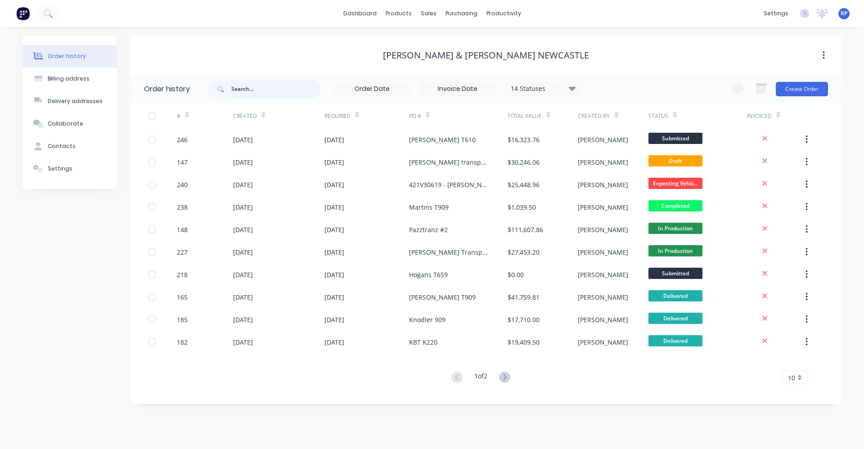
click at [284, 93] on input "text" at bounding box center [275, 89] width 89 height 18
type input "cr"
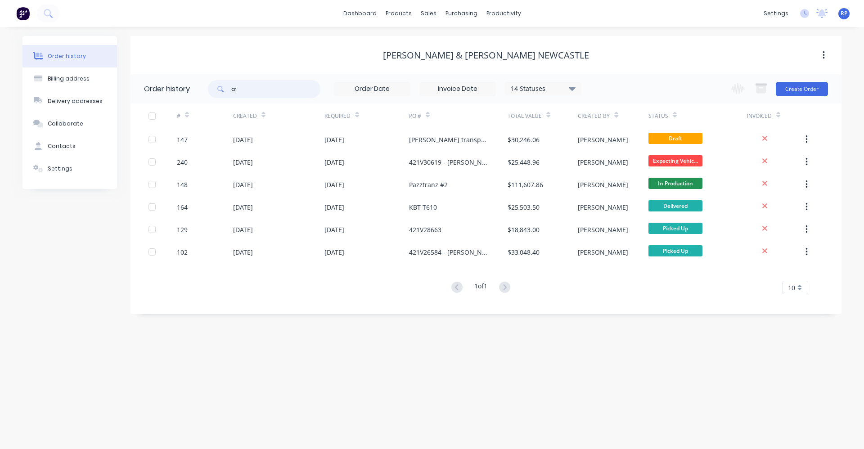
type input "c"
type input "t"
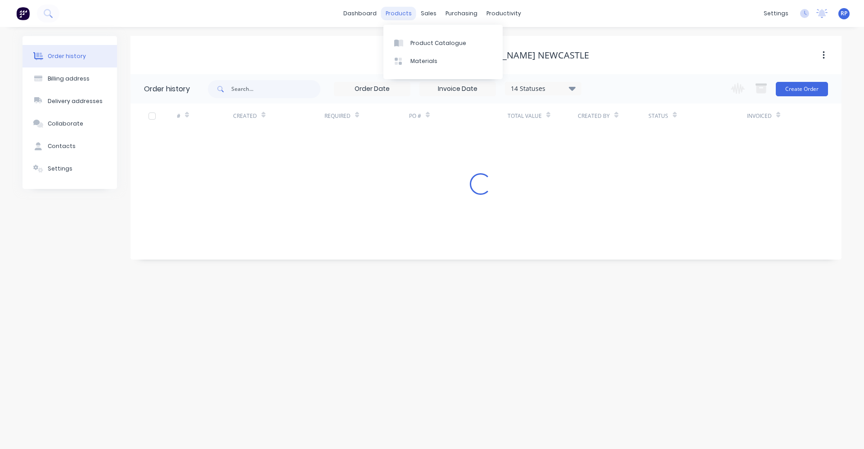
click at [408, 17] on div "products" at bounding box center [398, 13] width 35 height 13
click at [419, 42] on div "Product Catalogue" at bounding box center [438, 43] width 56 height 8
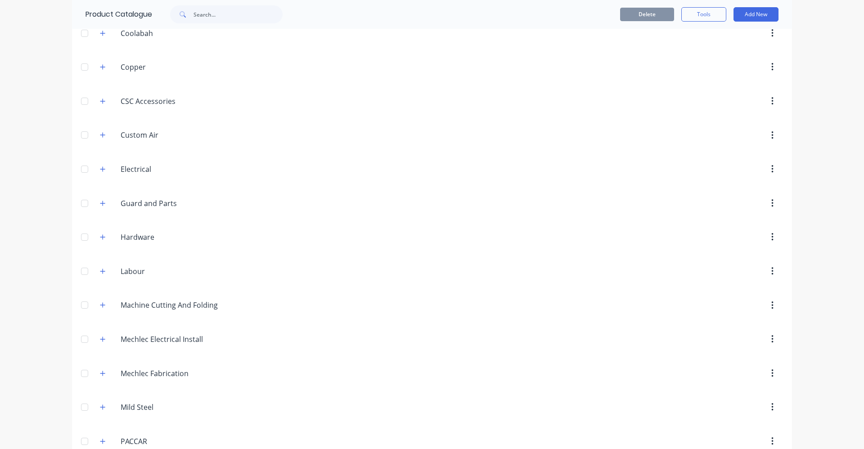
scroll to position [436, 0]
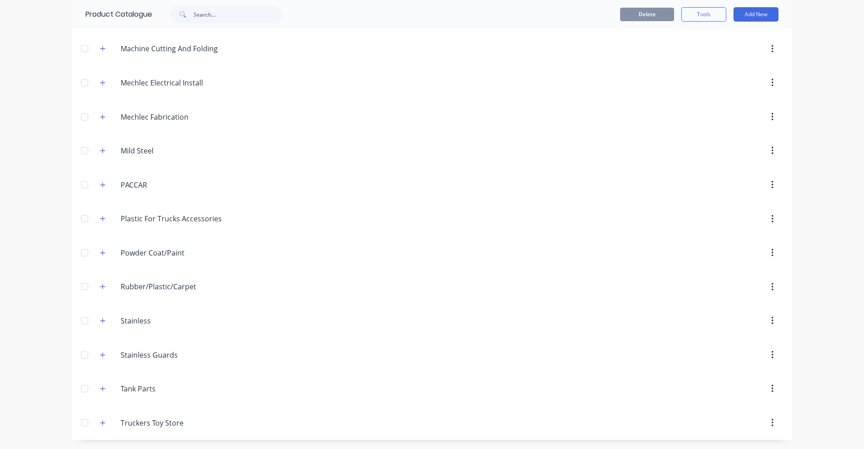
click at [108, 117] on div "Mechlec.Fabrication Mechlec Fabrication" at bounding box center [163, 117] width 141 height 16
click at [100, 119] on icon "button" at bounding box center [102, 116] width 5 height 5
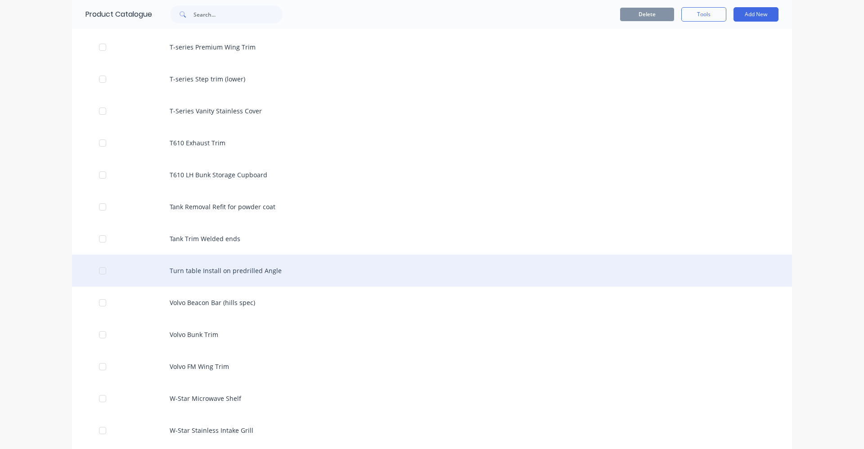
scroll to position [3719, 0]
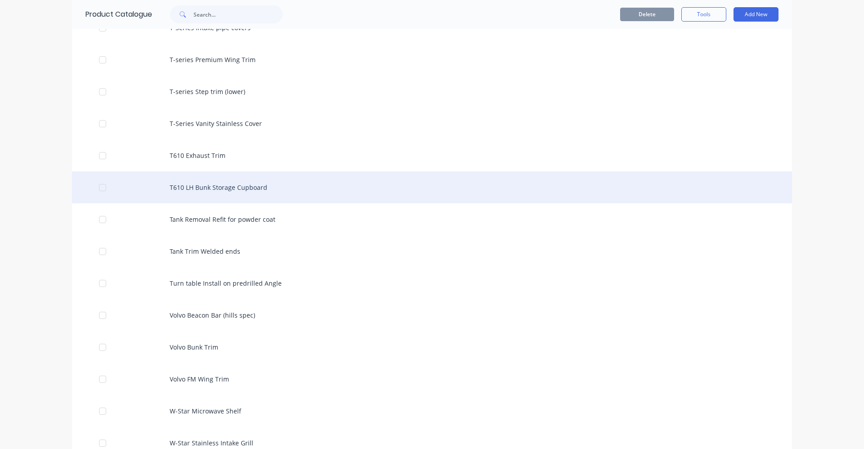
click at [209, 193] on div "T610 LH Bunk Storage Cupboard" at bounding box center [432, 187] width 720 height 32
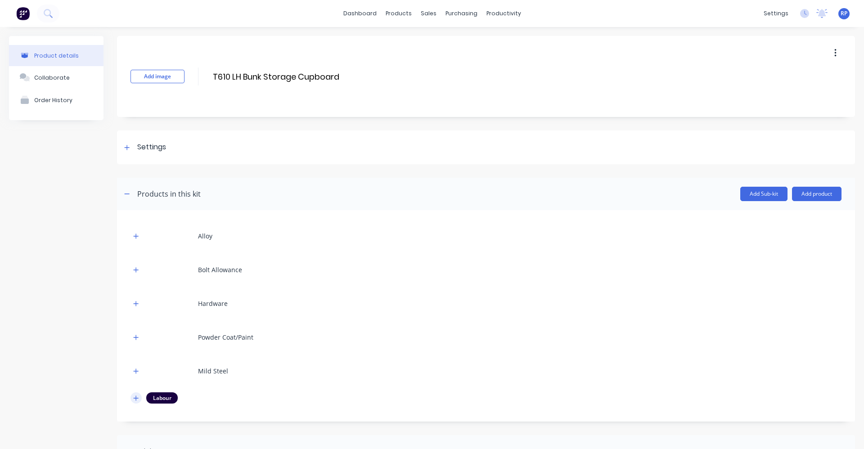
click at [135, 397] on icon "button" at bounding box center [135, 398] width 5 height 6
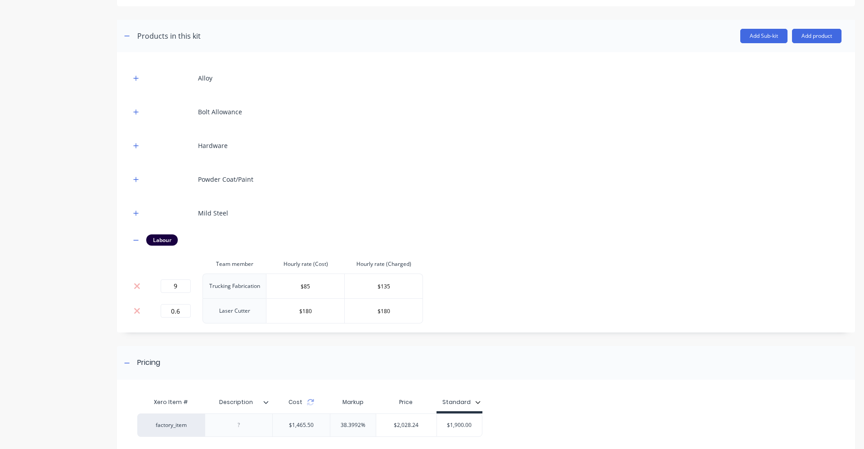
scroll to position [180, 0]
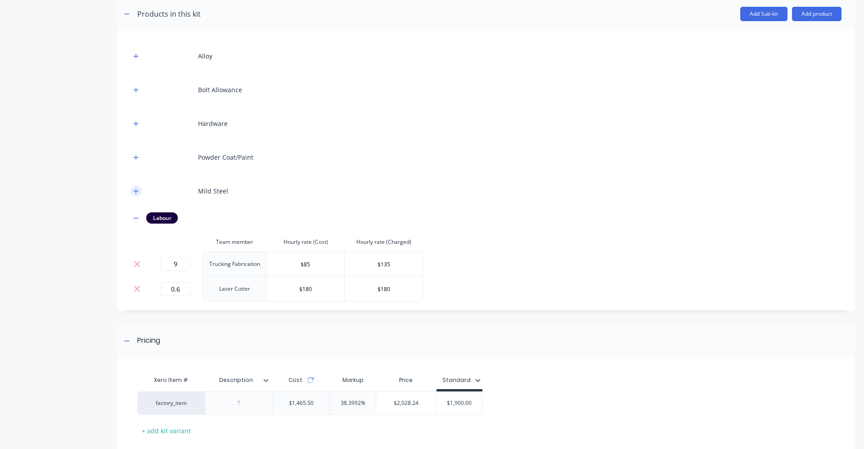
click at [137, 188] on icon "button" at bounding box center [135, 191] width 5 height 6
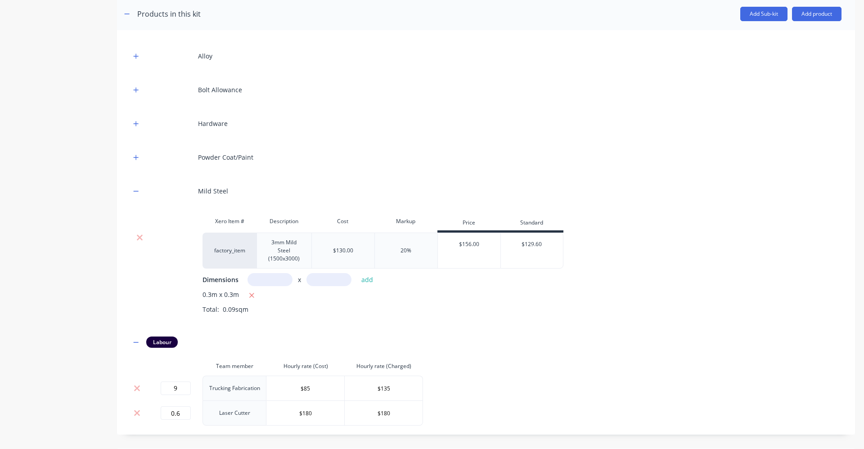
click at [472, 143] on div "Alloy Bolt Allowance Hardware Powder Coat/Paint Mild Steel Xero Item # Descript…" at bounding box center [485, 235] width 711 height 382
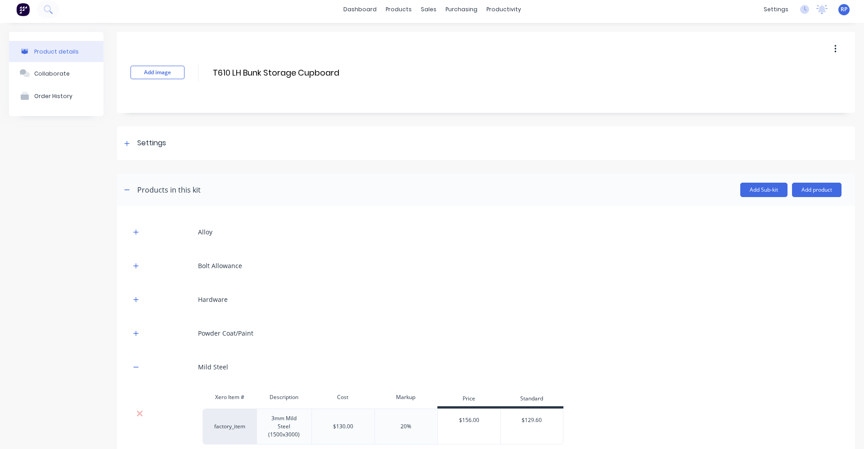
scroll to position [0, 0]
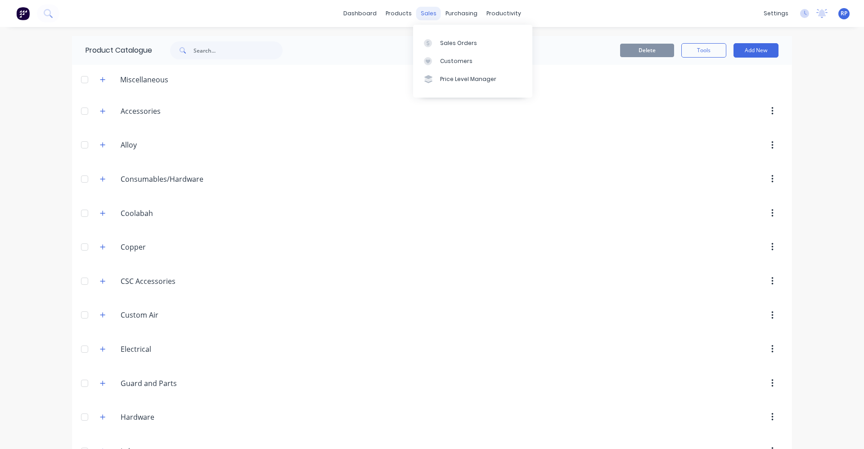
click at [422, 9] on div "sales" at bounding box center [428, 13] width 25 height 13
click at [444, 39] on div "Sales Orders" at bounding box center [458, 43] width 37 height 8
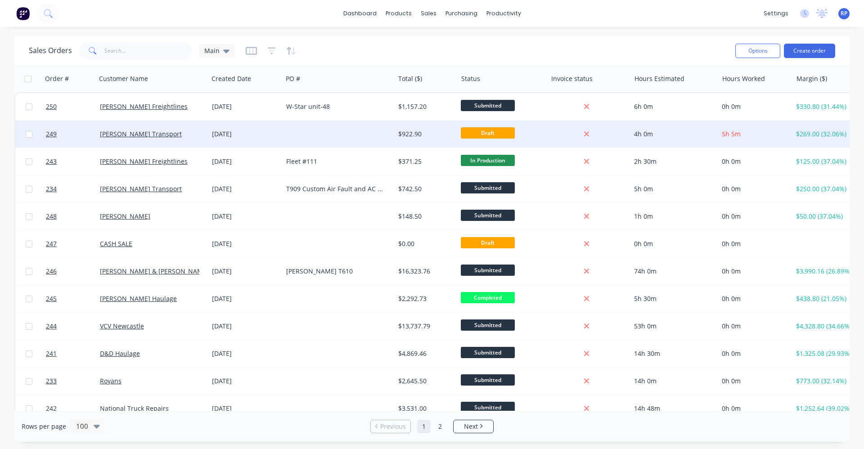
click at [296, 136] on div at bounding box center [338, 134] width 112 height 27
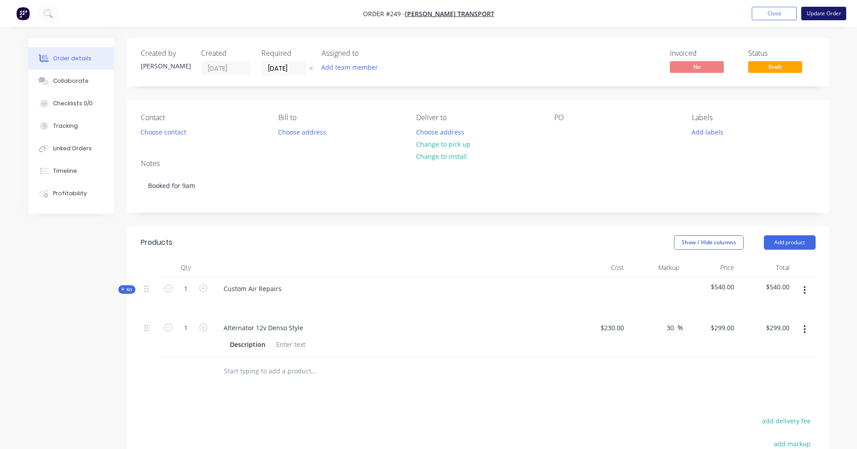
click at [840, 9] on button "Update Order" at bounding box center [823, 13] width 45 height 13
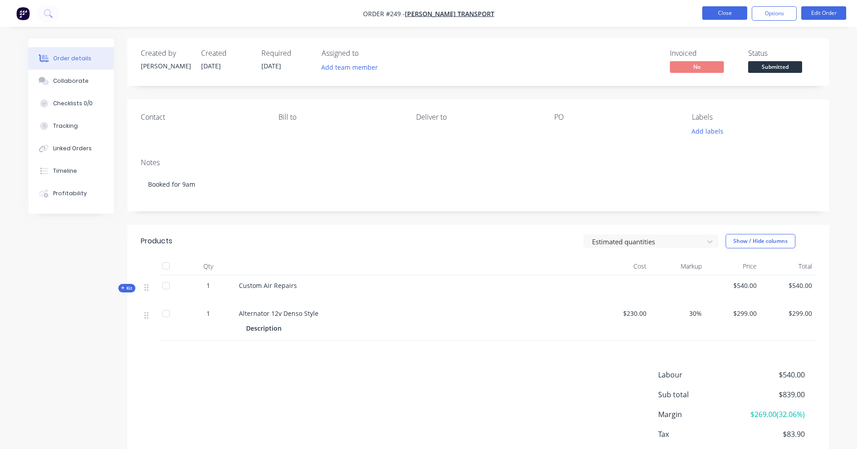
click at [718, 15] on button "Close" at bounding box center [724, 12] width 45 height 13
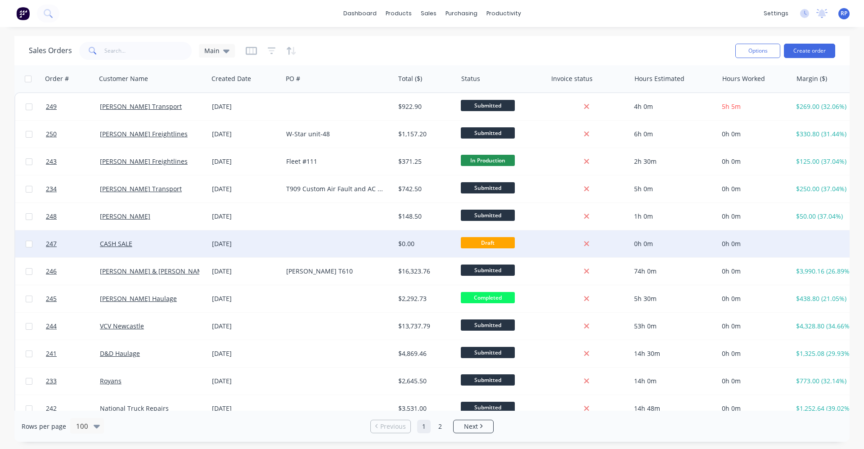
click at [349, 239] on div at bounding box center [338, 243] width 112 height 27
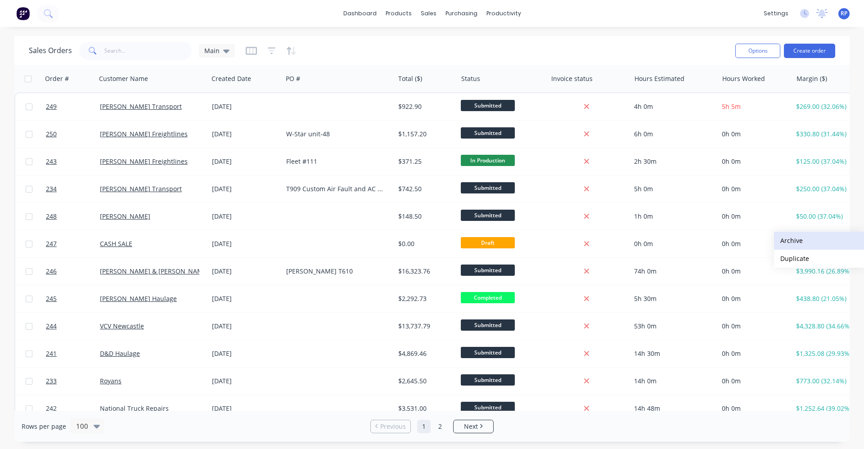
click at [798, 241] on button "Archive" at bounding box center [819, 241] width 90 height 18
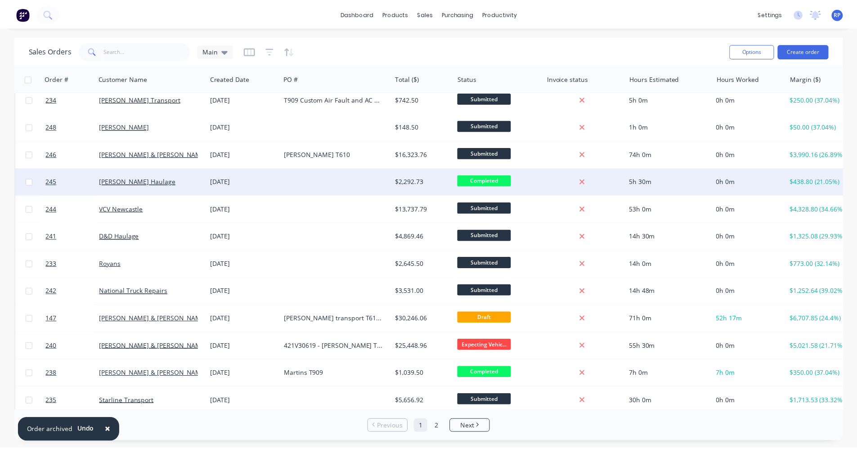
scroll to position [90, 0]
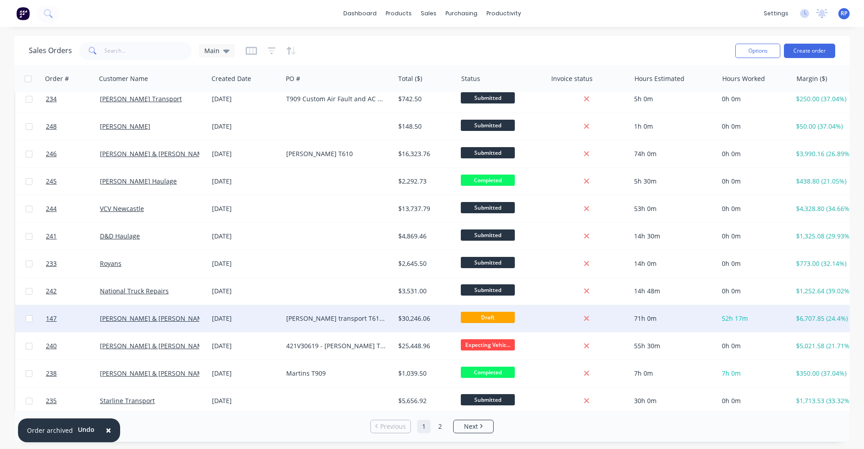
click at [279, 316] on div "[DATE]" at bounding box center [245, 318] width 74 height 27
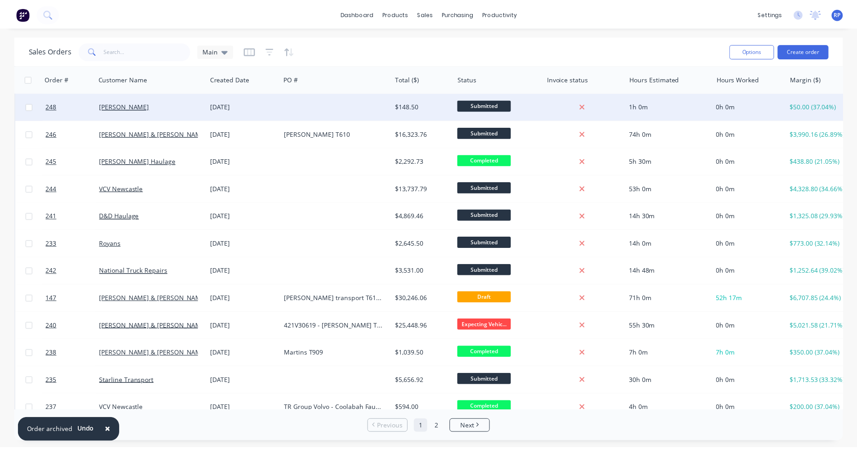
scroll to position [135, 0]
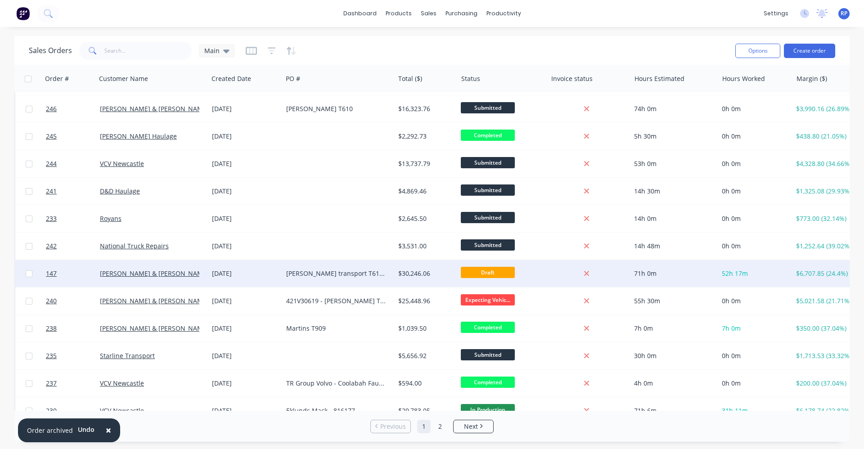
click at [191, 273] on div "[PERSON_NAME] & [PERSON_NAME] Newcastle" at bounding box center [149, 273] width 99 height 9
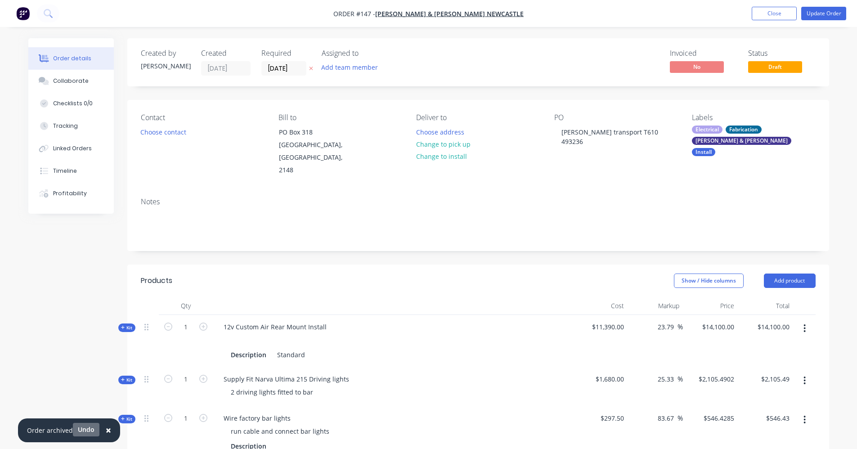
click at [84, 424] on button "Undo" at bounding box center [86, 429] width 27 height 13
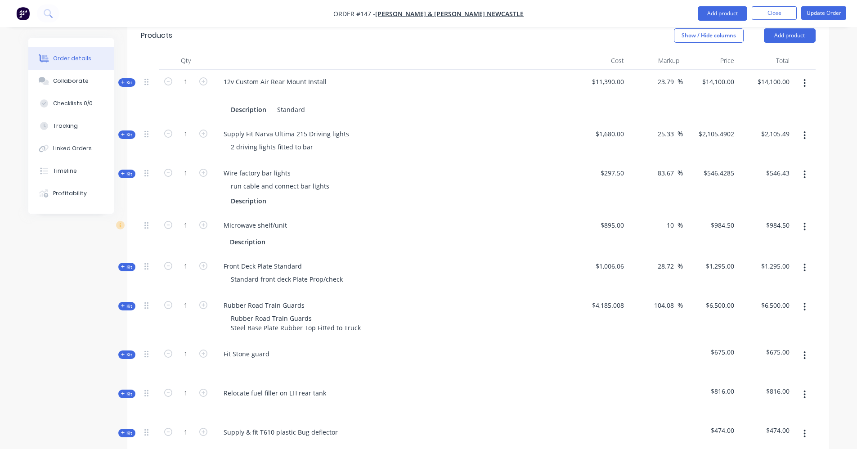
scroll to position [225, 0]
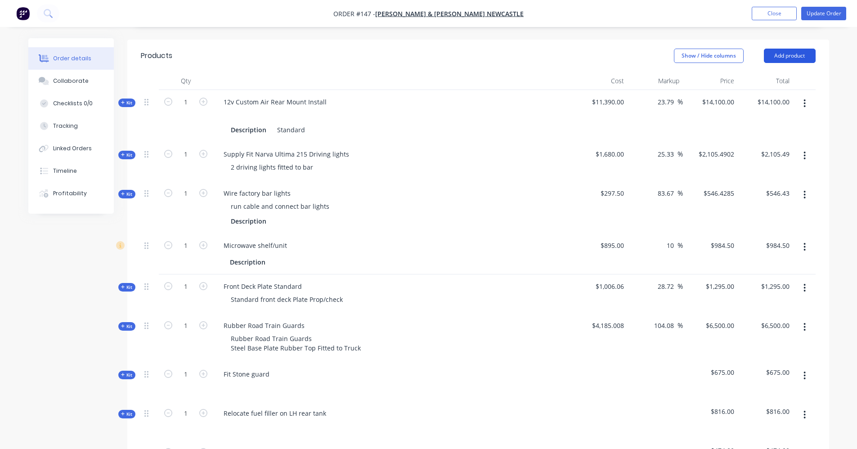
click at [791, 49] on button "Add product" at bounding box center [790, 56] width 52 height 14
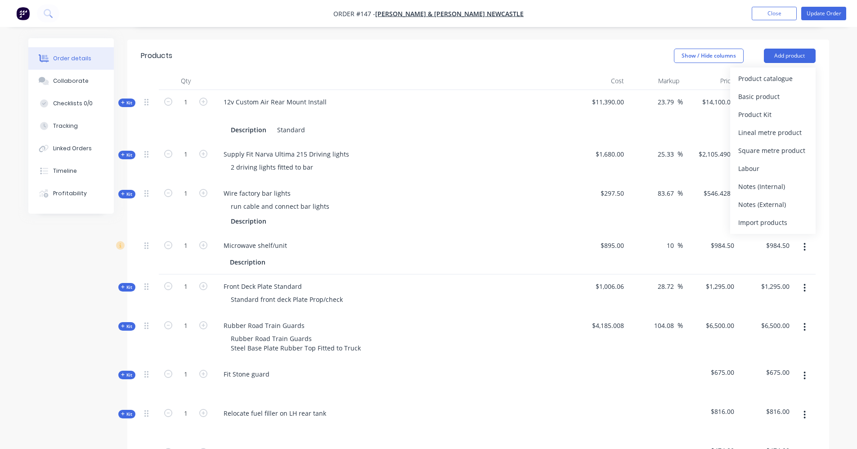
click at [617, 49] on div "Show / Hide columns Add product Product catalogue Basic product Product Kit Lin…" at bounding box center [549, 56] width 531 height 14
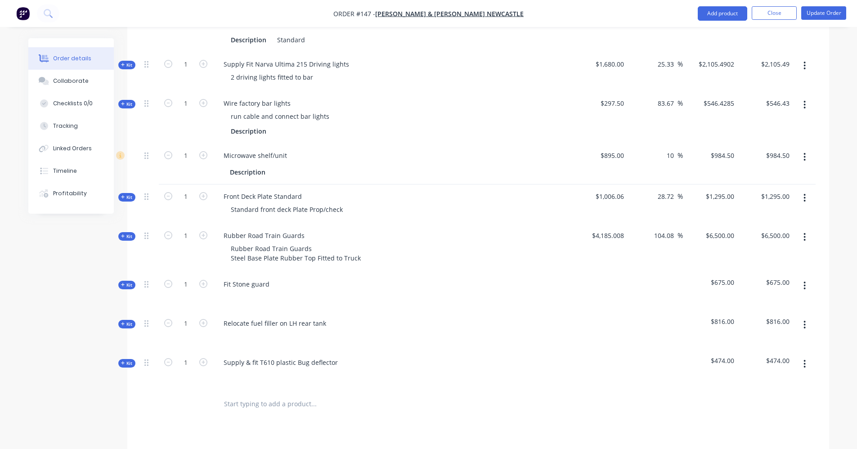
scroll to position [450, 0]
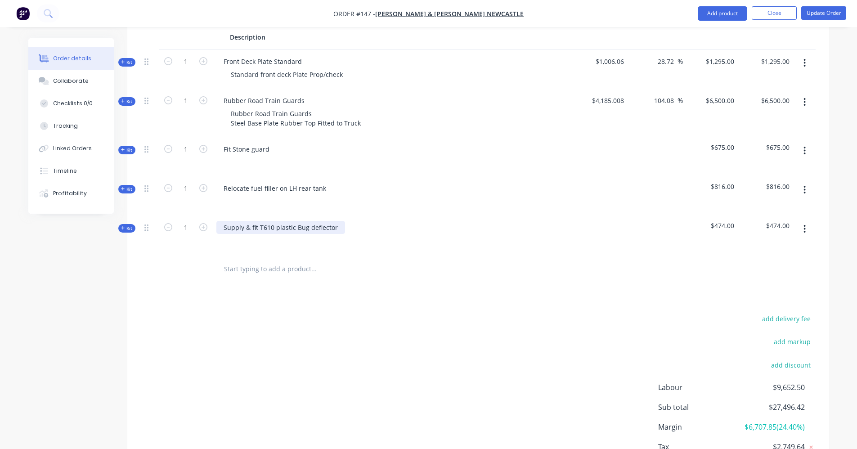
click at [276, 221] on div "Supply & fit T610 plastic Bug deflector" at bounding box center [280, 227] width 129 height 13
click at [310, 221] on div "Supply & fit T610 plastic Bug deflector" at bounding box center [280, 227] width 129 height 13
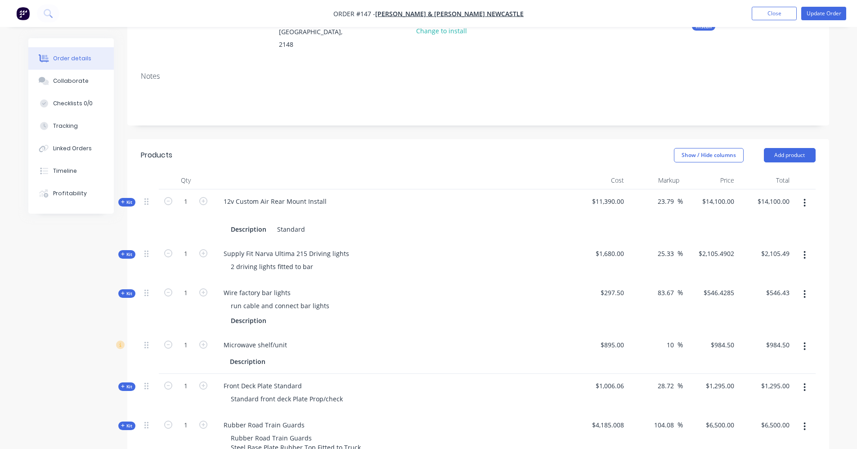
scroll to position [135, 0]
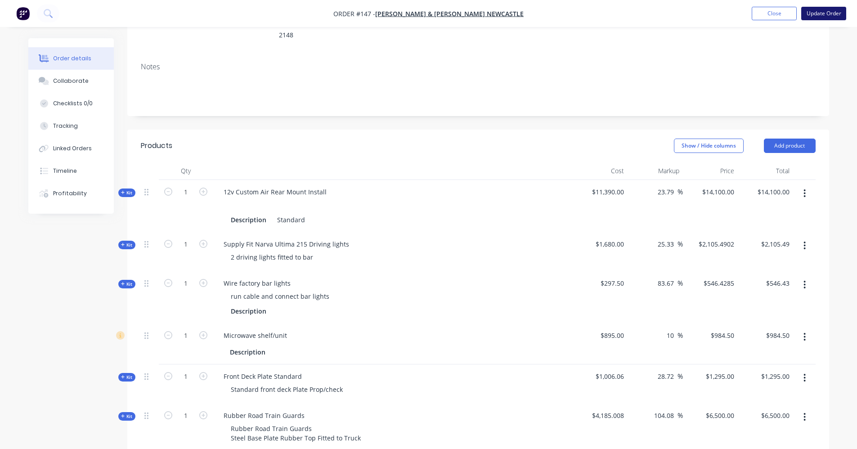
click at [810, 18] on button "Update Order" at bounding box center [823, 13] width 45 height 13
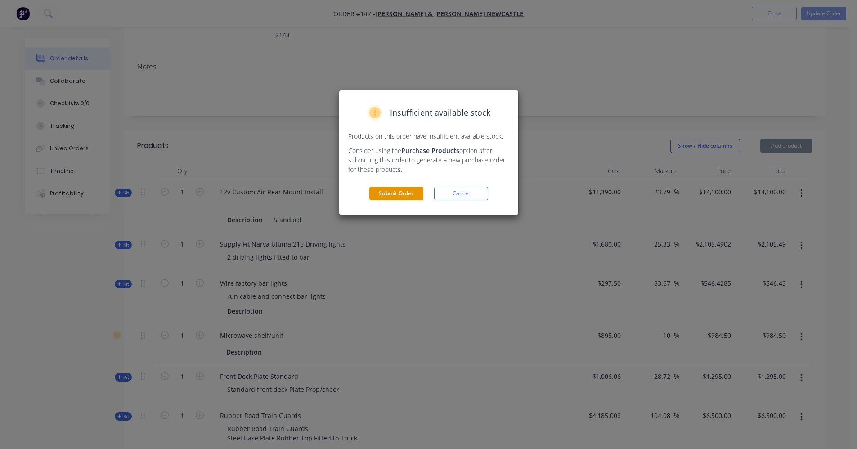
click at [397, 186] on div "Insufficient available stock Products on this order have insufficient available…" at bounding box center [428, 152] width 179 height 124
click at [400, 193] on button "Submit Order" at bounding box center [396, 193] width 54 height 13
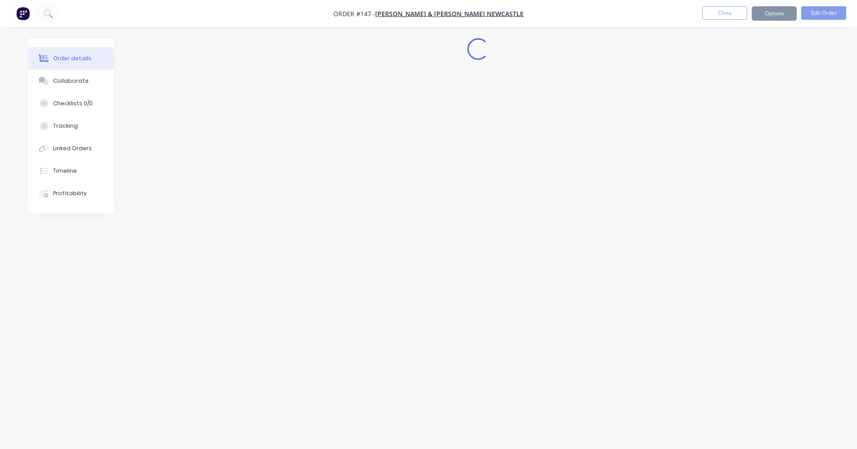
scroll to position [0, 0]
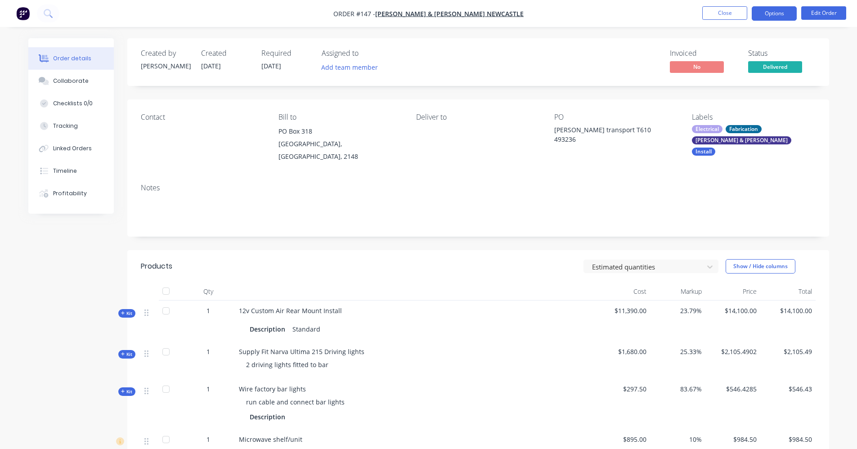
click at [784, 8] on button "Options" at bounding box center [774, 13] width 45 height 14
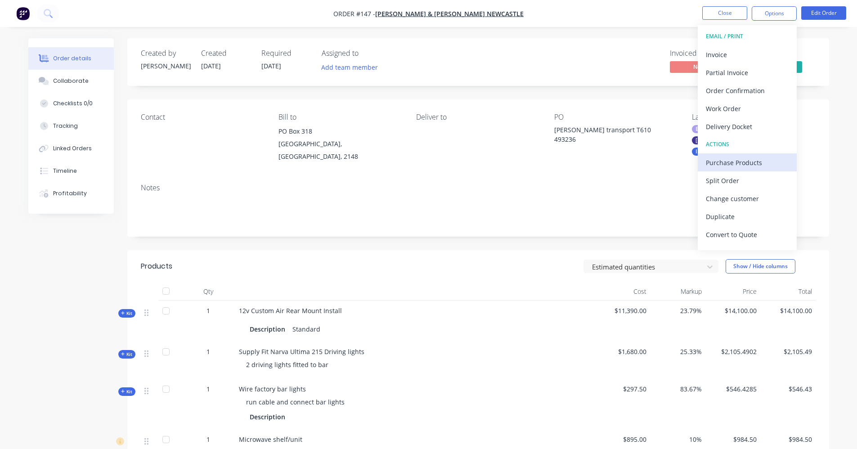
click at [737, 162] on div "Purchase Products" at bounding box center [747, 162] width 83 height 13
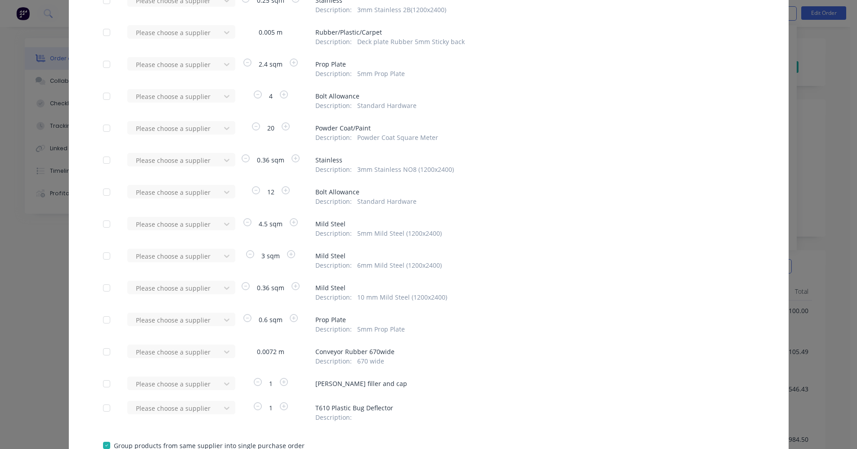
scroll to position [461, 0]
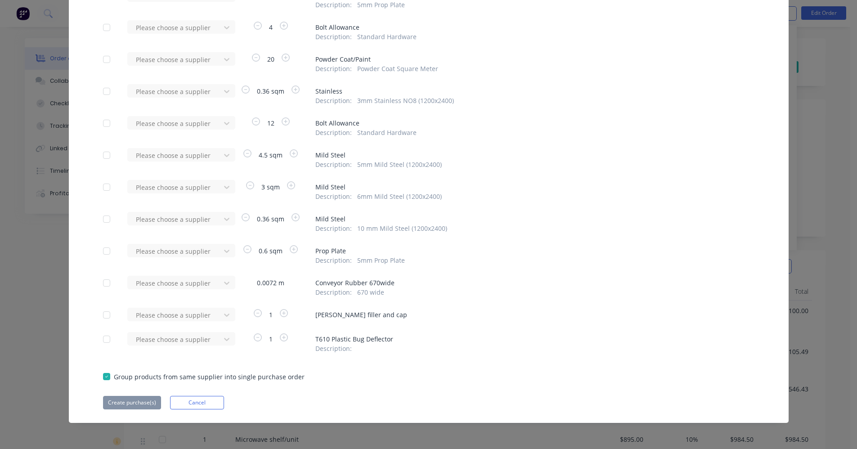
click at [101, 340] on div at bounding box center [107, 339] width 18 height 18
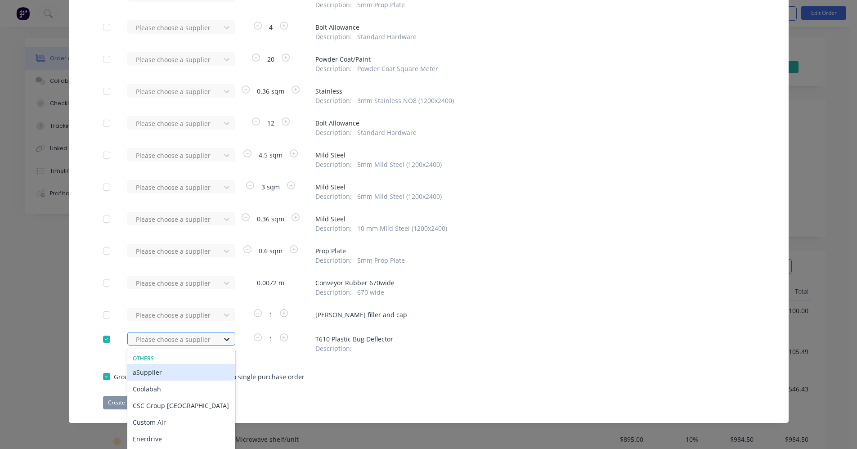
scroll to position [497, 0]
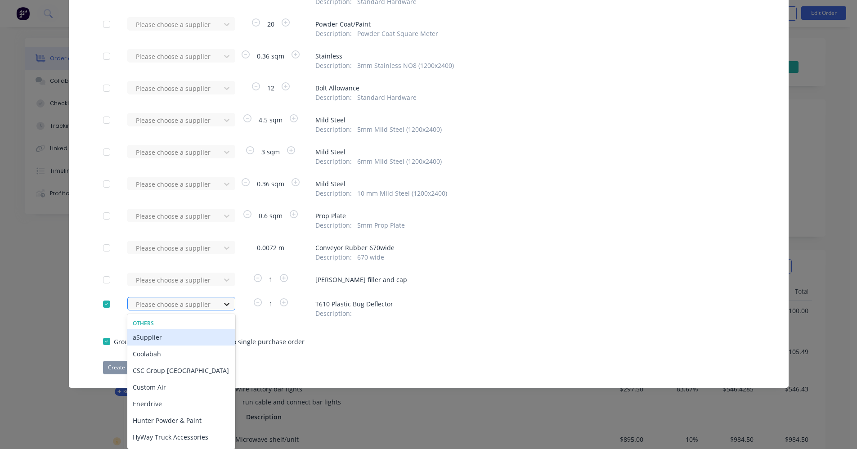
click at [221, 310] on div "16 results available. Use Up and Down to choose options, press Enter to select …" at bounding box center [176, 303] width 99 height 13
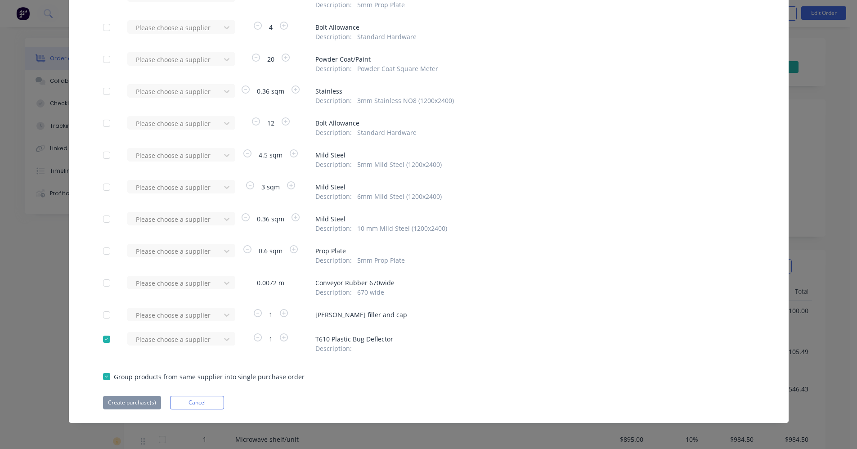
click at [796, 80] on div "Purchase Products Apply to all Please choose a supplier 1 12v Custom air Rear M…" at bounding box center [428, 224] width 857 height 449
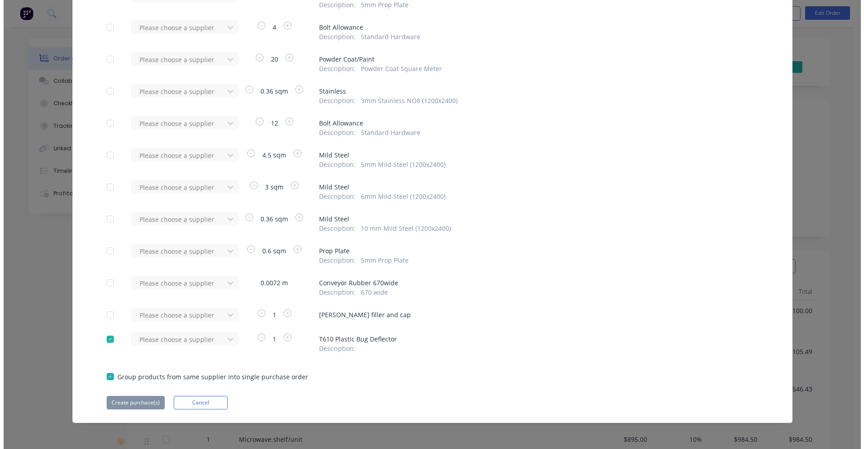
scroll to position [0, 0]
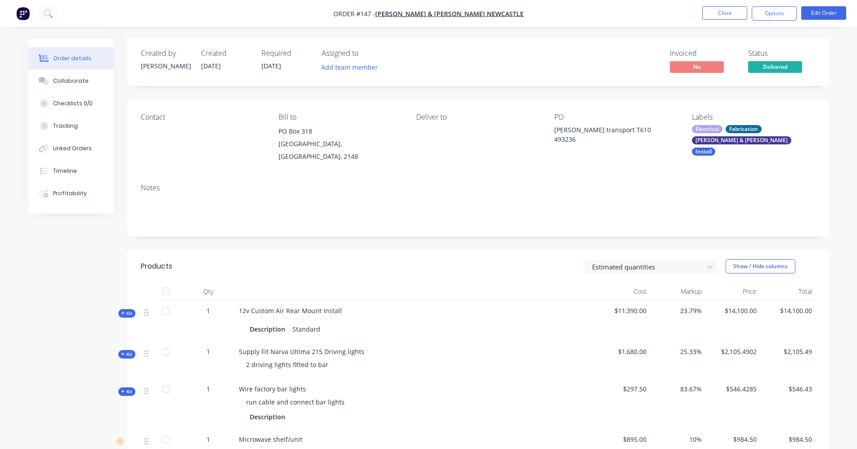
click at [711, 21] on nav "Order #147 - Gilbert & Roach Newcastle Close Options Edit Order" at bounding box center [428, 13] width 857 height 27
click at [714, 17] on button "Close" at bounding box center [724, 12] width 45 height 13
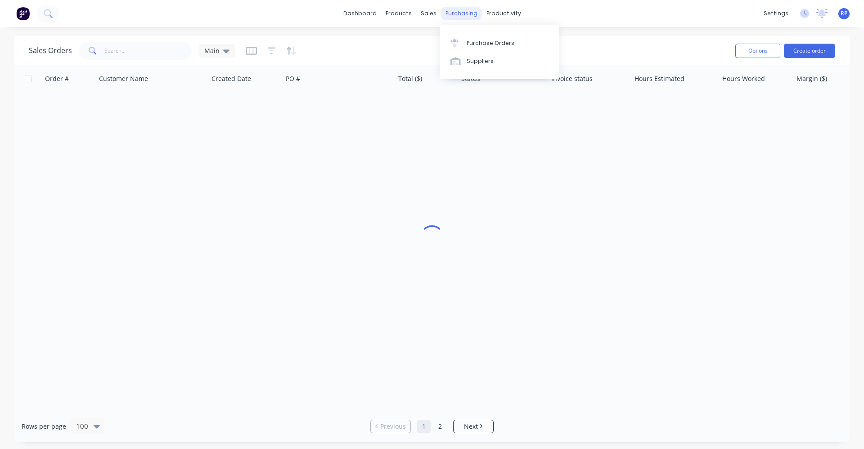
click at [448, 12] on div "purchasing" at bounding box center [461, 13] width 41 height 13
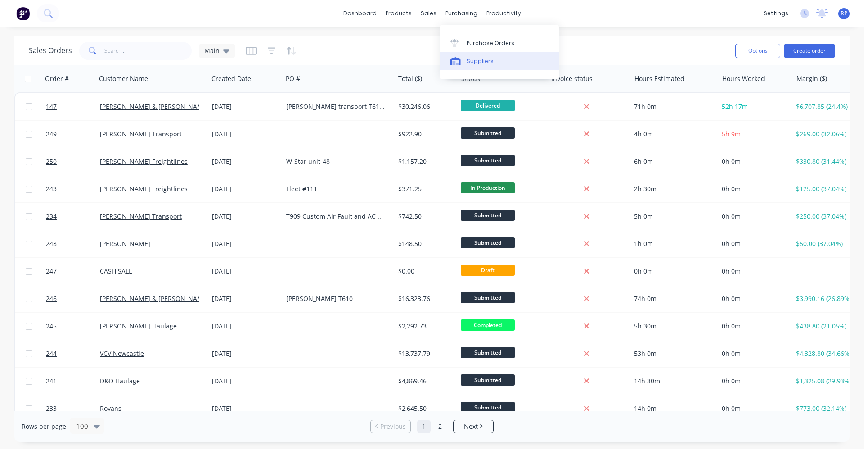
click at [484, 65] on div "Suppliers" at bounding box center [479, 61] width 27 height 8
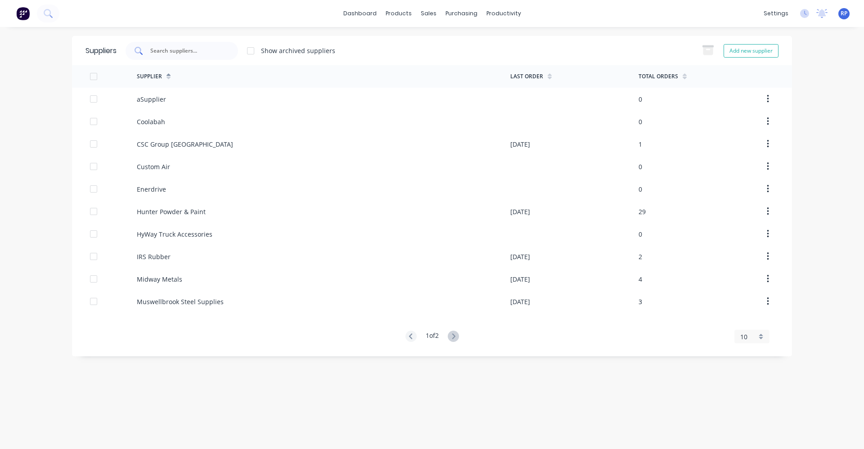
click at [160, 54] on input "text" at bounding box center [186, 50] width 75 height 9
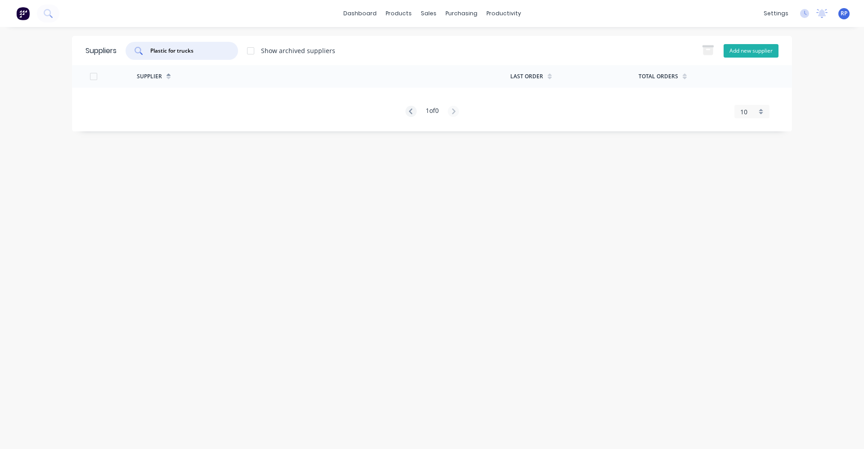
type input "Plastic for trucks"
click at [745, 54] on button "Add new supplier" at bounding box center [750, 50] width 55 height 13
select select "AU"
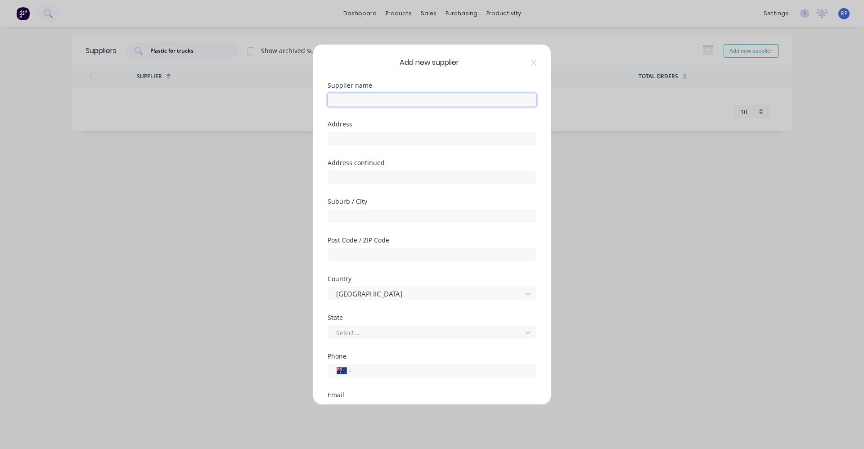
click at [377, 104] on input "text" at bounding box center [431, 99] width 209 height 13
type input "Plastic For Trucks"
click at [385, 142] on input "text" at bounding box center [431, 138] width 209 height 13
click at [369, 139] on input "text" at bounding box center [431, 138] width 209 height 13
click at [357, 138] on input "939" at bounding box center [431, 138] width 209 height 13
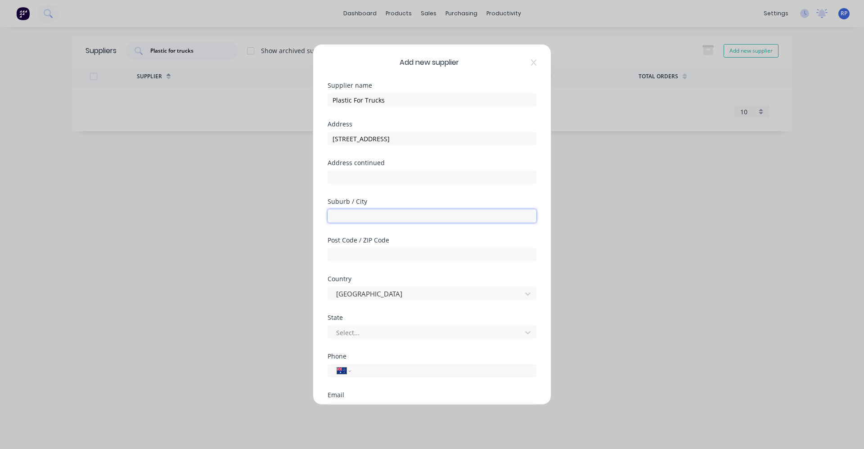
click at [398, 211] on input "text" at bounding box center [431, 215] width 209 height 13
drag, startPoint x: 399, startPoint y: 138, endPoint x: 371, endPoint y: 139, distance: 27.9
click at [371, 139] on input "939 Metry St Albury" at bounding box center [431, 138] width 209 height 13
type input "939 Metry St"
click at [349, 210] on div at bounding box center [431, 215] width 209 height 16
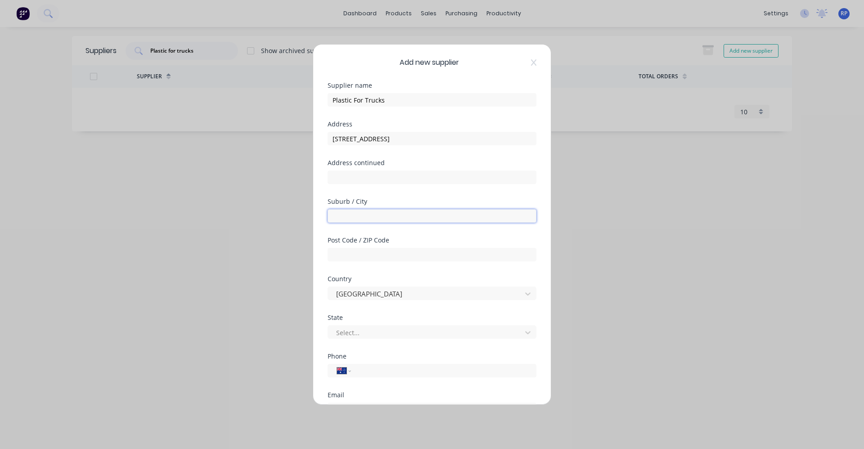
click at [350, 212] on input "text" at bounding box center [431, 215] width 209 height 13
type input "Albury"
click at [350, 254] on input "text" at bounding box center [431, 254] width 209 height 13
type input "N"
click at [371, 294] on div at bounding box center [426, 293] width 182 height 11
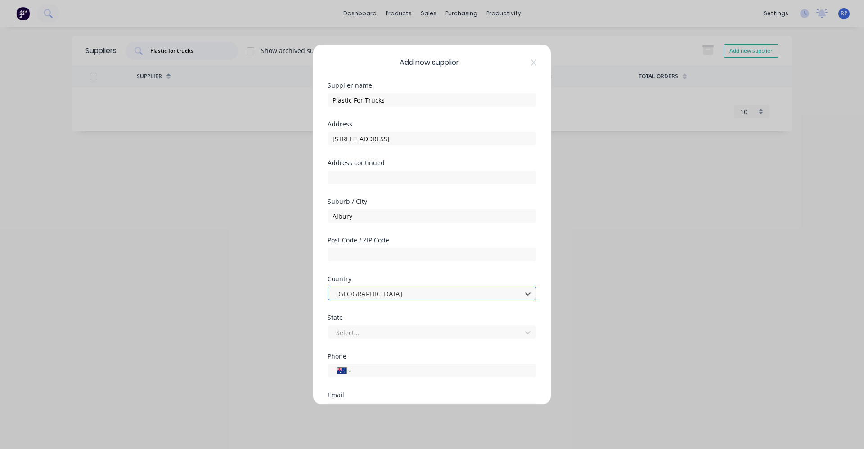
click at [371, 294] on div at bounding box center [426, 293] width 182 height 11
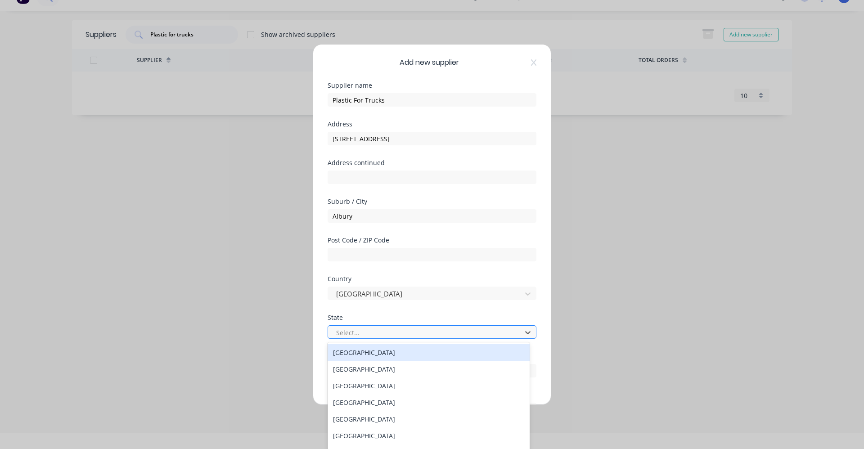
click at [379, 336] on div at bounding box center [426, 332] width 182 height 11
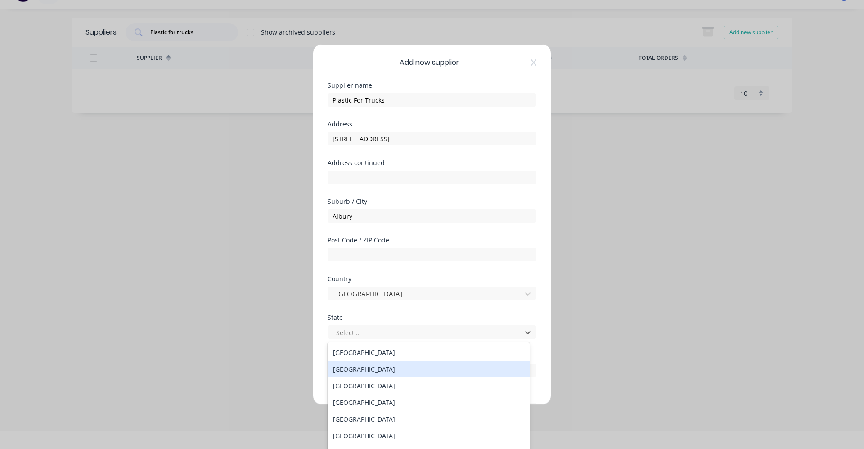
drag, startPoint x: 381, startPoint y: 368, endPoint x: 380, endPoint y: 360, distance: 8.6
click at [380, 367] on div "New South Wales" at bounding box center [428, 369] width 202 height 17
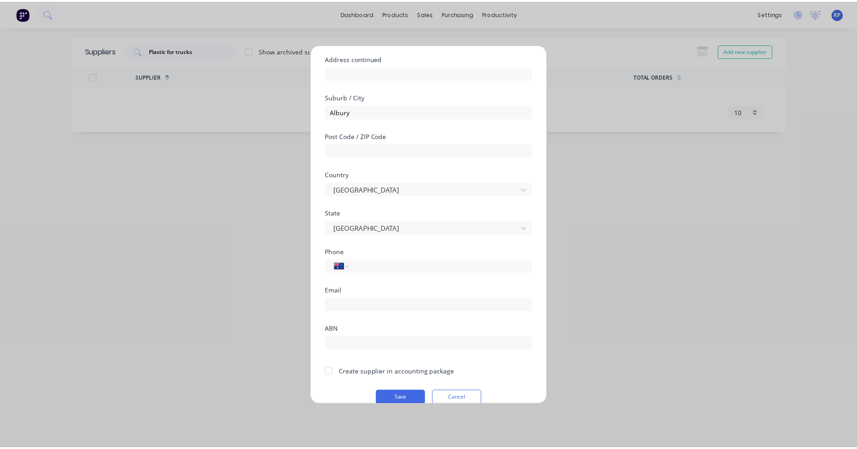
scroll to position [118, 0]
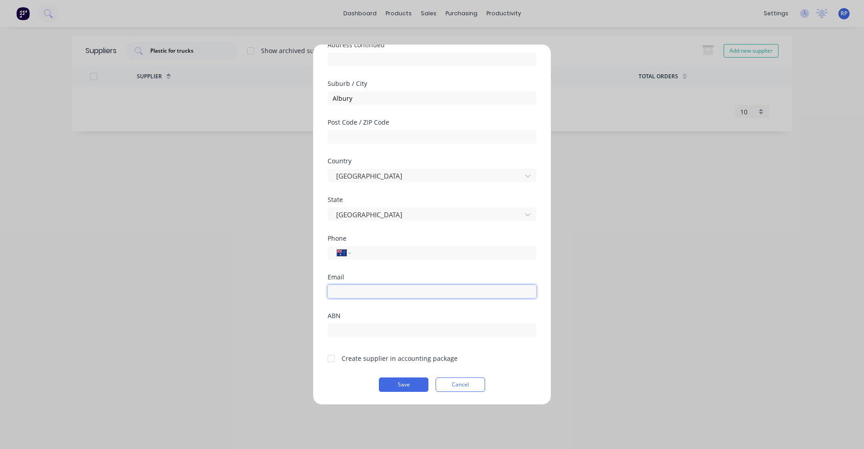
click at [360, 295] on input "email" at bounding box center [431, 291] width 209 height 13
click at [384, 295] on input "sales@plastic For Trucks" at bounding box center [431, 291] width 209 height 13
click at [388, 291] on input "sales@plastic For Trucks" at bounding box center [431, 291] width 209 height 13
drag, startPoint x: 376, startPoint y: 293, endPoint x: 380, endPoint y: 300, distance: 7.4
click at [378, 295] on input "sales@plastic Fortrucks" at bounding box center [431, 291] width 209 height 13
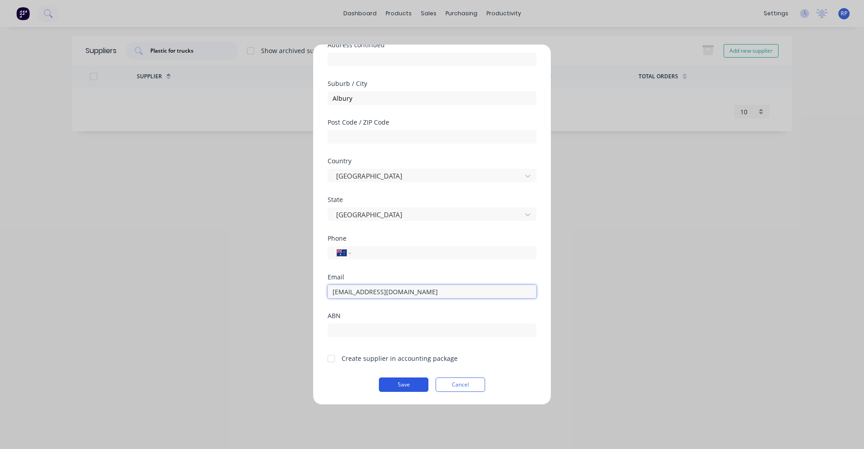
type input "sales@plasticfortrucks.com.au"
click at [415, 380] on button "Save" at bounding box center [403, 384] width 49 height 14
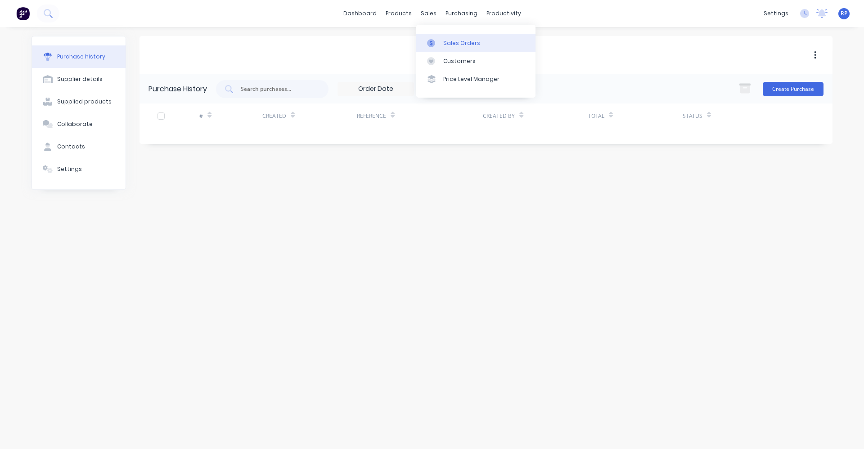
click at [450, 49] on link "Sales Orders" at bounding box center [475, 43] width 119 height 18
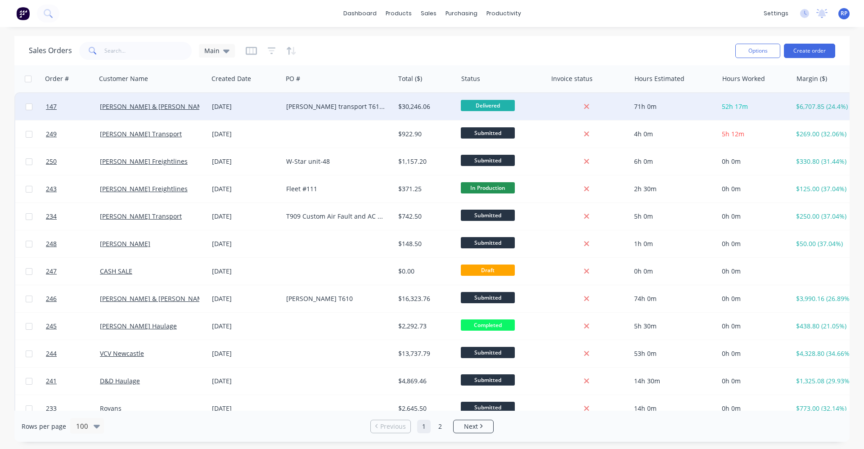
click at [197, 106] on div "[PERSON_NAME] & [PERSON_NAME] Newcastle" at bounding box center [149, 106] width 99 height 9
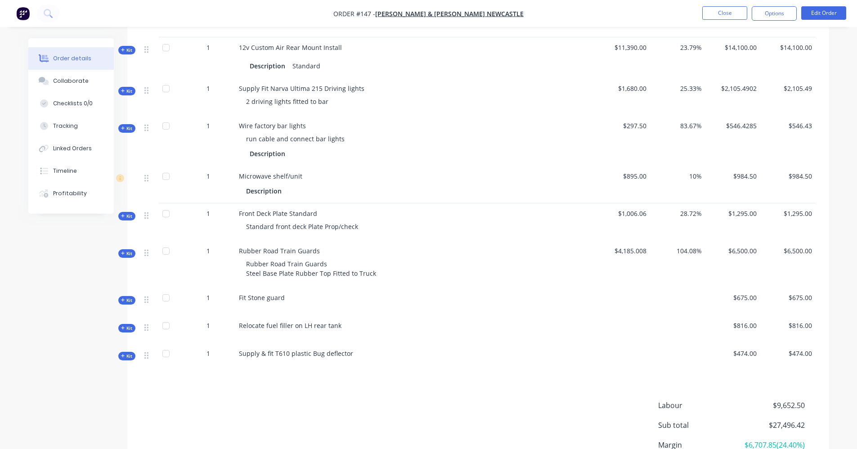
scroll to position [270, 0]
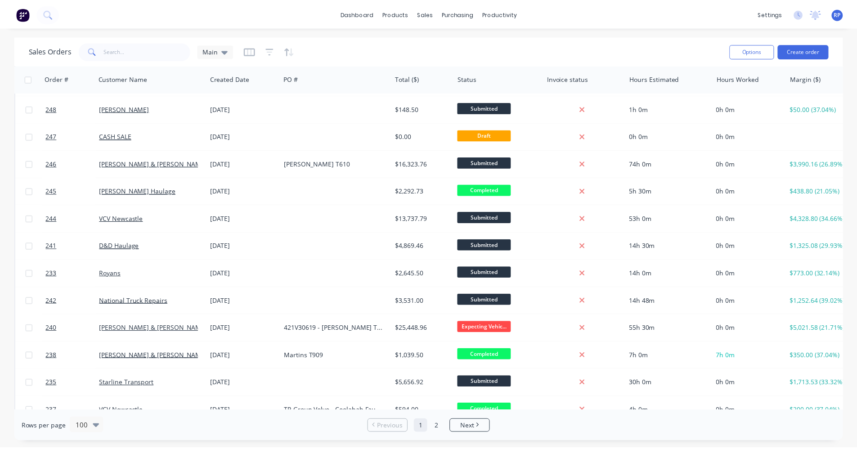
scroll to position [180, 0]
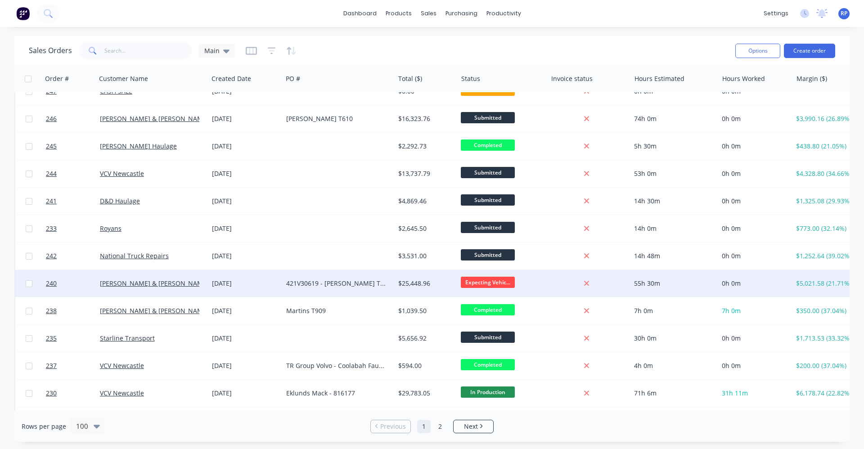
click at [299, 279] on div "421V30619 - [PERSON_NAME] T610SAR 492908" at bounding box center [335, 283] width 99 height 9
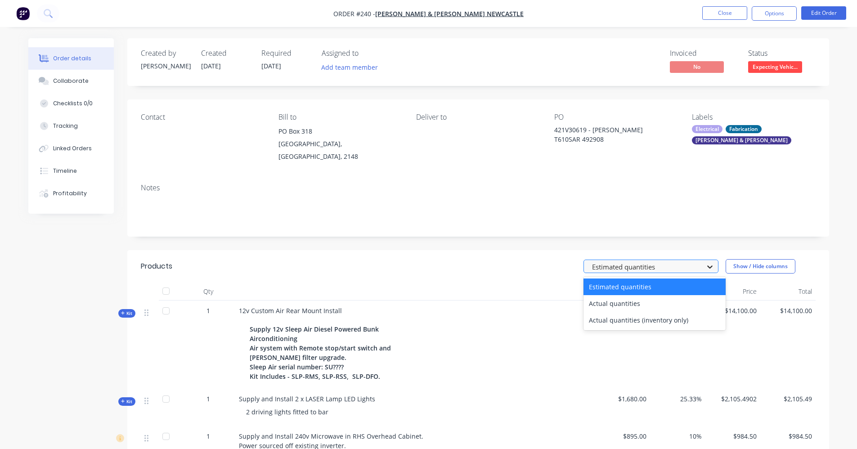
click at [714, 262] on icon at bounding box center [709, 266] width 9 height 9
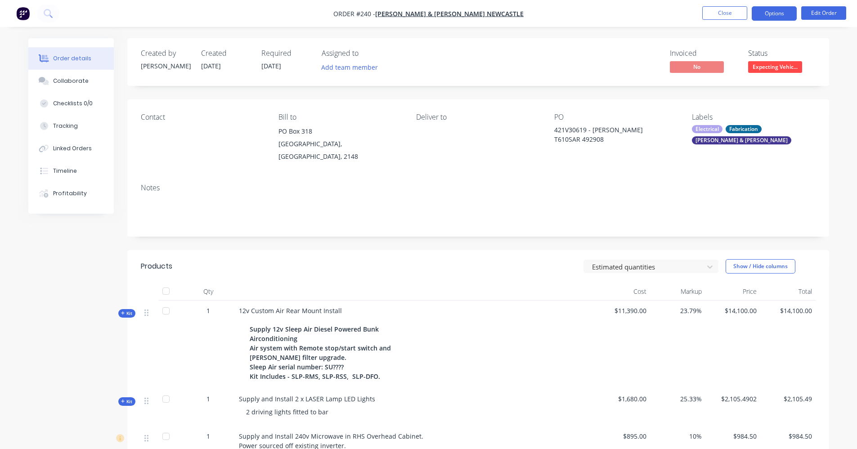
click at [756, 14] on button "Options" at bounding box center [774, 13] width 45 height 14
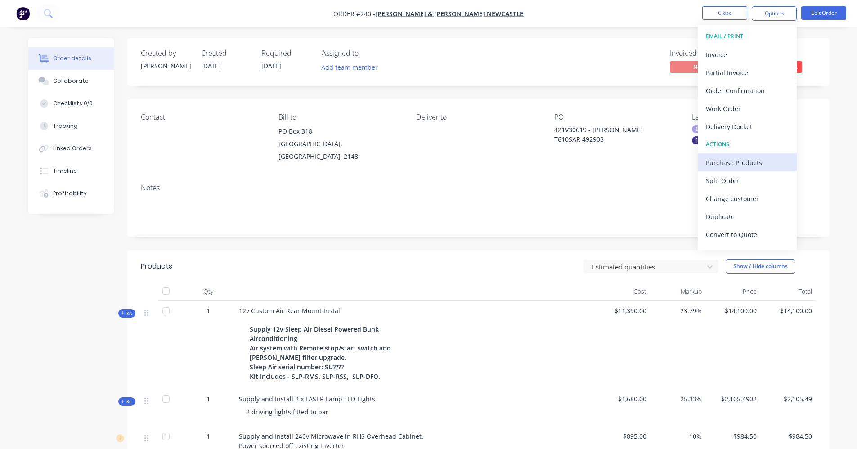
click at [753, 159] on div "Purchase Products" at bounding box center [747, 162] width 83 height 13
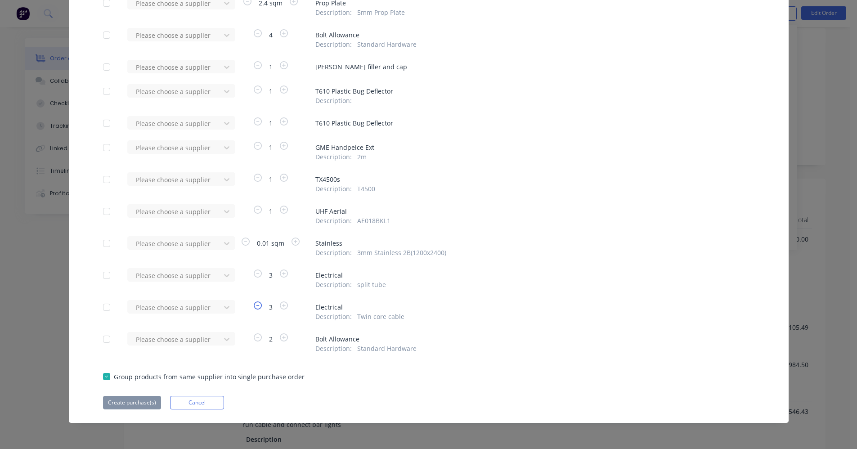
scroll to position [135, 0]
click at [215, 94] on div "Please choose a supplier" at bounding box center [175, 91] width 86 height 13
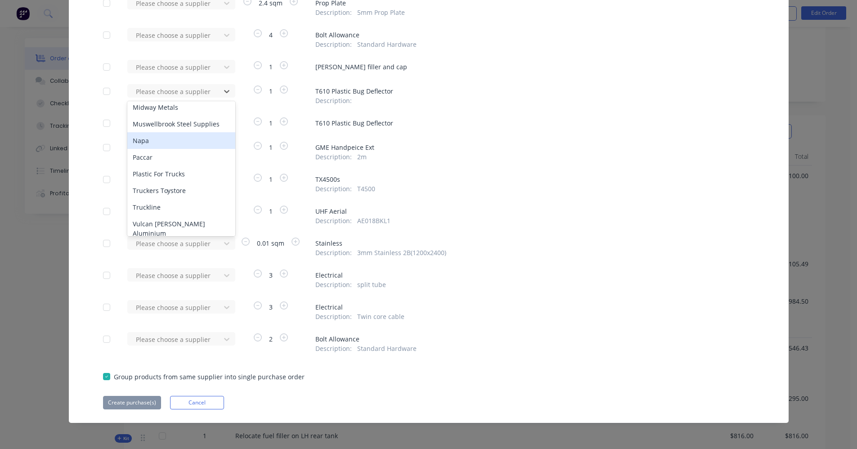
scroll to position [168, 0]
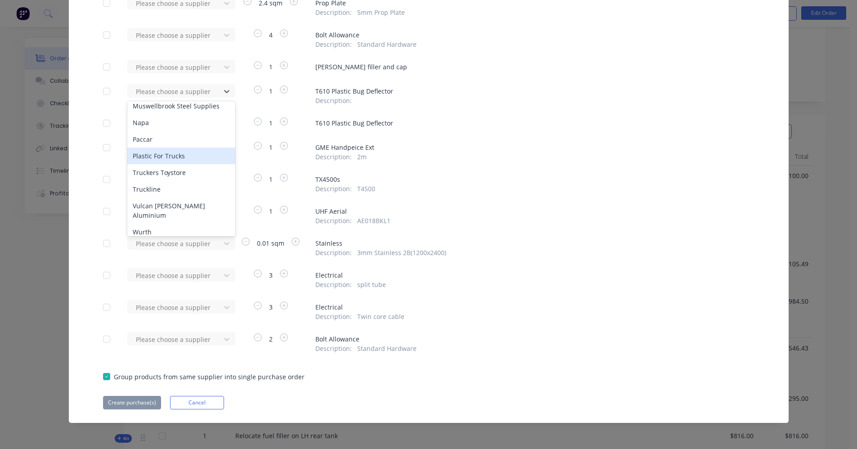
click at [170, 158] on div "Plastic For Trucks" at bounding box center [181, 156] width 108 height 17
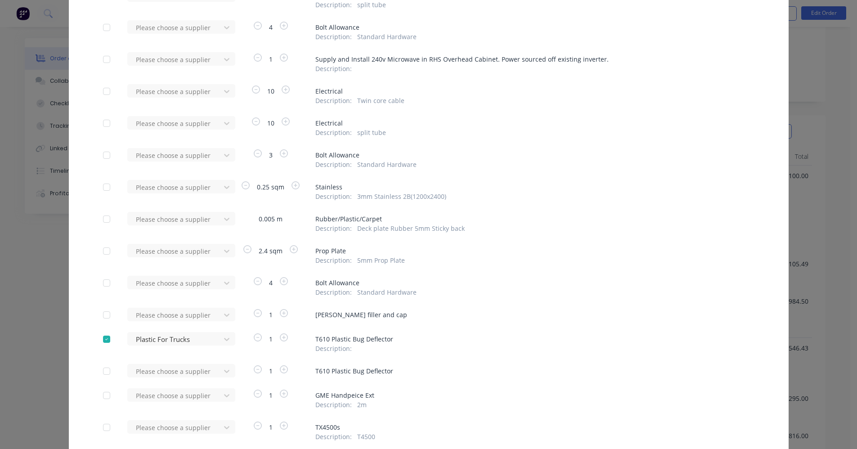
scroll to position [184, 0]
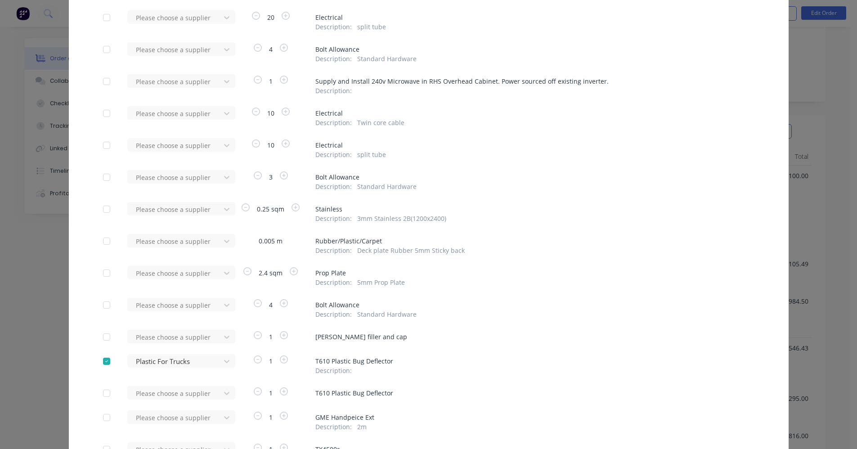
click at [796, 42] on div "Purchase Products Apply to all Please choose a supplier 1 12v Custom air Rear M…" at bounding box center [428, 224] width 857 height 449
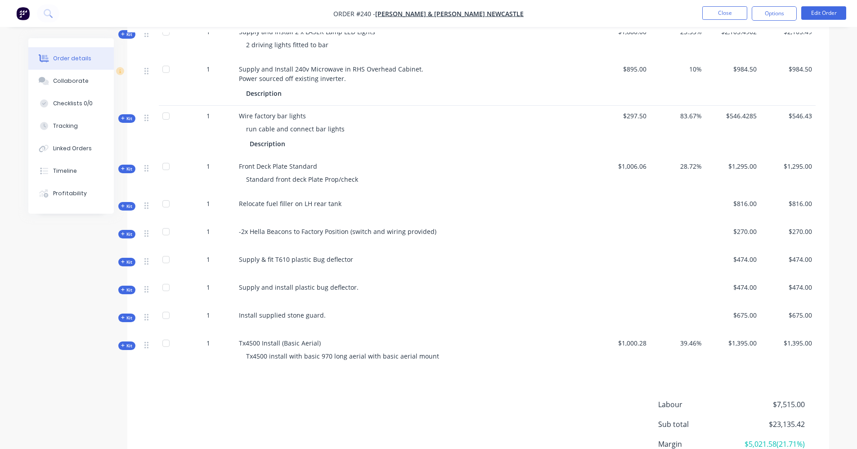
scroll to position [430, 0]
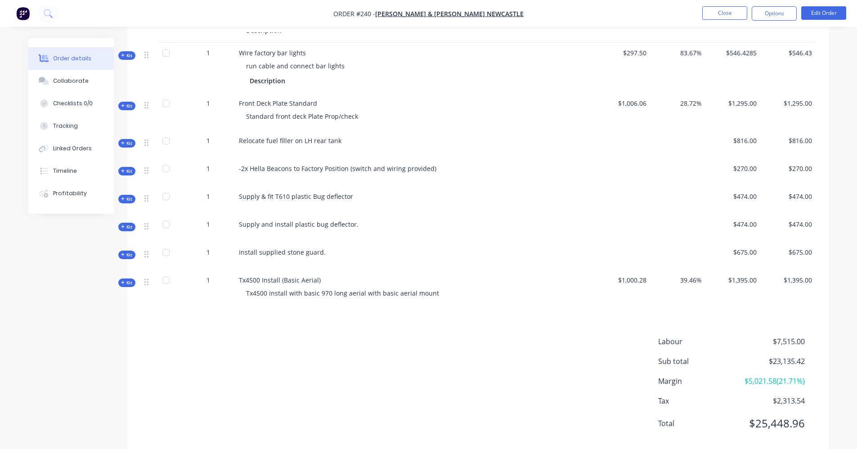
click at [128, 196] on span "Kit" at bounding box center [127, 199] width 12 height 7
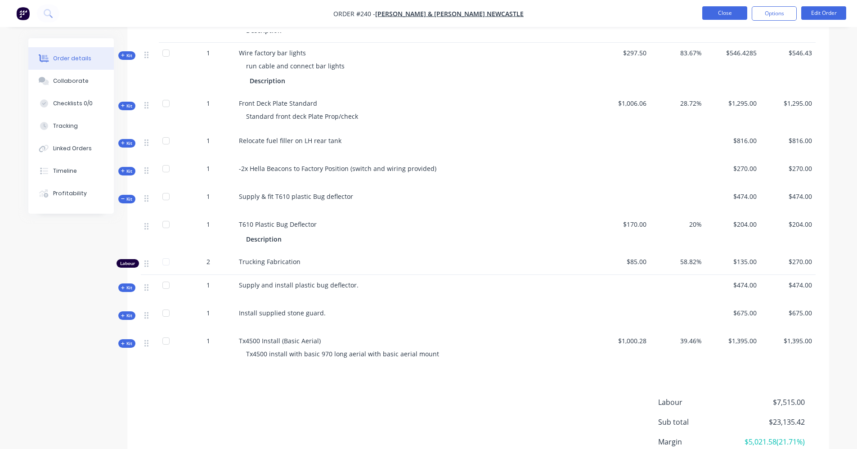
click at [720, 12] on button "Close" at bounding box center [724, 12] width 45 height 13
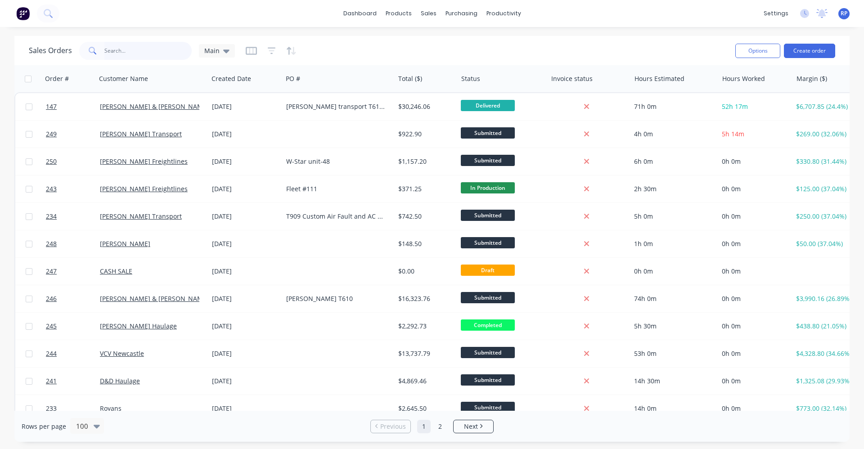
click at [139, 51] on input "text" at bounding box center [148, 51] width 88 height 18
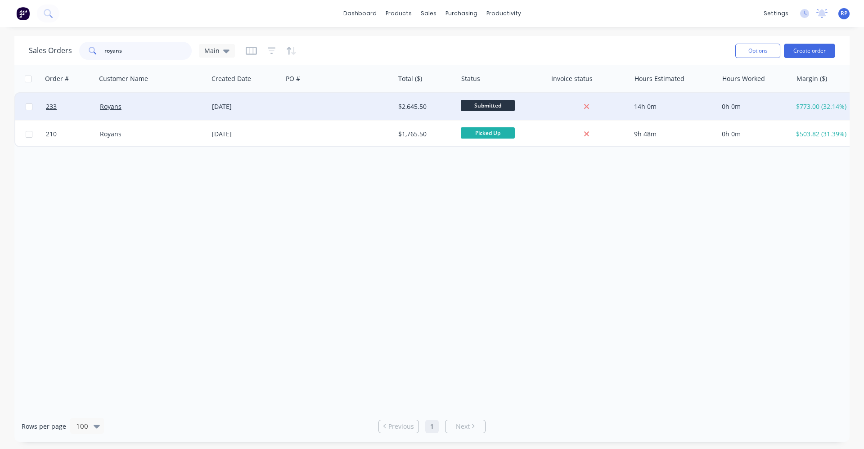
type input "royans"
click at [152, 107] on div "Royans" at bounding box center [149, 106] width 99 height 9
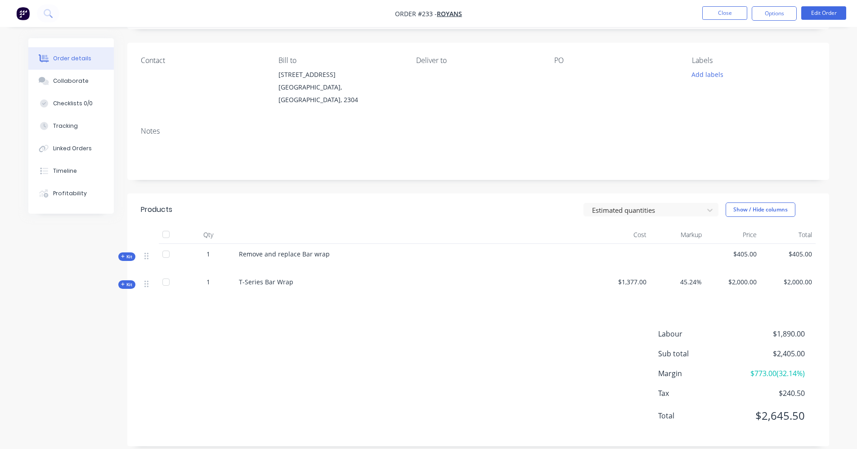
scroll to position [58, 0]
click at [125, 252] on icon "button" at bounding box center [123, 254] width 4 height 4
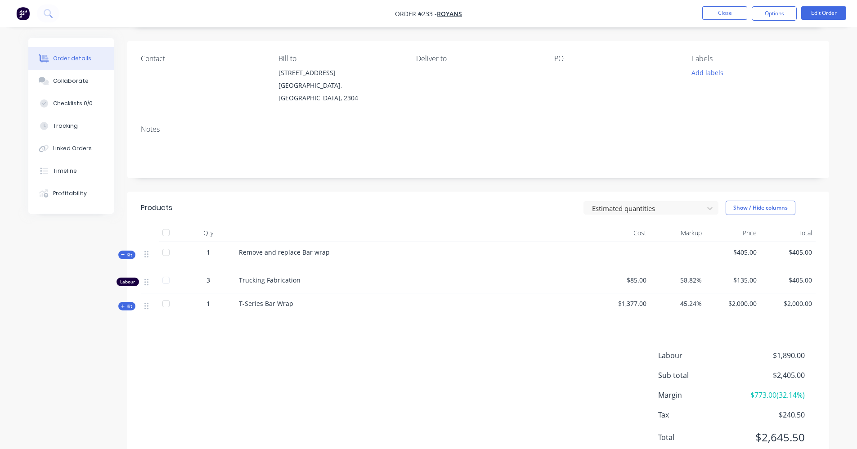
scroll to position [82, 0]
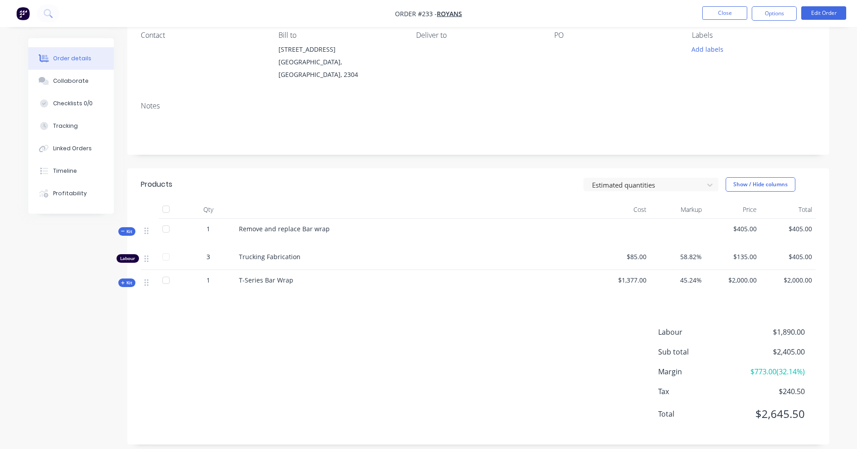
click at [124, 229] on icon "button" at bounding box center [123, 231] width 4 height 4
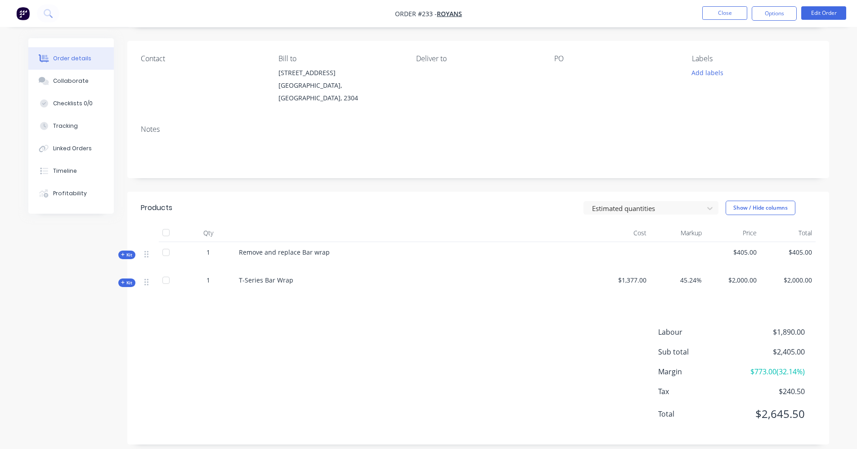
click at [123, 281] on icon "button" at bounding box center [123, 283] width 4 height 4
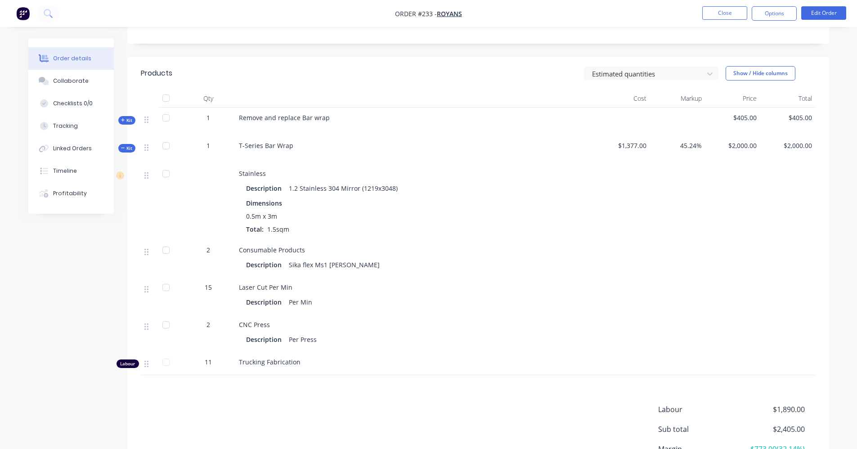
scroll to position [193, 0]
click at [494, 403] on div "Labour $1,890.00 Sub total $2,405.00 Margin $773.00 ( 32.14 %) Tax $240.50 Tota…" at bounding box center [478, 455] width 675 height 104
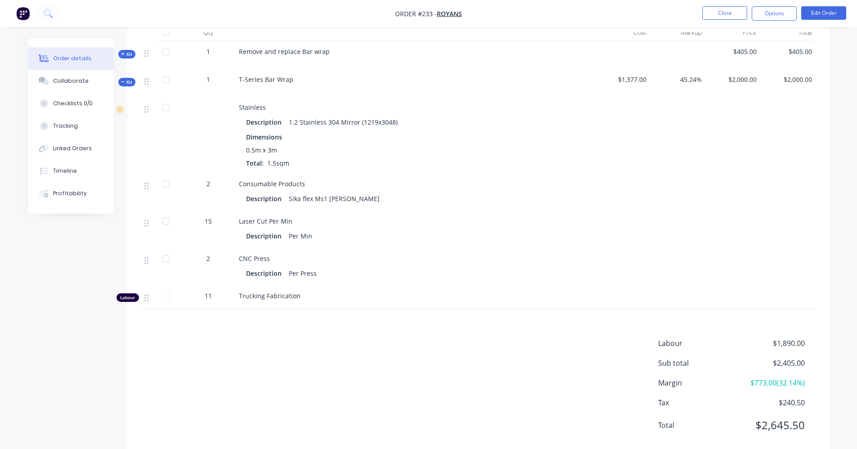
scroll to position [270, 0]
